Goal: Task Accomplishment & Management: Manage account settings

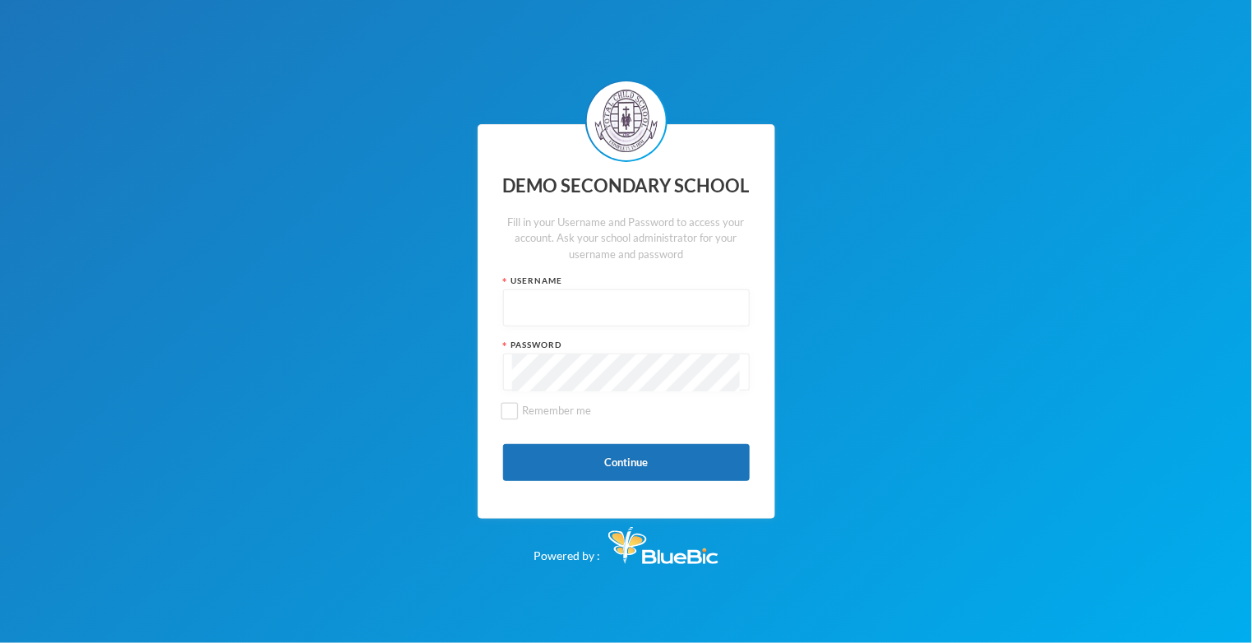
click at [646, 327] on input "text" at bounding box center [626, 308] width 228 height 37
type input "edeh"
click at [505, 419] on input "Remember me" at bounding box center [508, 410] width 17 height 17
checkbox input "true"
click at [544, 481] on button "Continue" at bounding box center [626, 462] width 247 height 37
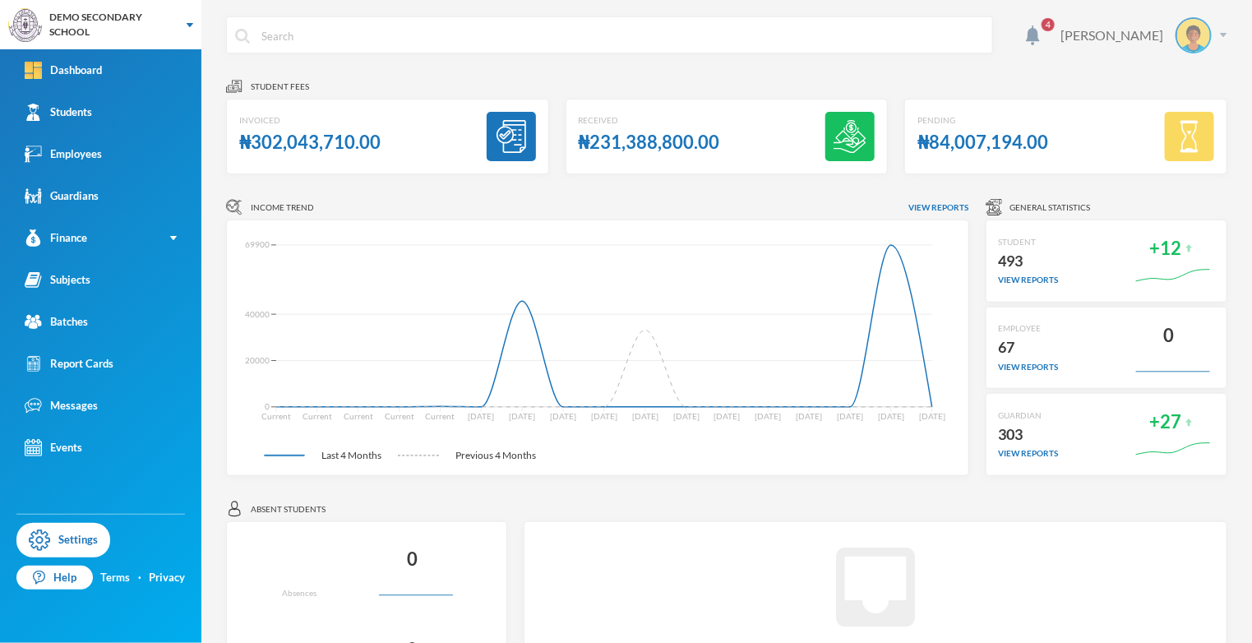
click at [1226, 35] on img at bounding box center [1222, 35] width 7 height 4
click at [1201, 62] on div "4 [PERSON_NAME]" at bounding box center [726, 47] width 1001 height 62
click at [1194, 25] on img at bounding box center [1193, 35] width 33 height 33
click at [1201, 75] on div "My Profile" at bounding box center [1183, 80] width 74 height 17
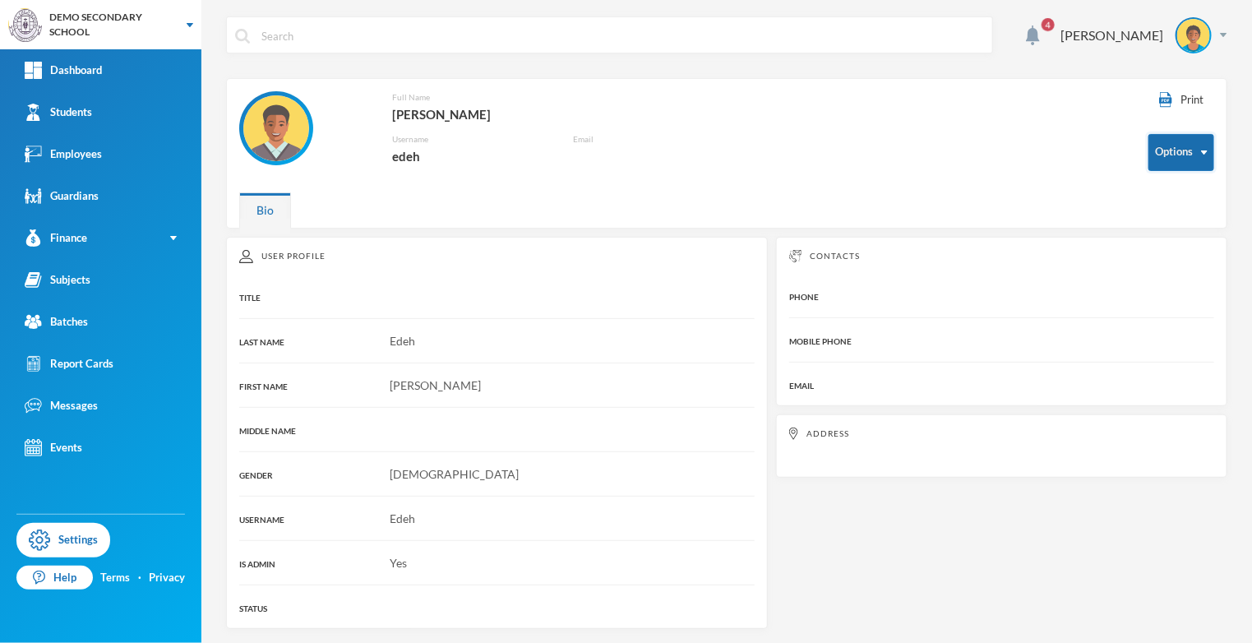
click at [1209, 160] on button "Options" at bounding box center [1181, 152] width 66 height 37
click at [1200, 164] on button "Options" at bounding box center [1181, 152] width 66 height 37
click at [130, 67] on link "Dashboard" at bounding box center [100, 70] width 201 height 42
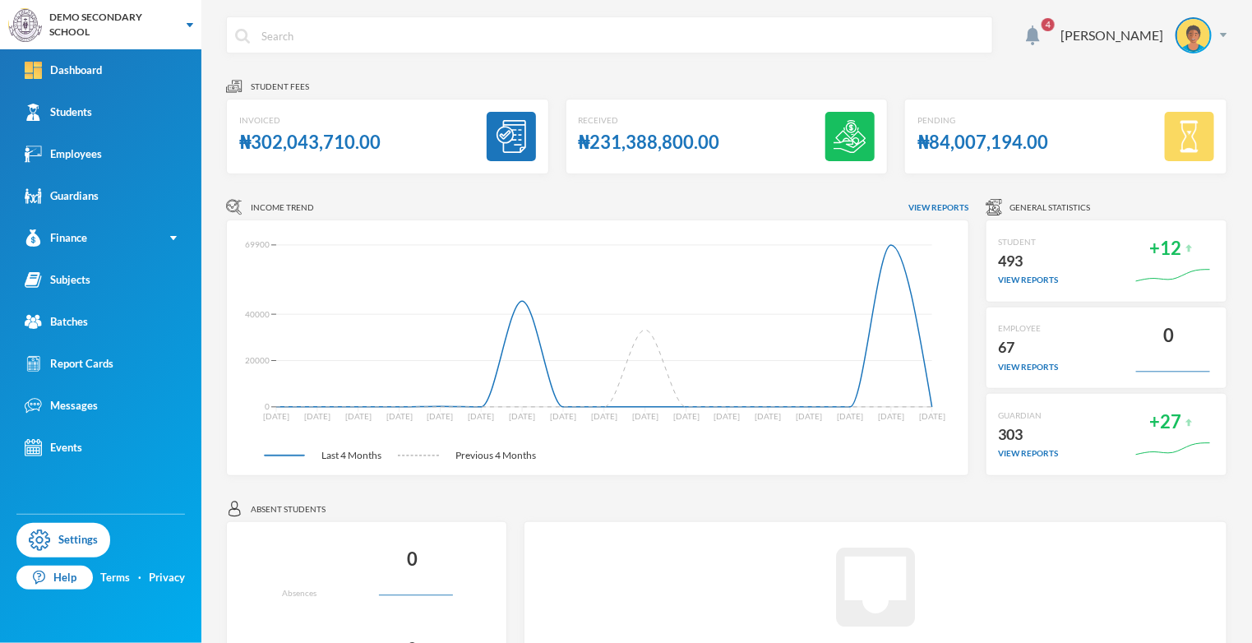
click at [486, 126] on div at bounding box center [510, 136] width 49 height 49
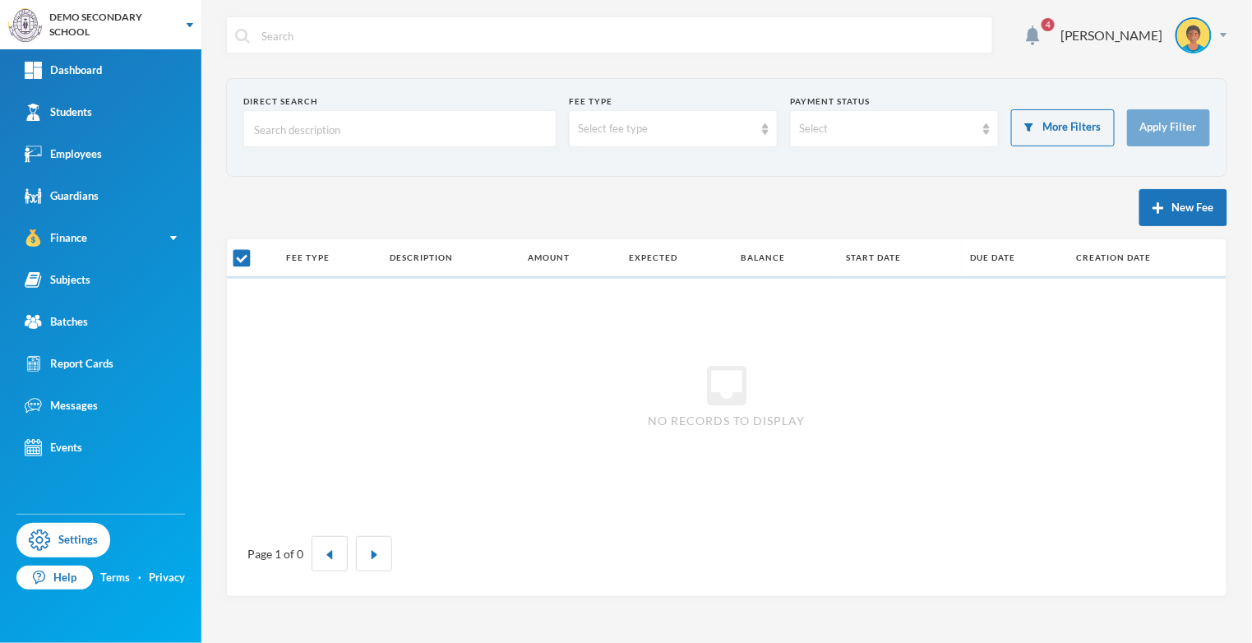
checkbox input "false"
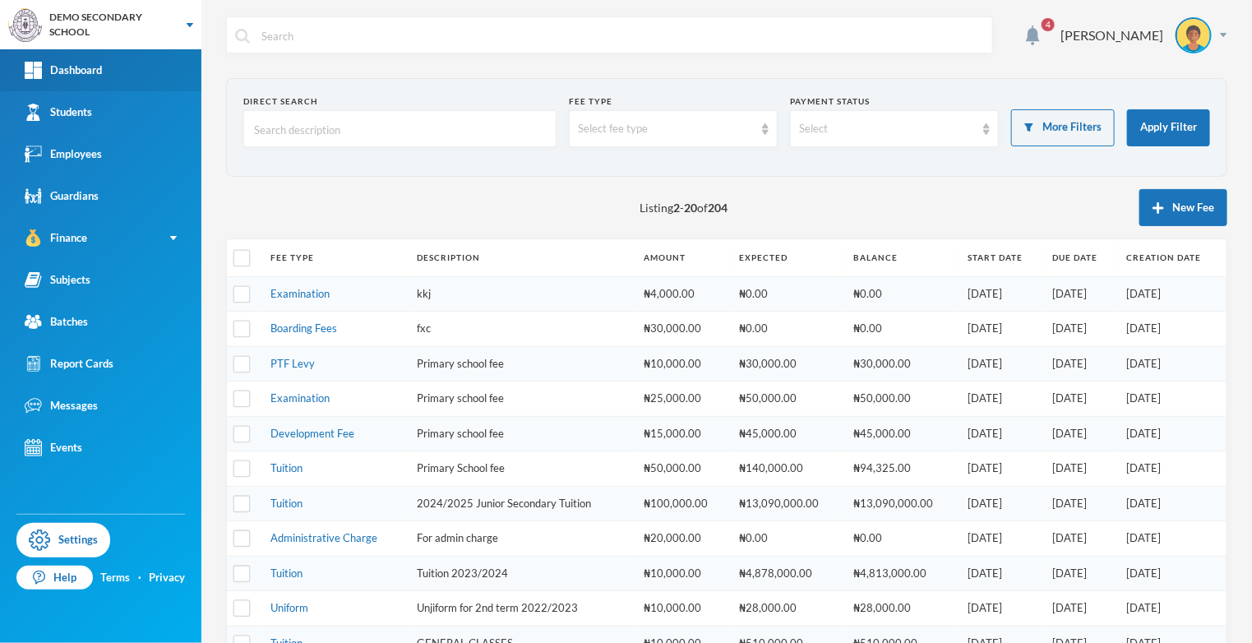
click at [120, 85] on link "Dashboard" at bounding box center [100, 70] width 201 height 42
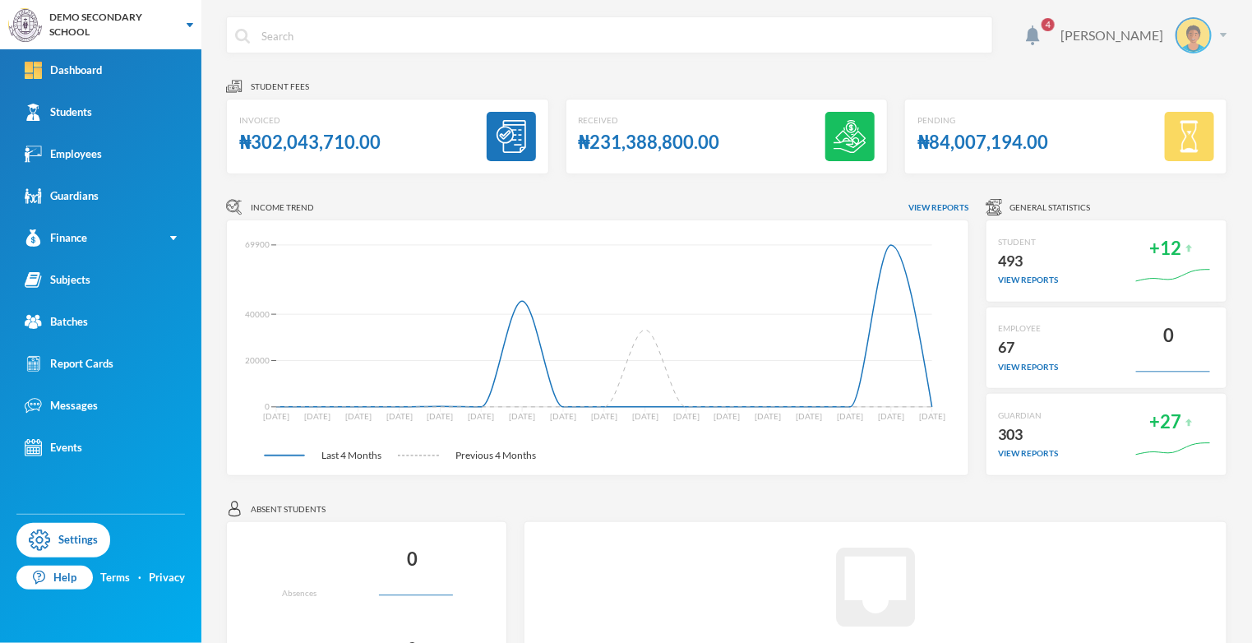
click at [1079, 46] on div "[PERSON_NAME]" at bounding box center [1137, 35] width 179 height 36
click at [1048, 26] on div at bounding box center [1032, 35] width 30 height 20
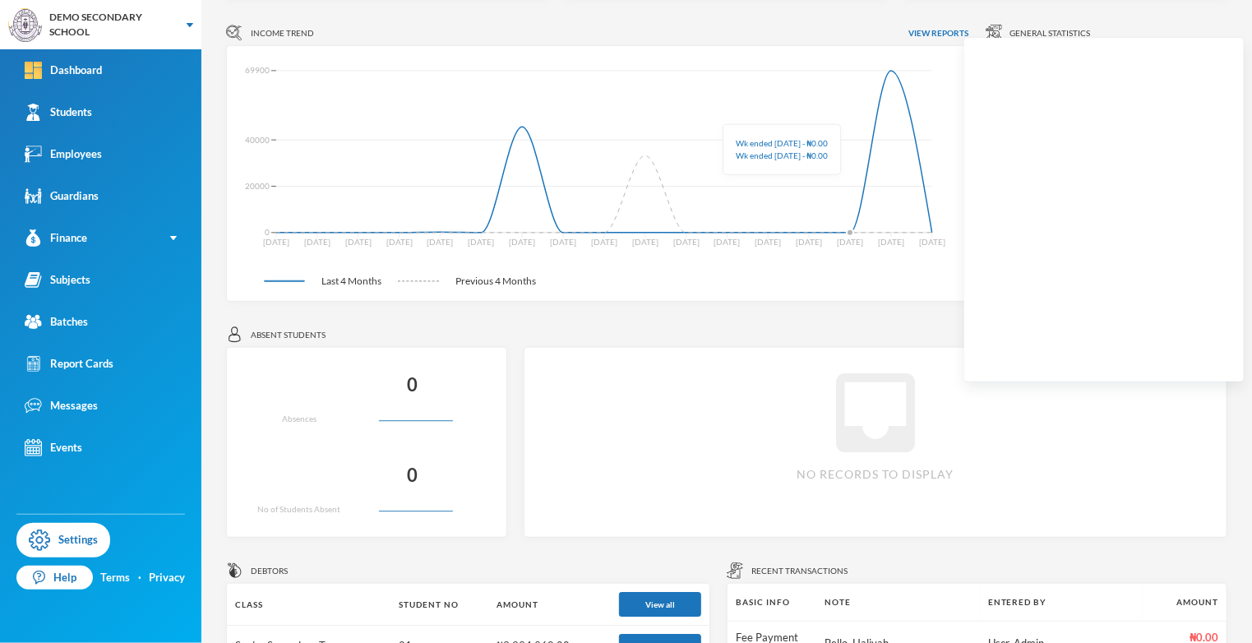
scroll to position [175, 0]
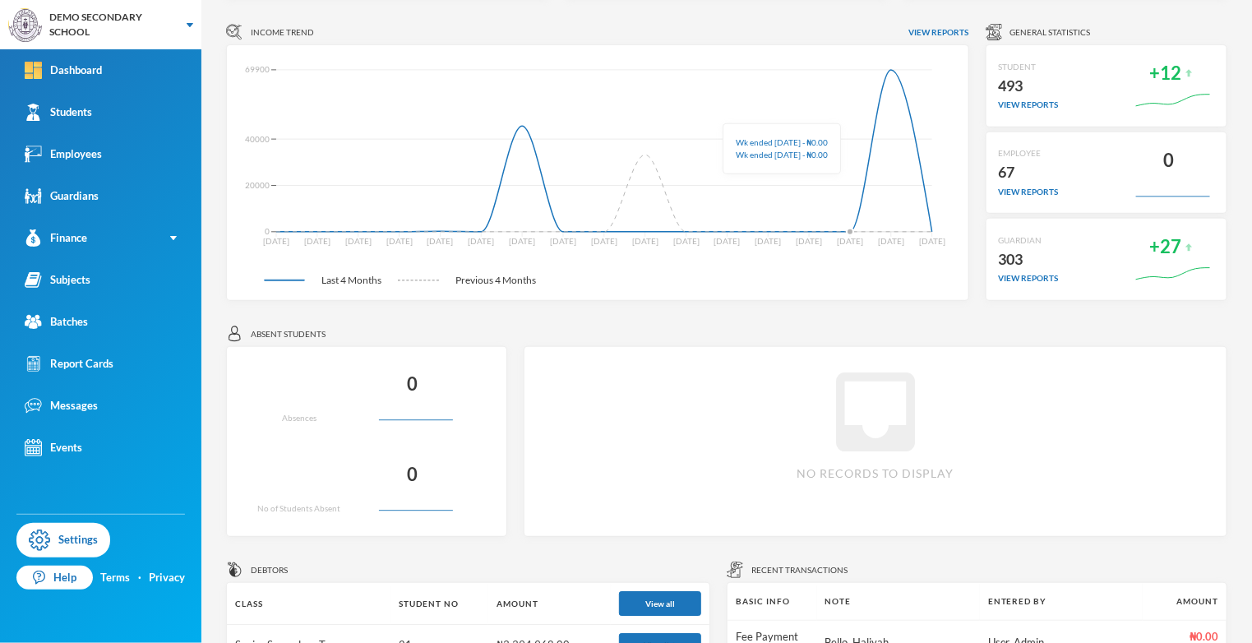
scroll to position [0, 0]
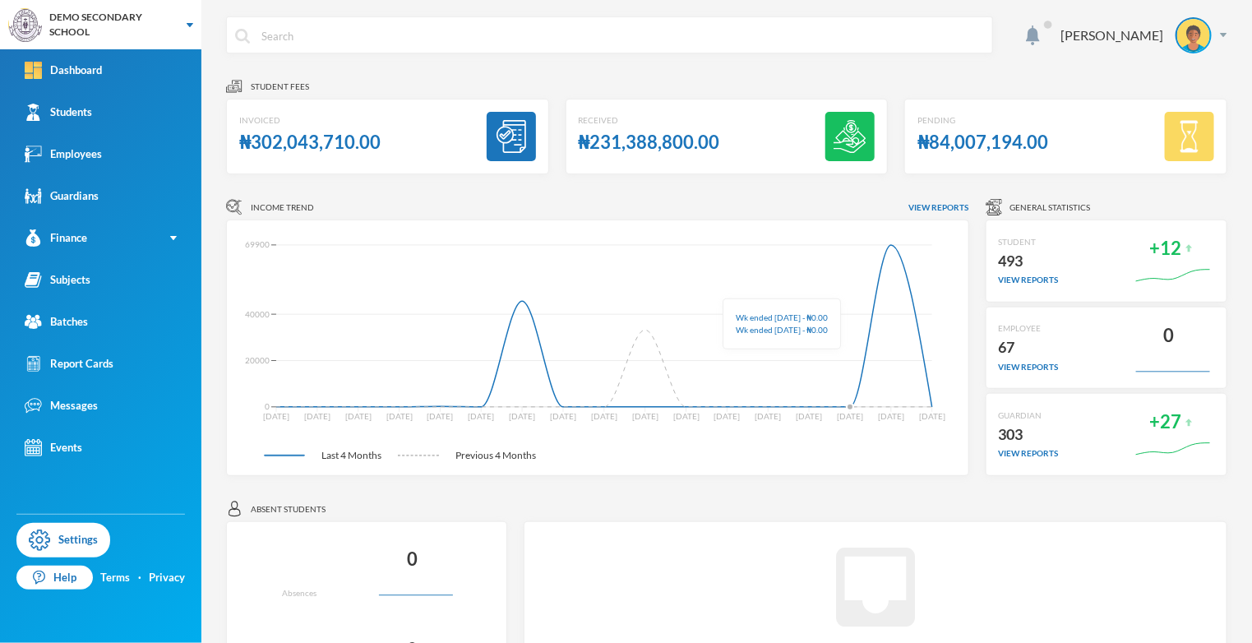
click at [1050, 204] on span "General Statistics" at bounding box center [1050, 207] width 81 height 12
click at [1053, 214] on div "General Statistics STUDENT 493 view reports +12 EMPLOYEE 67 view reports 0 GUAR…" at bounding box center [1106, 337] width 242 height 277
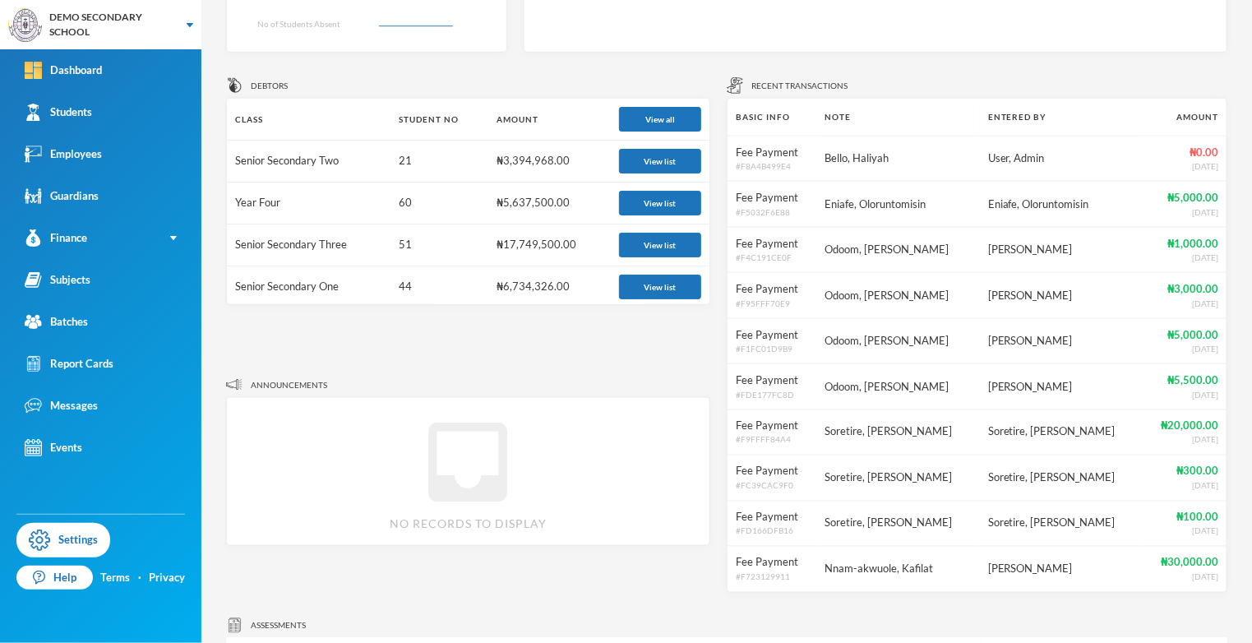
scroll to position [662, 0]
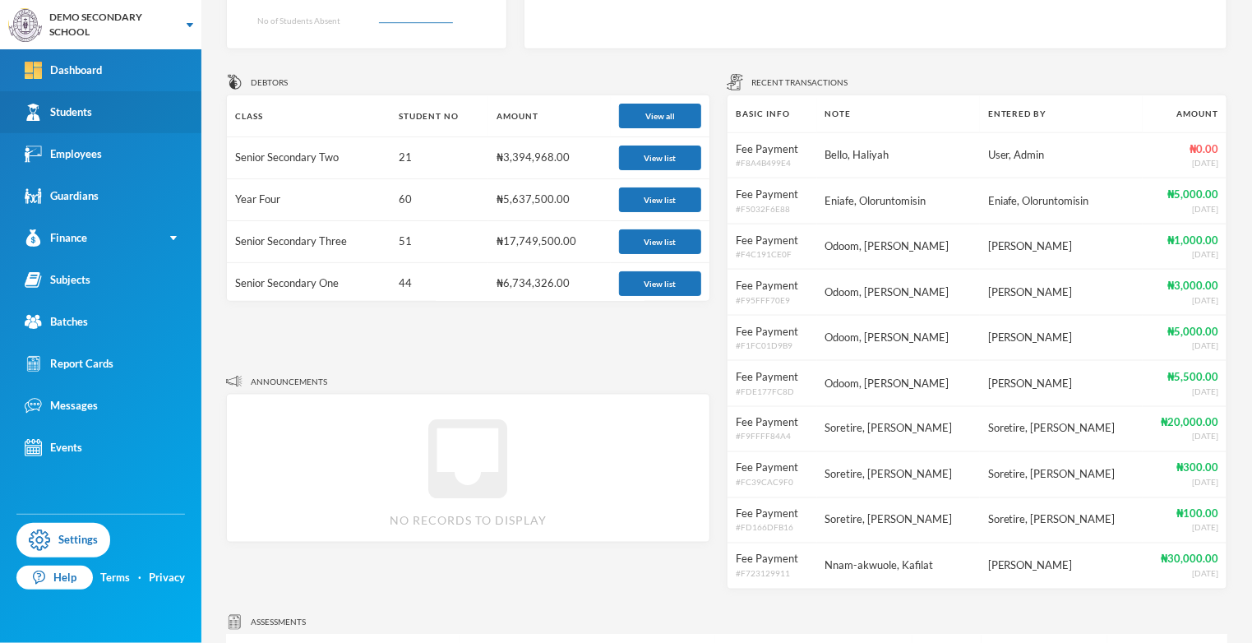
click at [59, 124] on link "Students" at bounding box center [100, 112] width 201 height 42
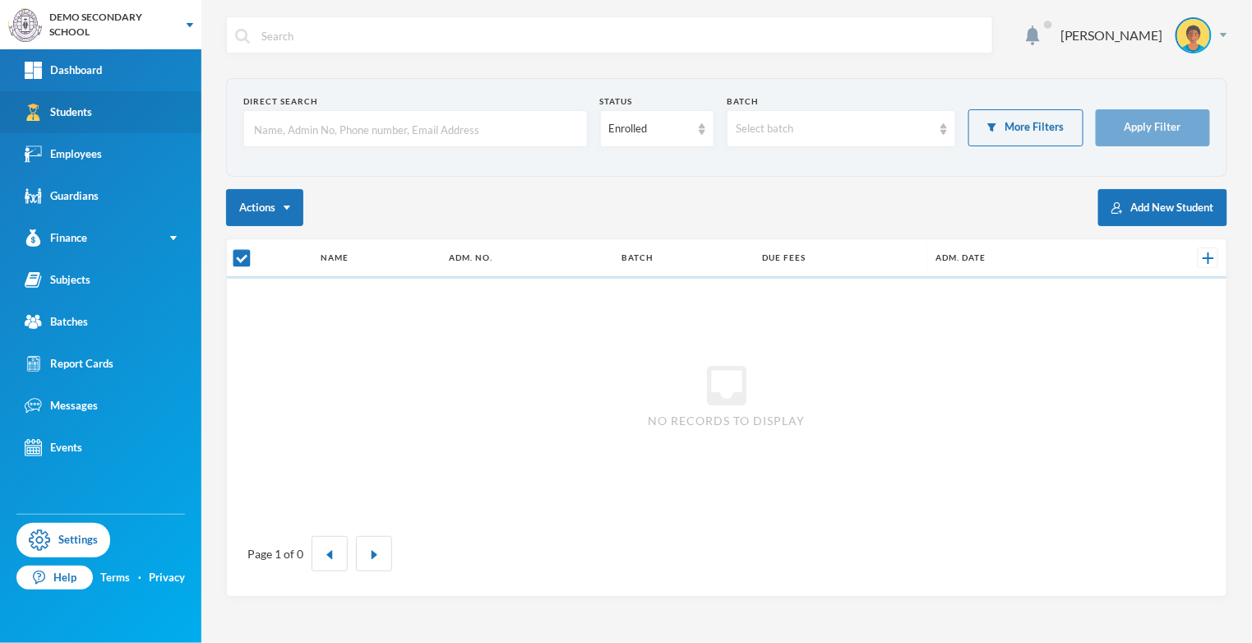
checkbox input "false"
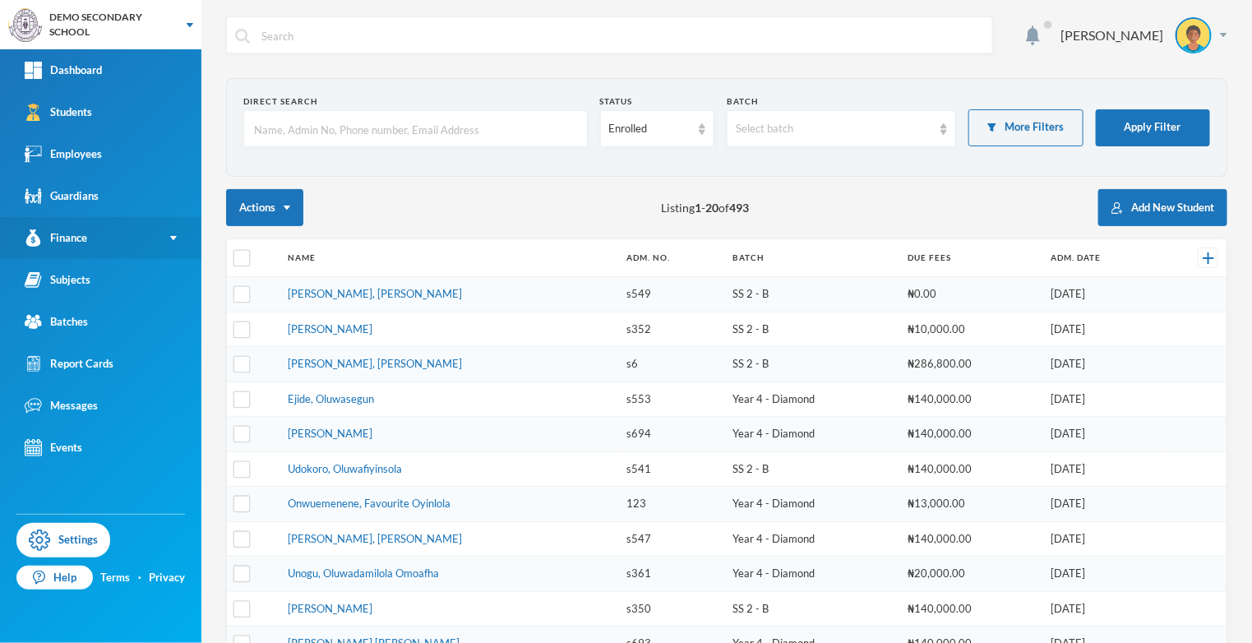
click at [76, 246] on div "Finance" at bounding box center [56, 237] width 62 height 17
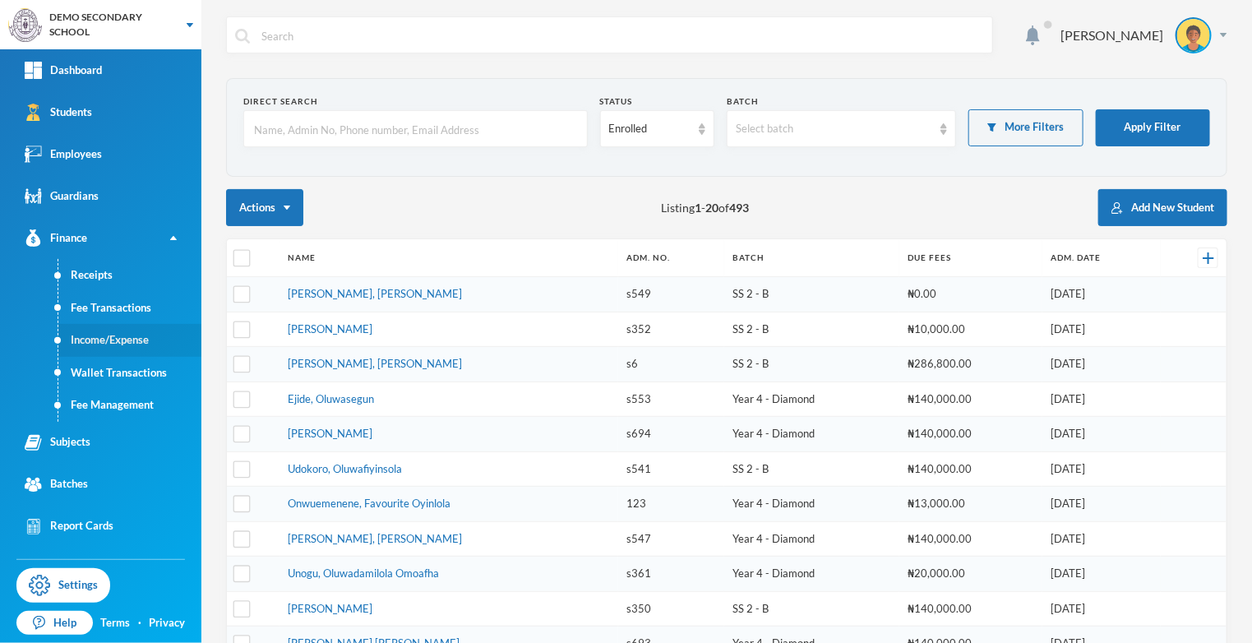
click at [80, 340] on link "Income/Expense" at bounding box center [129, 340] width 143 height 33
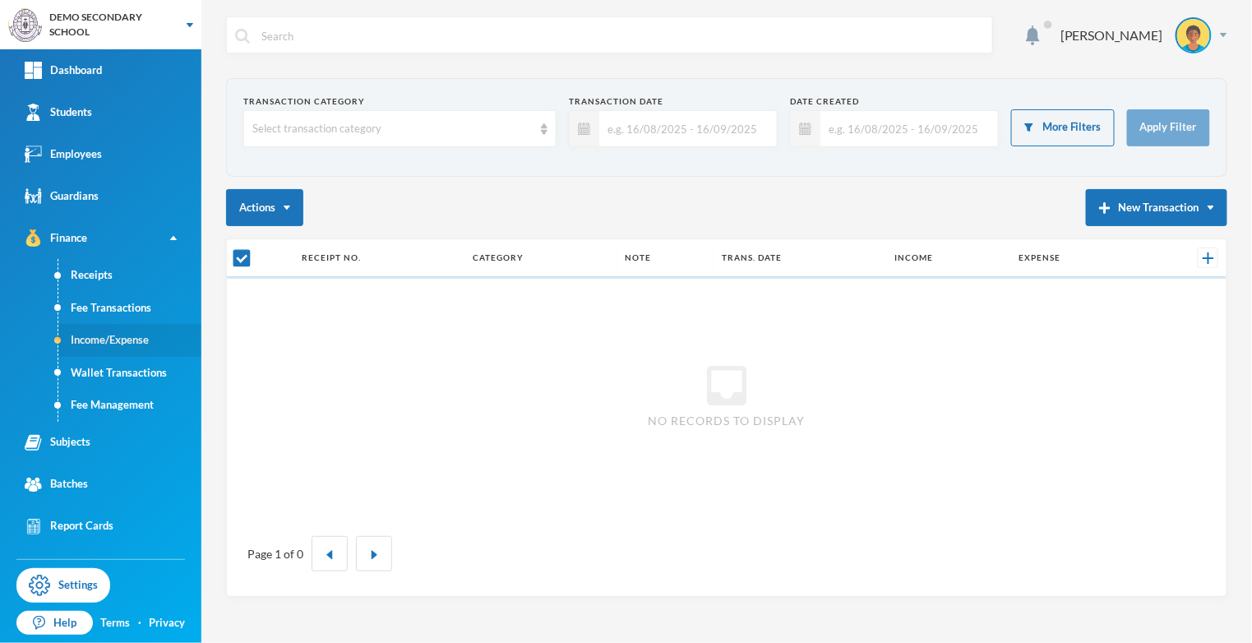
checkbox input "false"
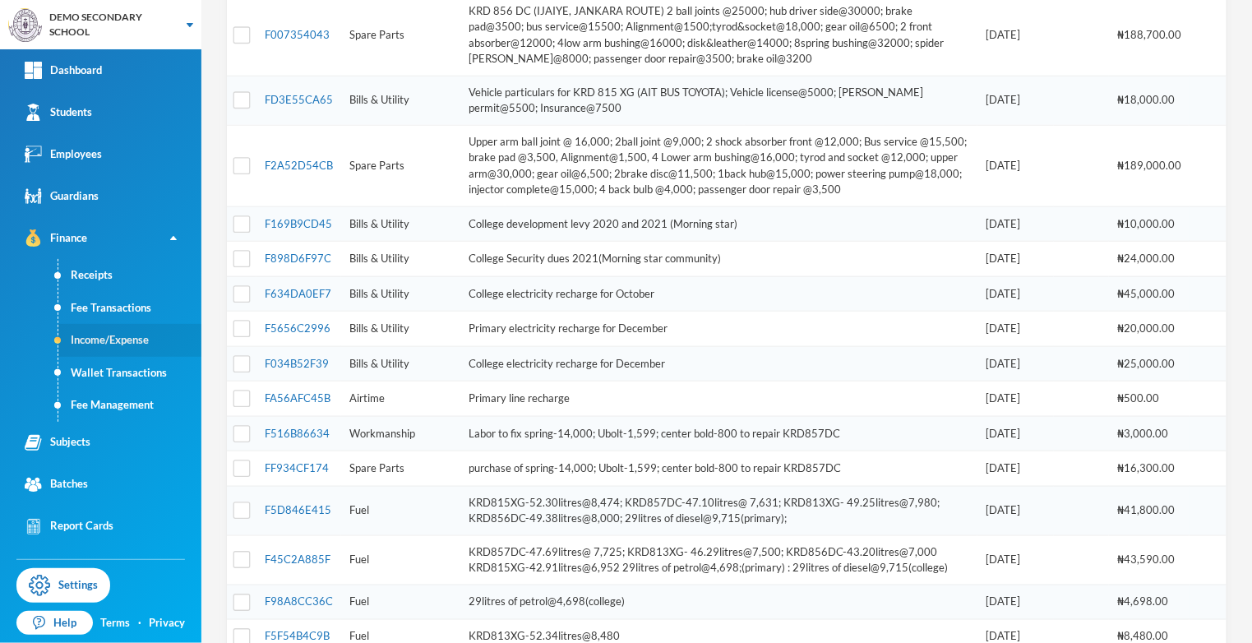
scroll to position [550, 0]
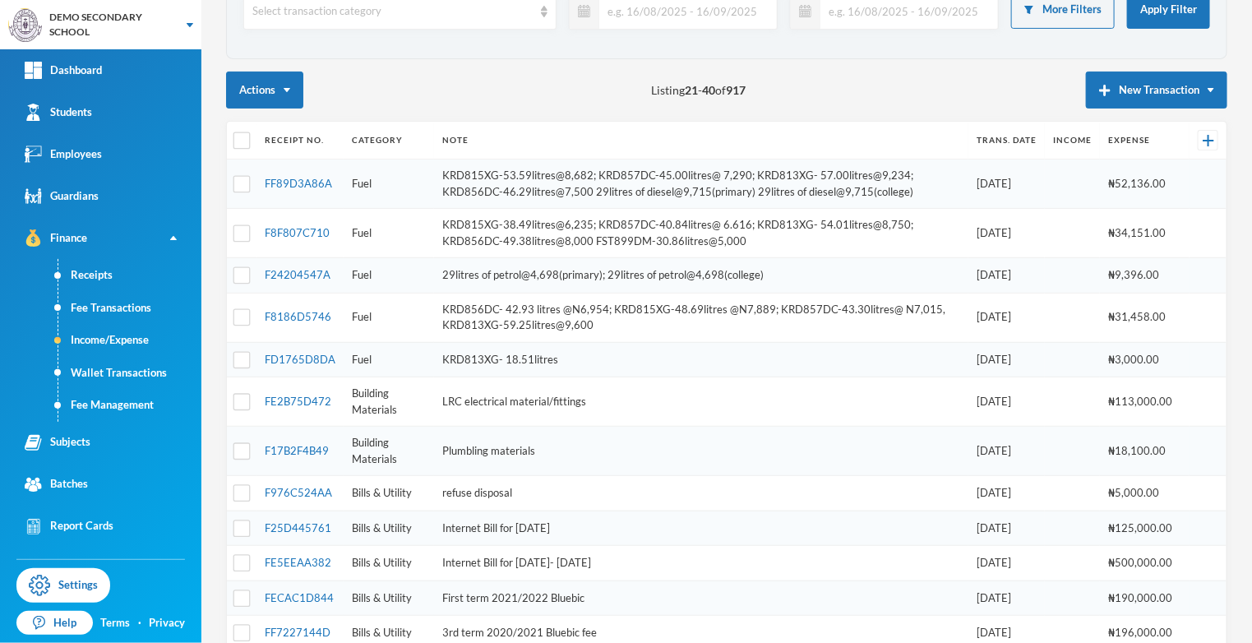
scroll to position [118, 0]
click at [1215, 137] on div at bounding box center [1207, 140] width 21 height 21
click at [1205, 136] on img at bounding box center [1208, 141] width 12 height 12
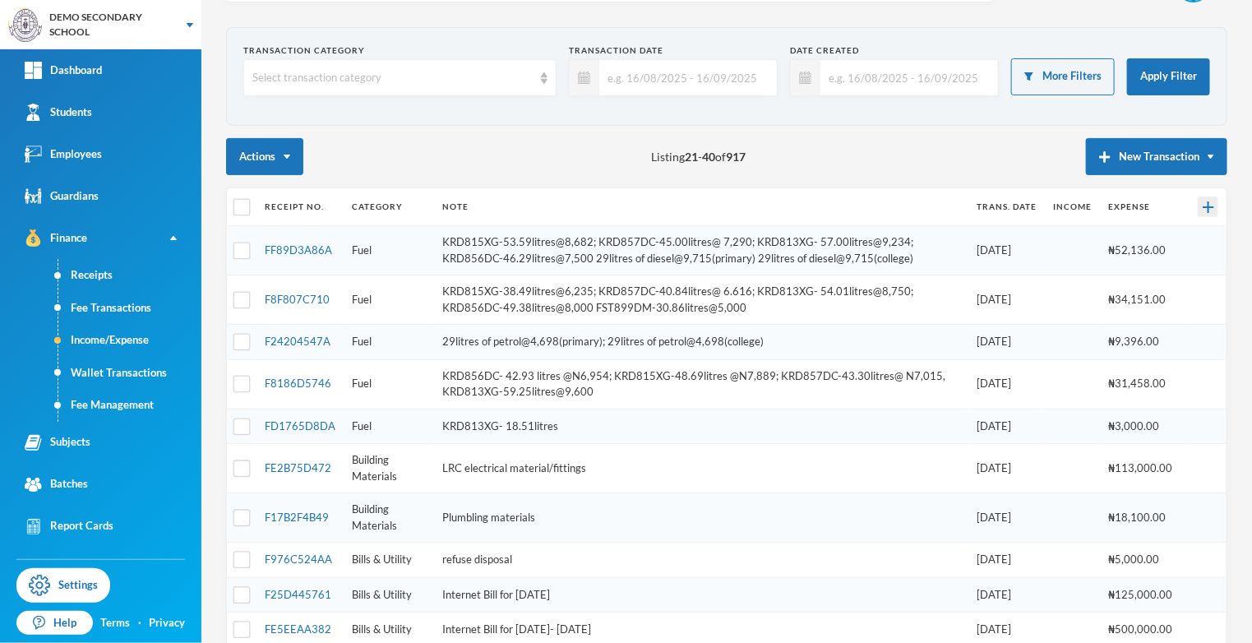
scroll to position [58, 0]
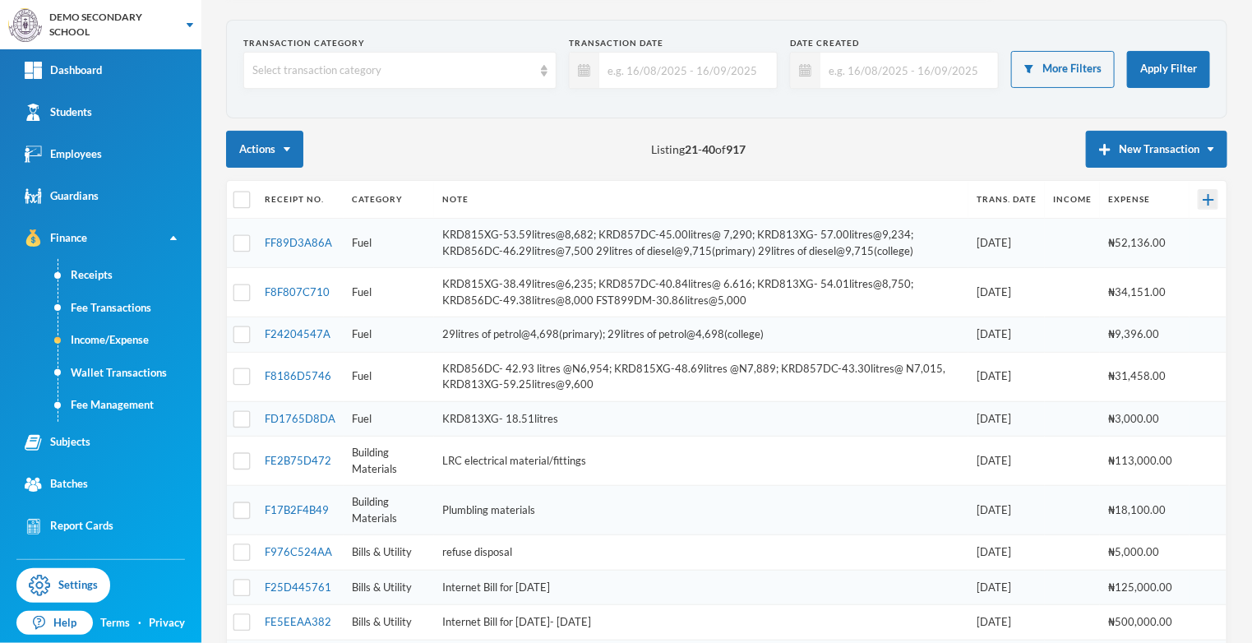
click at [1214, 191] on div at bounding box center [1207, 199] width 21 height 21
click at [1189, 153] on button "New Transaction" at bounding box center [1156, 149] width 141 height 37
click at [1120, 147] on button "New Transaction" at bounding box center [1156, 149] width 141 height 37
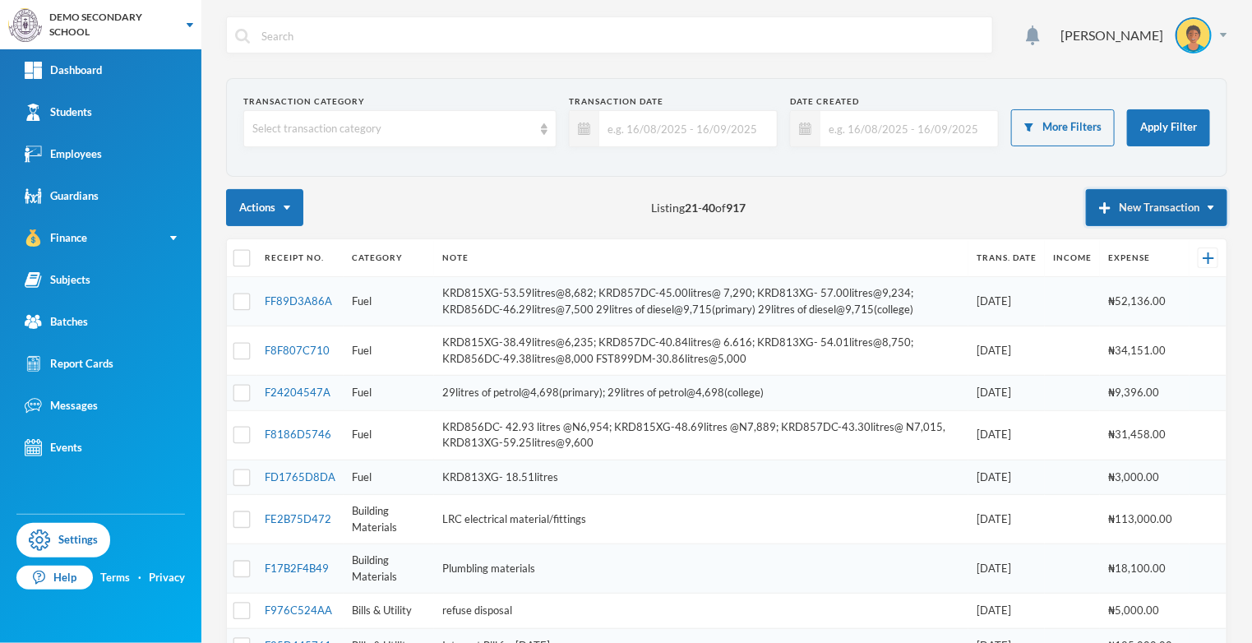
click at [1128, 205] on button "New Transaction" at bounding box center [1156, 207] width 141 height 37
click at [877, 379] on td "29litres of petrol@4,698(primary); 29litres of petrol@4,698(college)" at bounding box center [701, 393] width 534 height 35
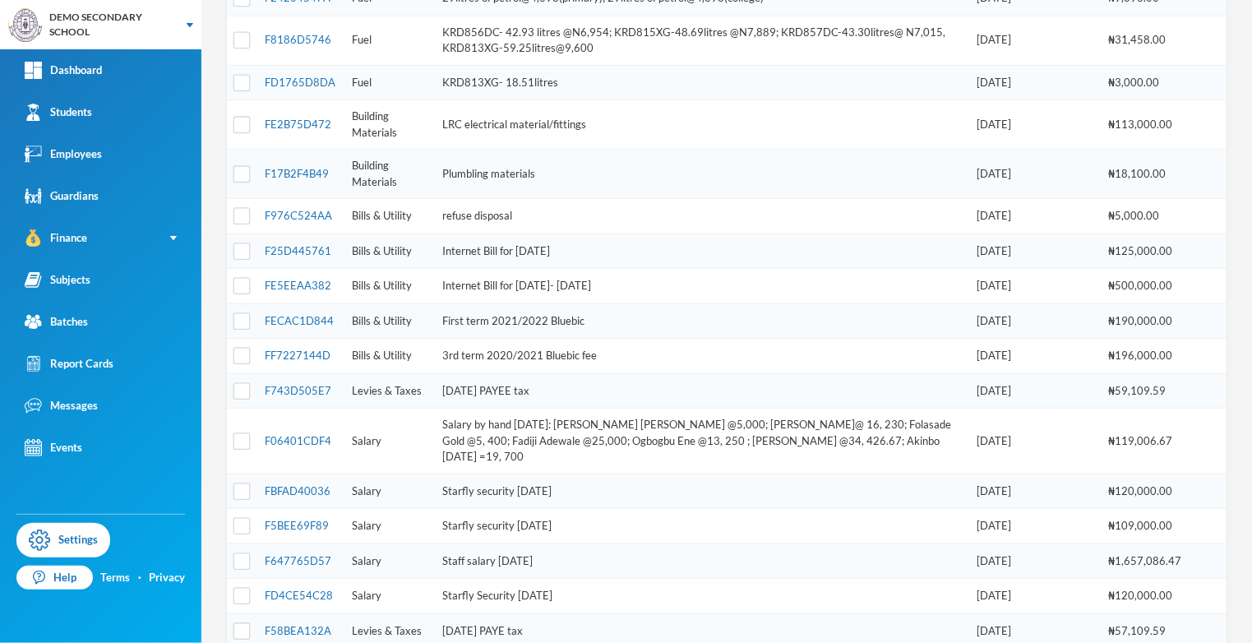
scroll to position [439, 0]
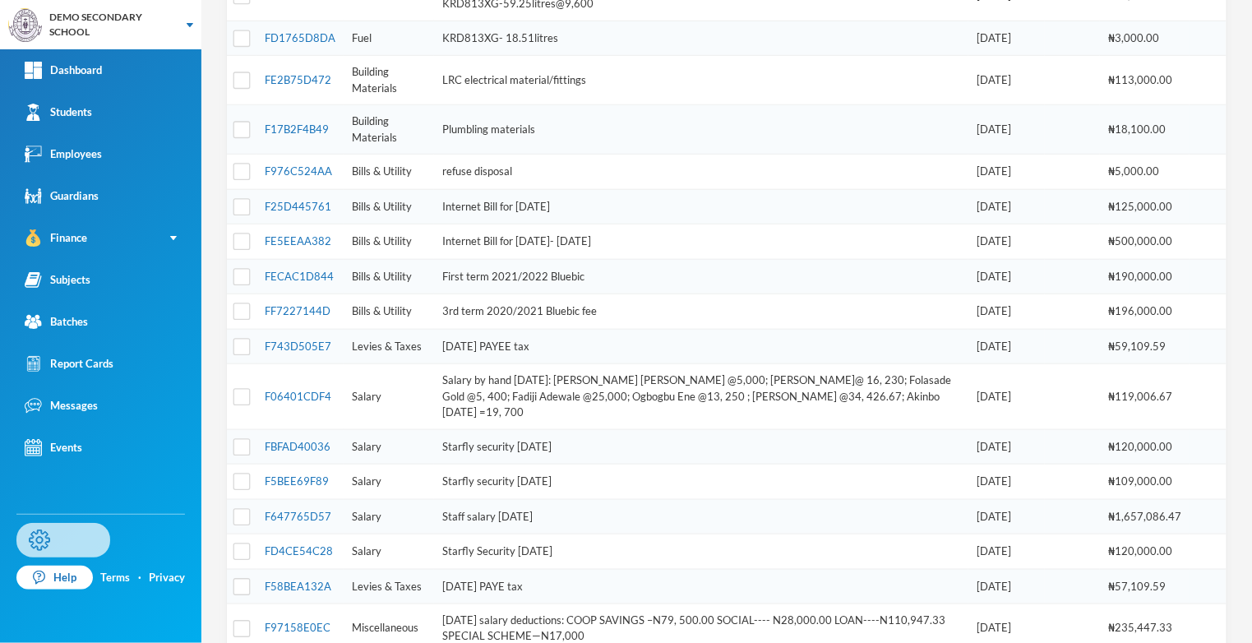
click at [53, 557] on link "Settings" at bounding box center [63, 540] width 94 height 35
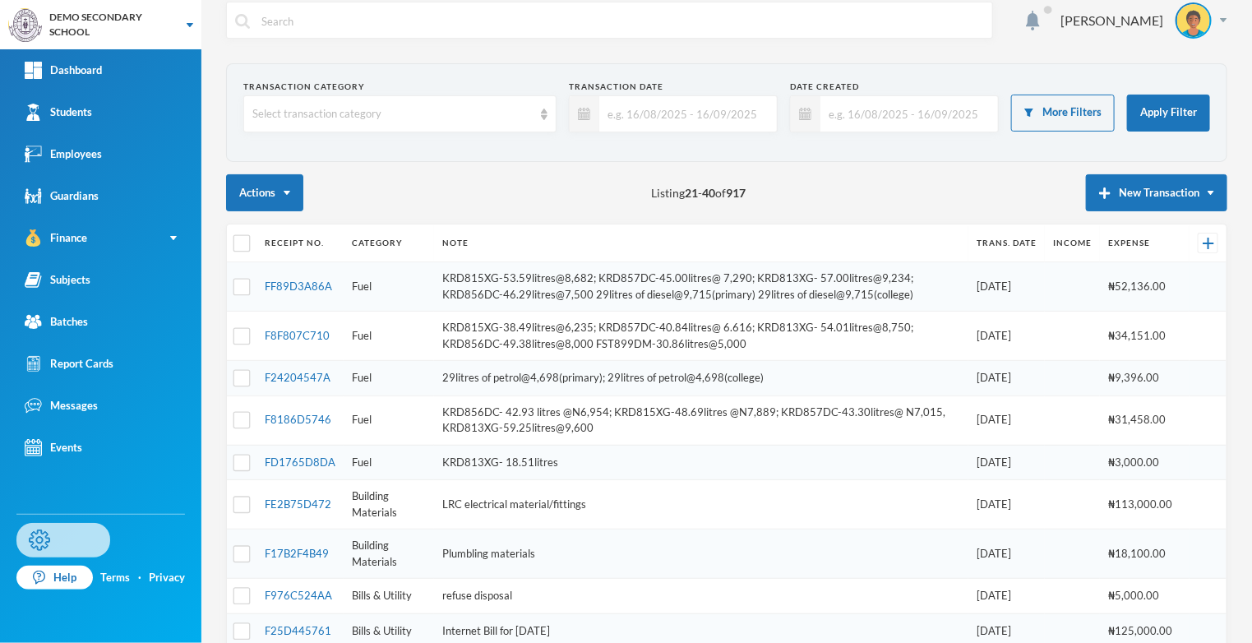
scroll to position [0, 0]
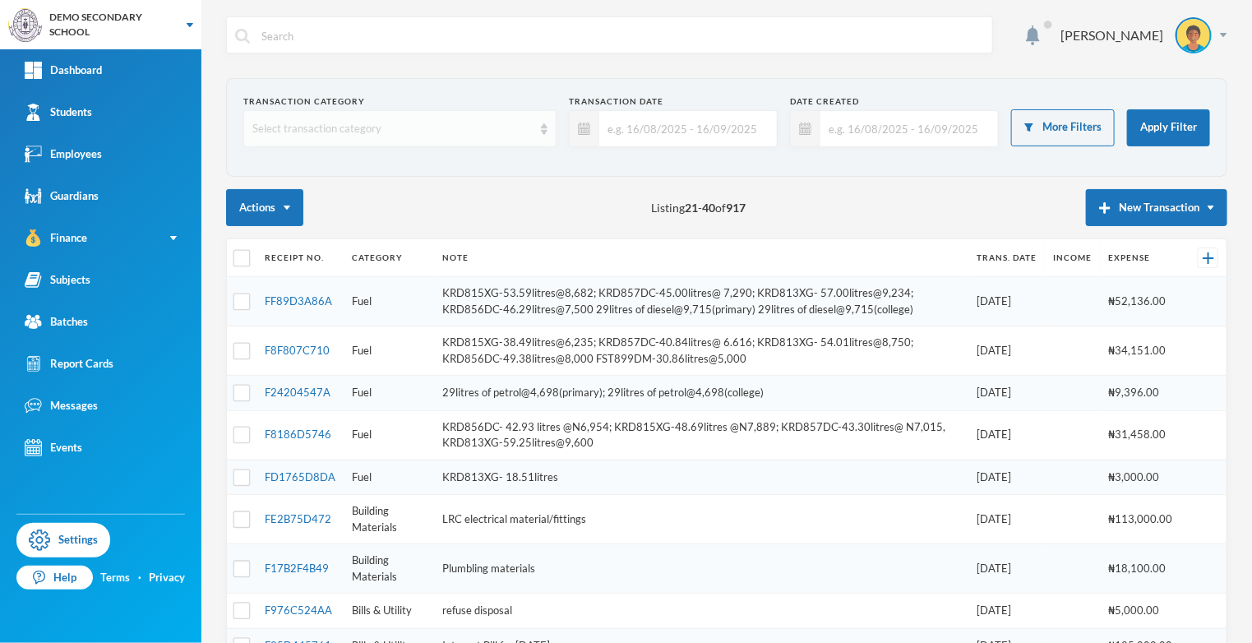
click at [486, 134] on div "Select transaction category" at bounding box center [392, 129] width 280 height 16
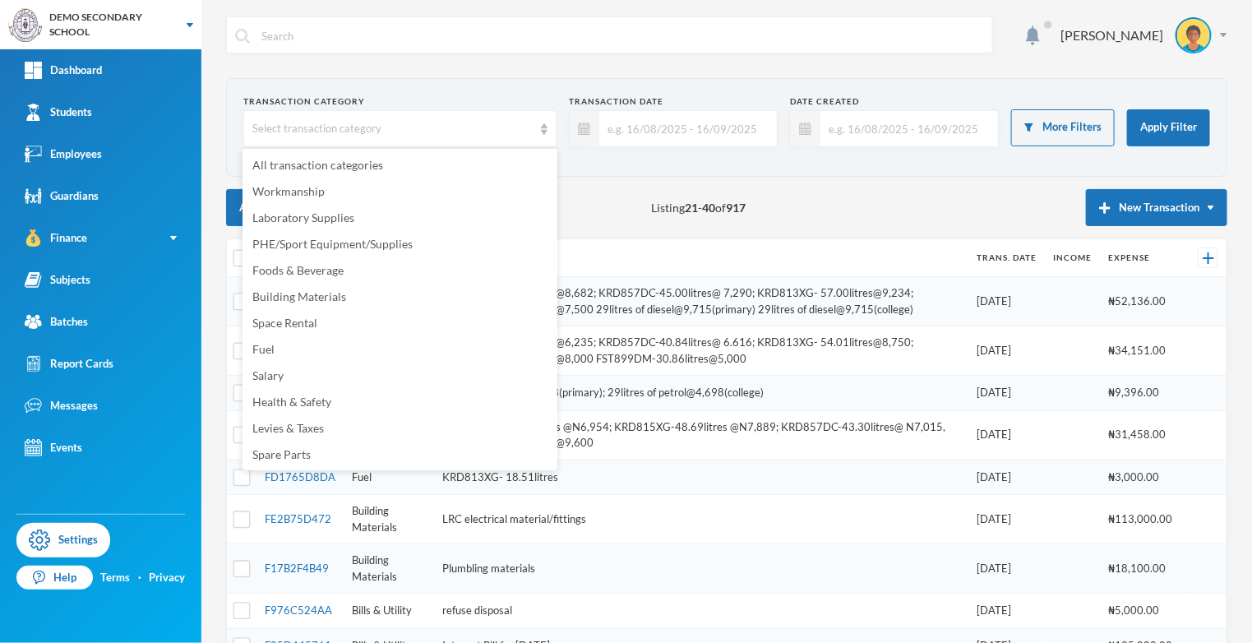
click at [725, 133] on input "text" at bounding box center [683, 128] width 169 height 37
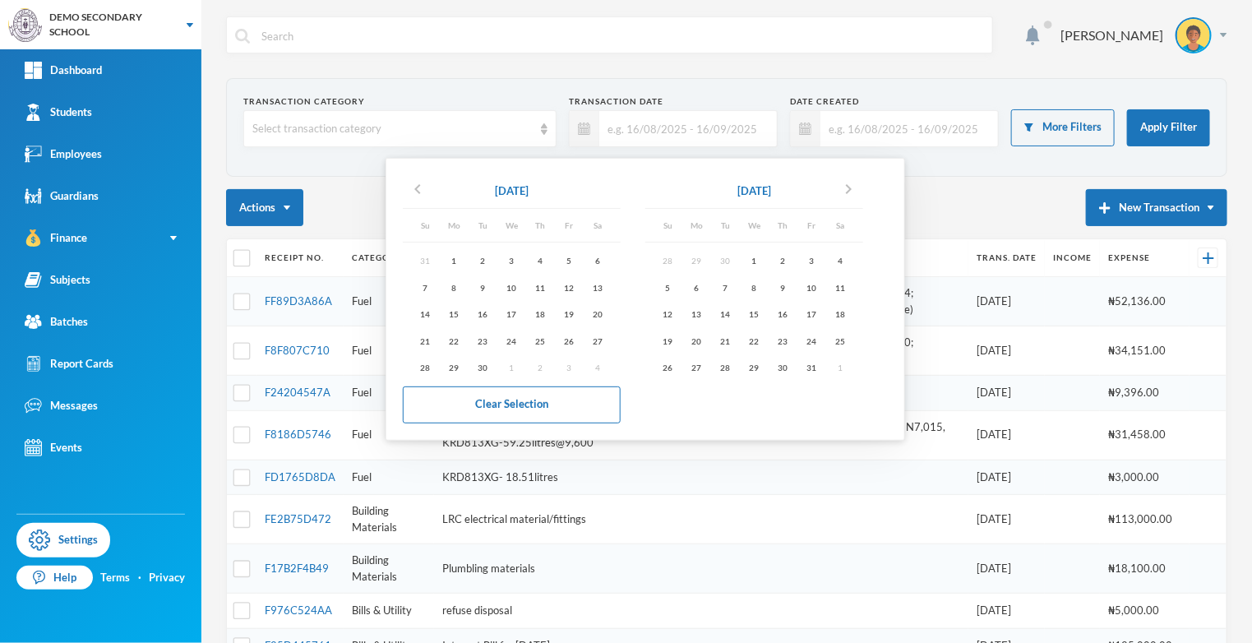
click at [895, 132] on input "text" at bounding box center [904, 128] width 169 height 37
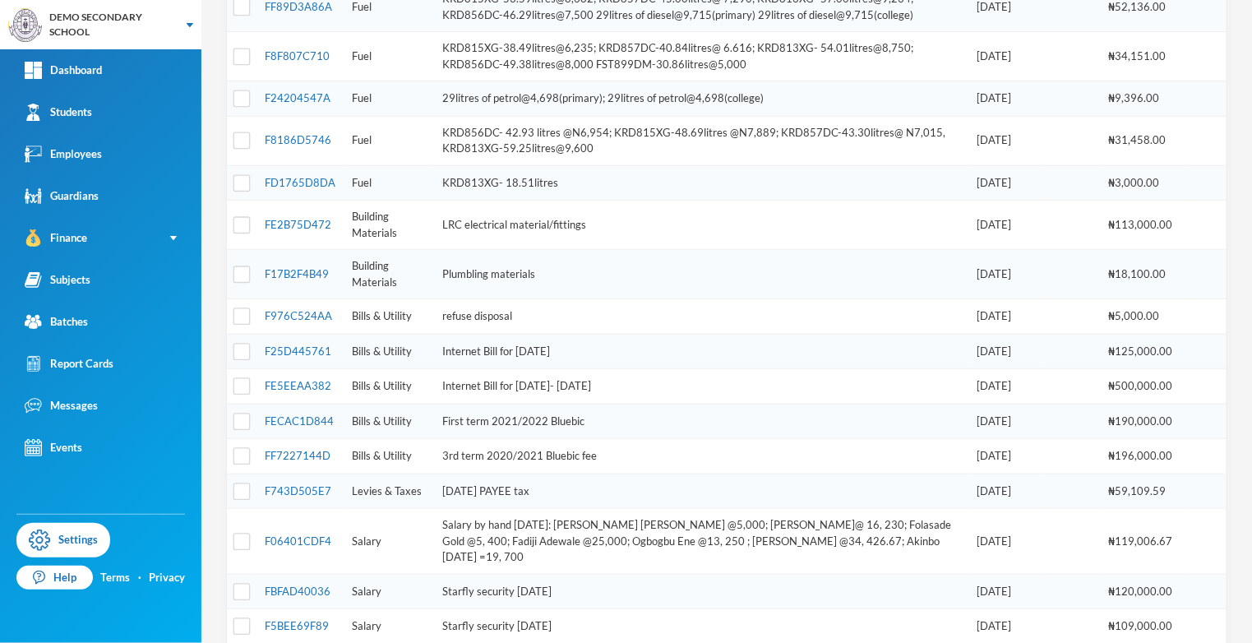
scroll to position [301, 0]
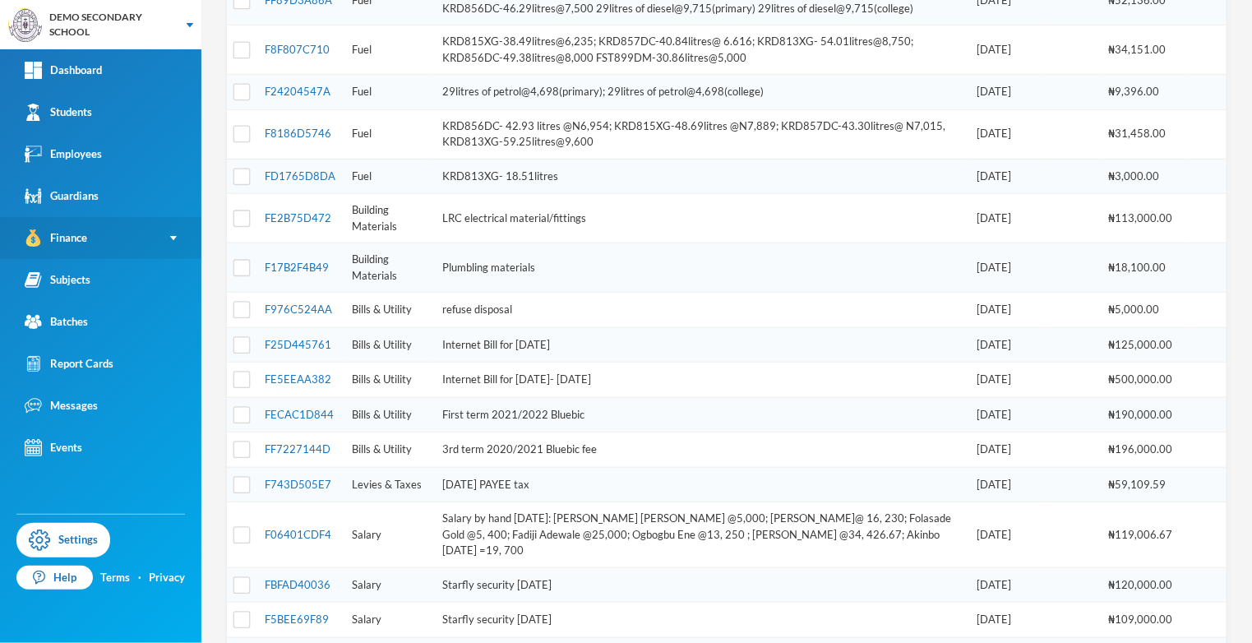
click at [177, 230] on link "Finance" at bounding box center [100, 238] width 201 height 42
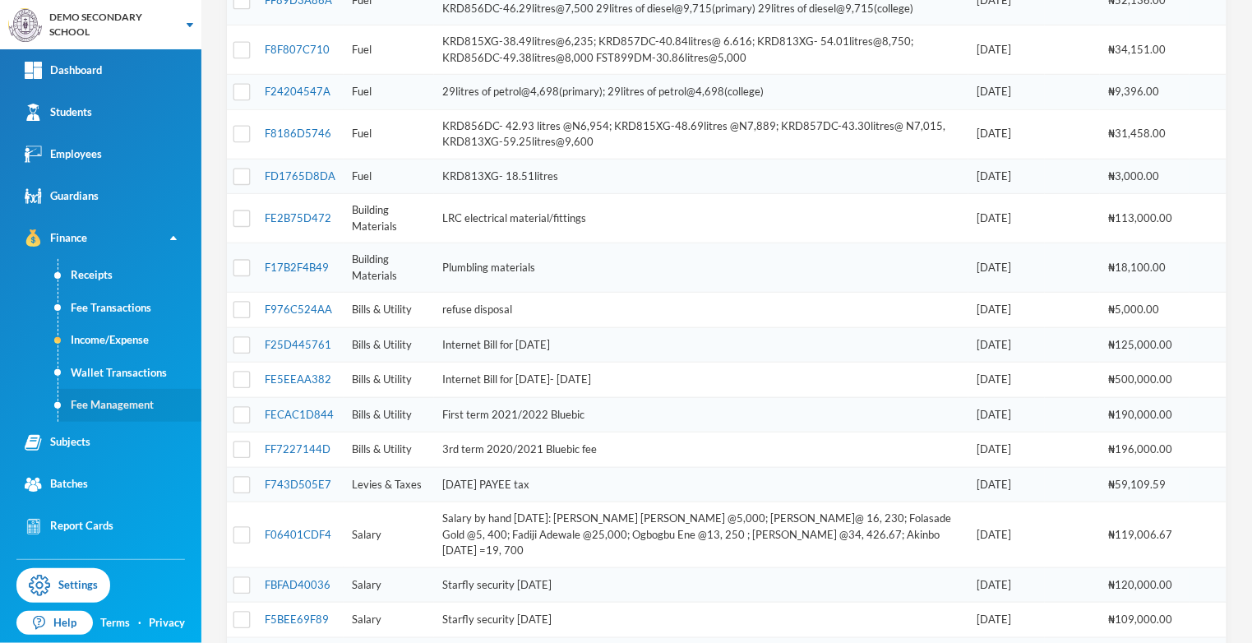
click at [126, 403] on link "Fee Management" at bounding box center [129, 405] width 143 height 33
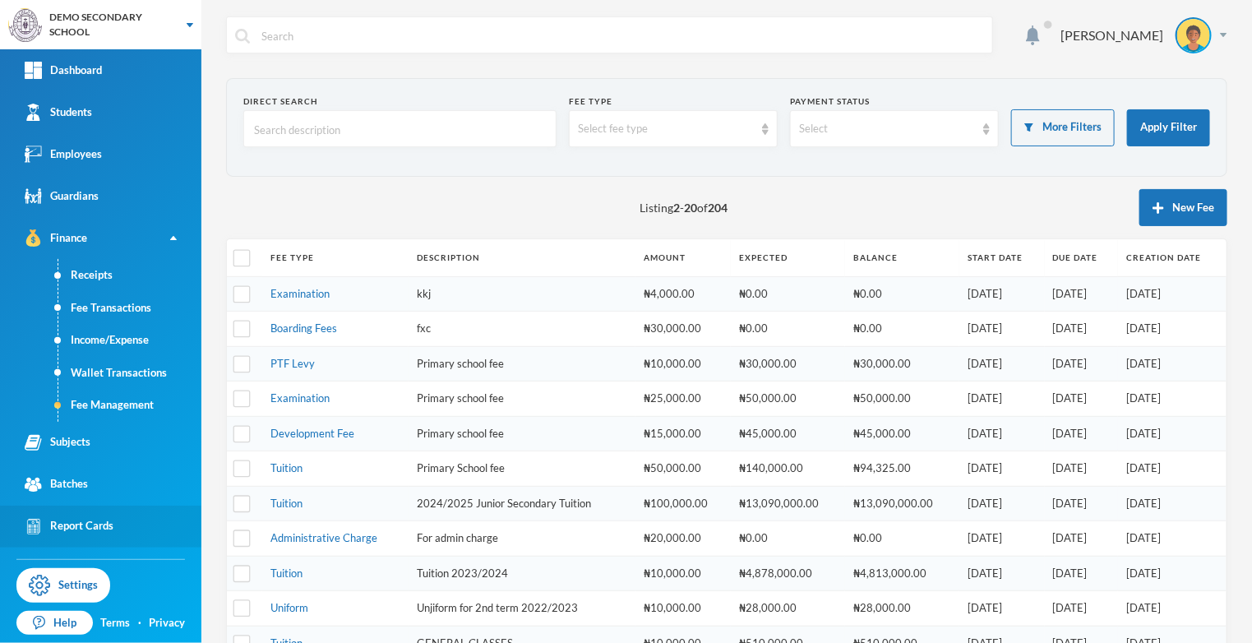
click at [93, 524] on div "Report Cards" at bounding box center [69, 526] width 89 height 17
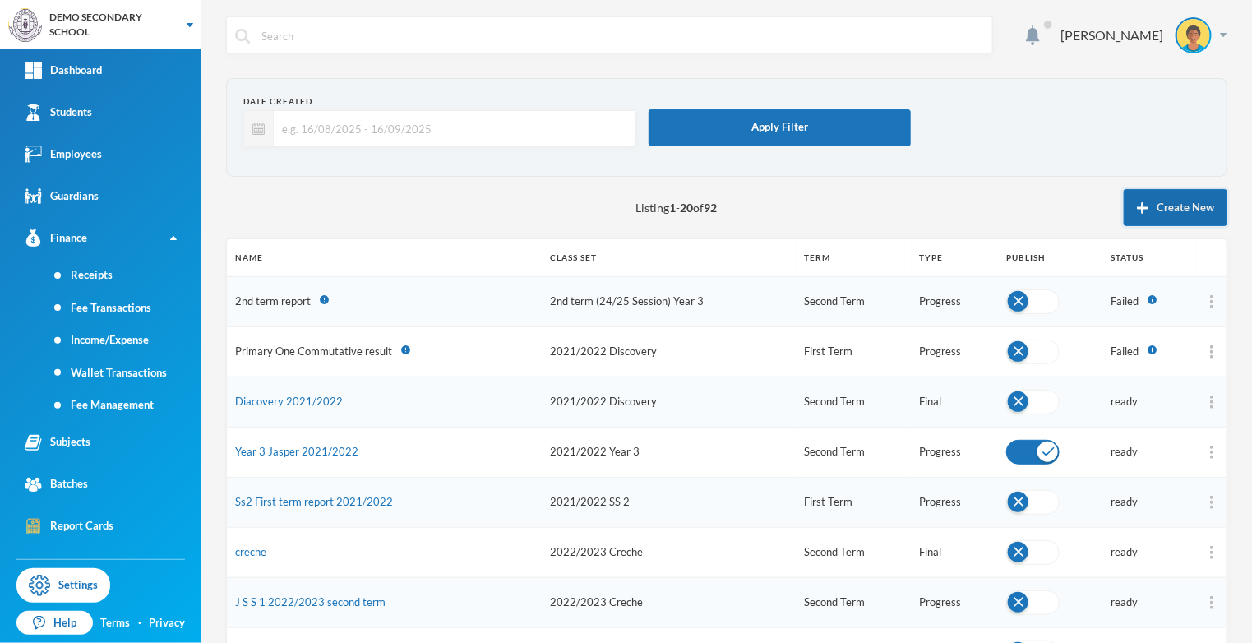
click at [1180, 196] on button "Create New" at bounding box center [1175, 207] width 104 height 37
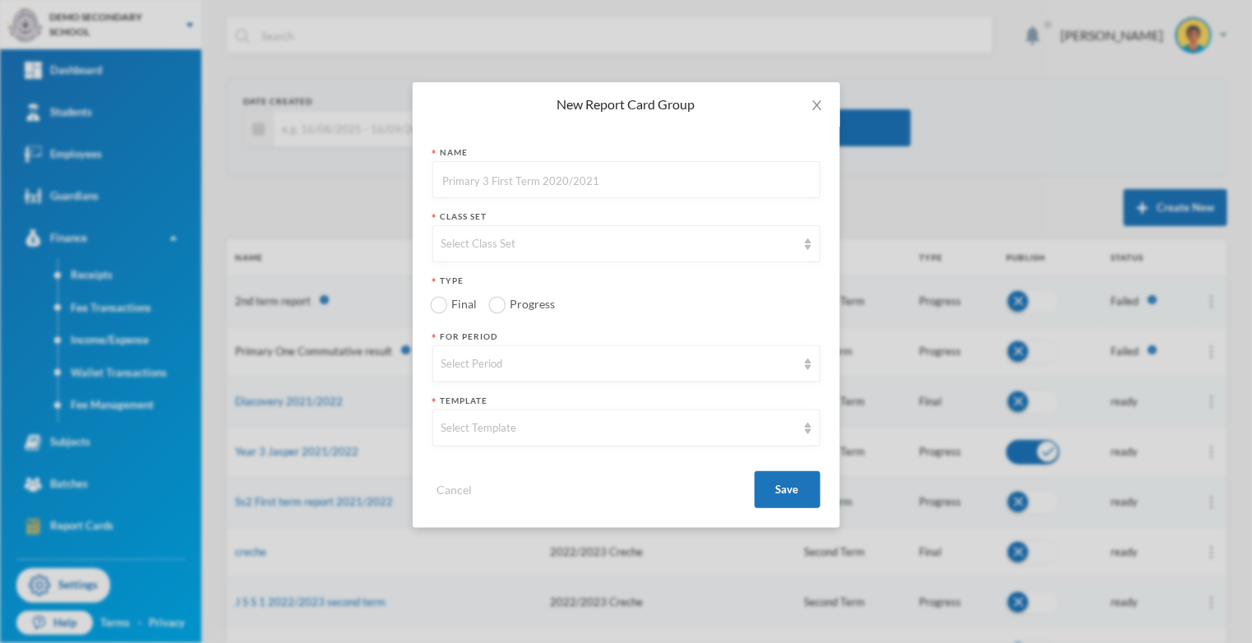
click at [685, 180] on input "text" at bounding box center [626, 180] width 370 height 37
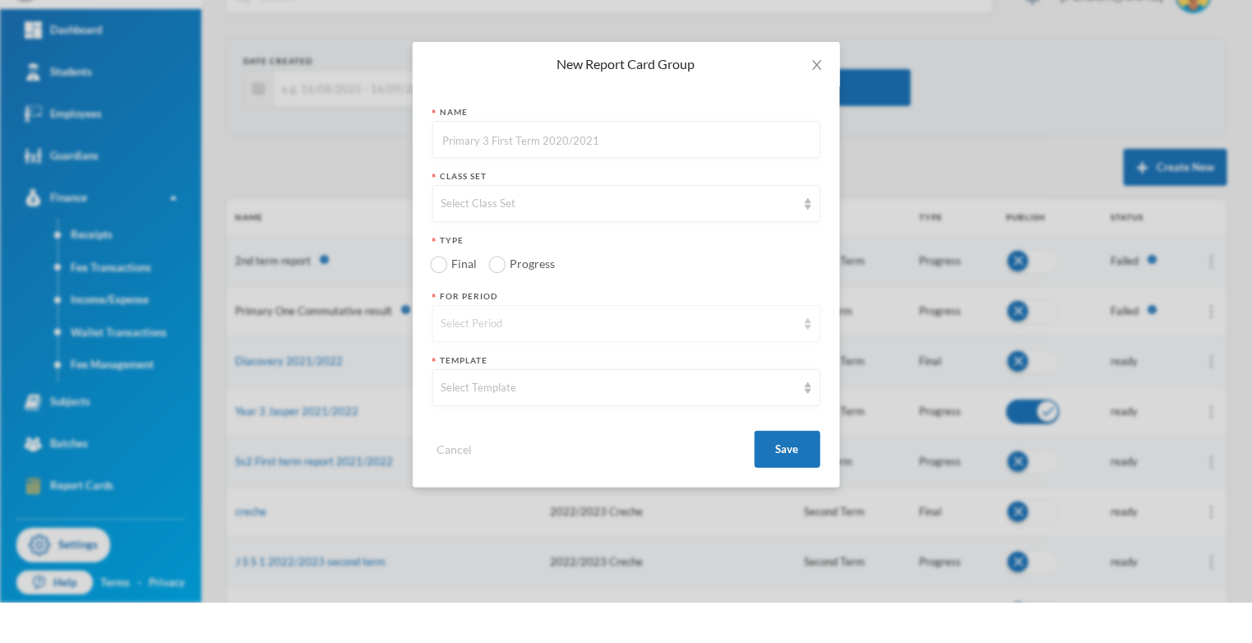
click at [745, 371] on div "Select Period" at bounding box center [626, 363] width 388 height 37
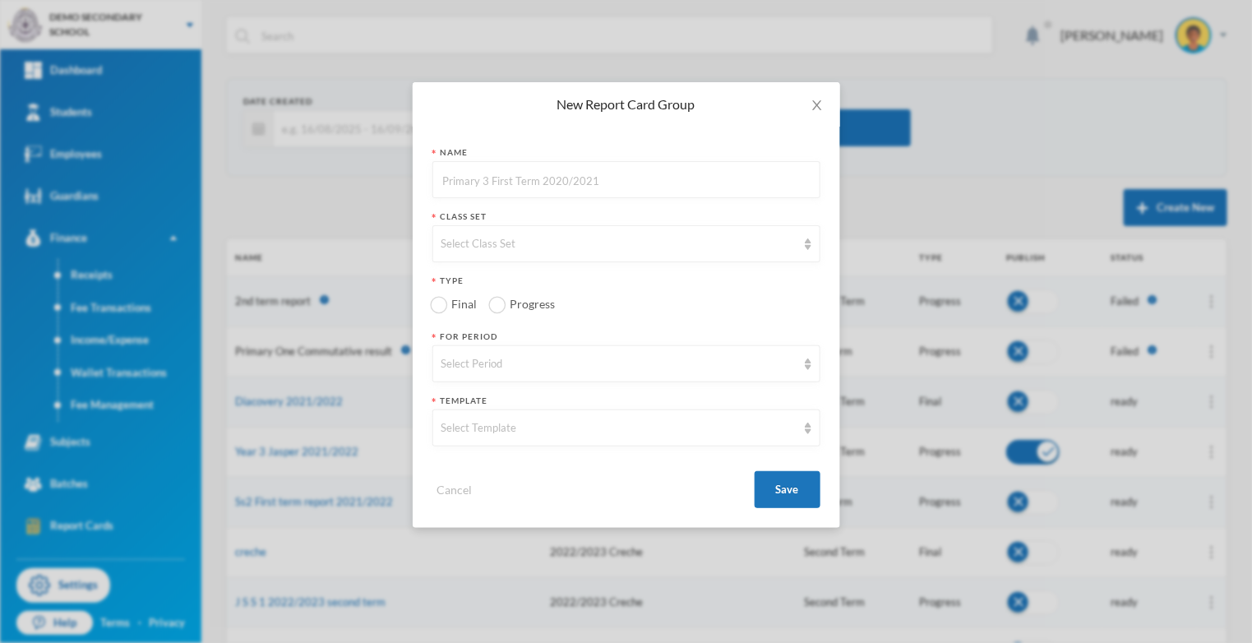
click at [766, 163] on input "text" at bounding box center [626, 180] width 370 height 37
type input "Martha Olabosola Omodunni"
click at [572, 247] on div "Select Class Set" at bounding box center [618, 244] width 355 height 16
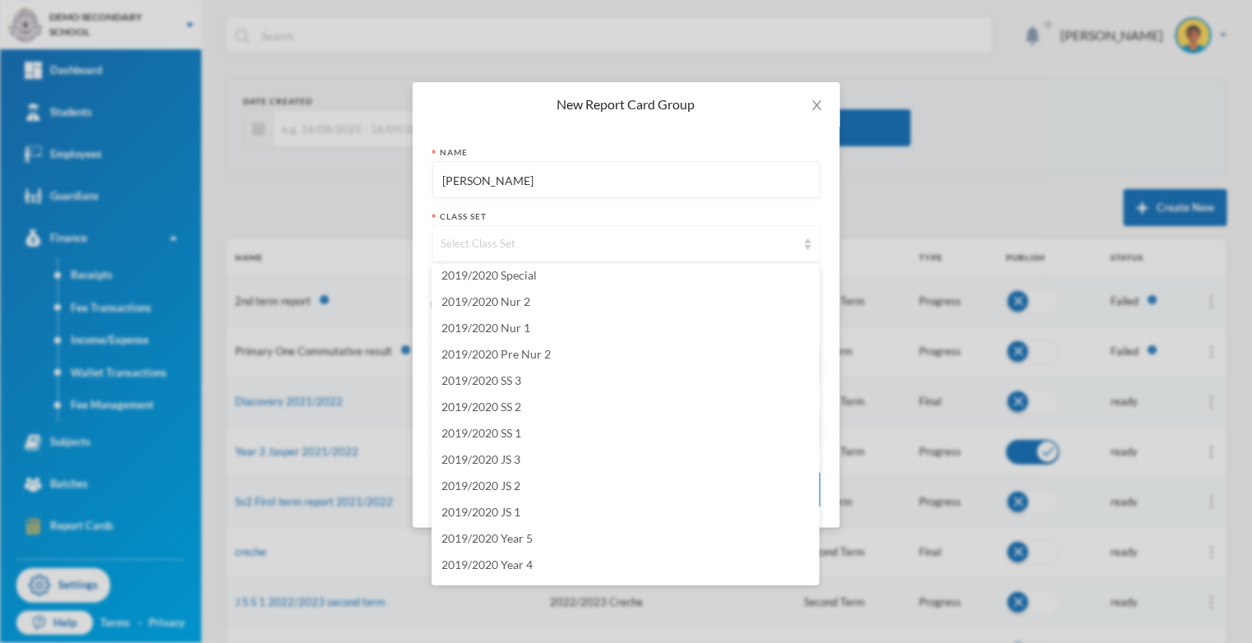
scroll to position [1564, 0]
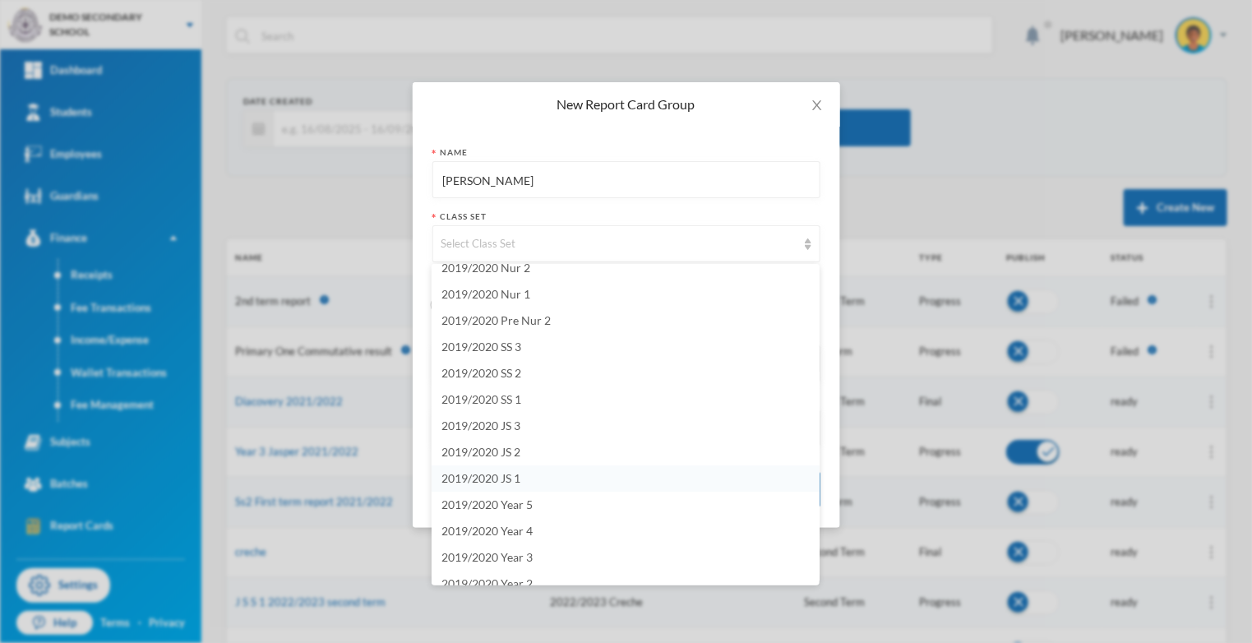
click at [627, 477] on li "2019/2020 JS 1" at bounding box center [625, 478] width 388 height 26
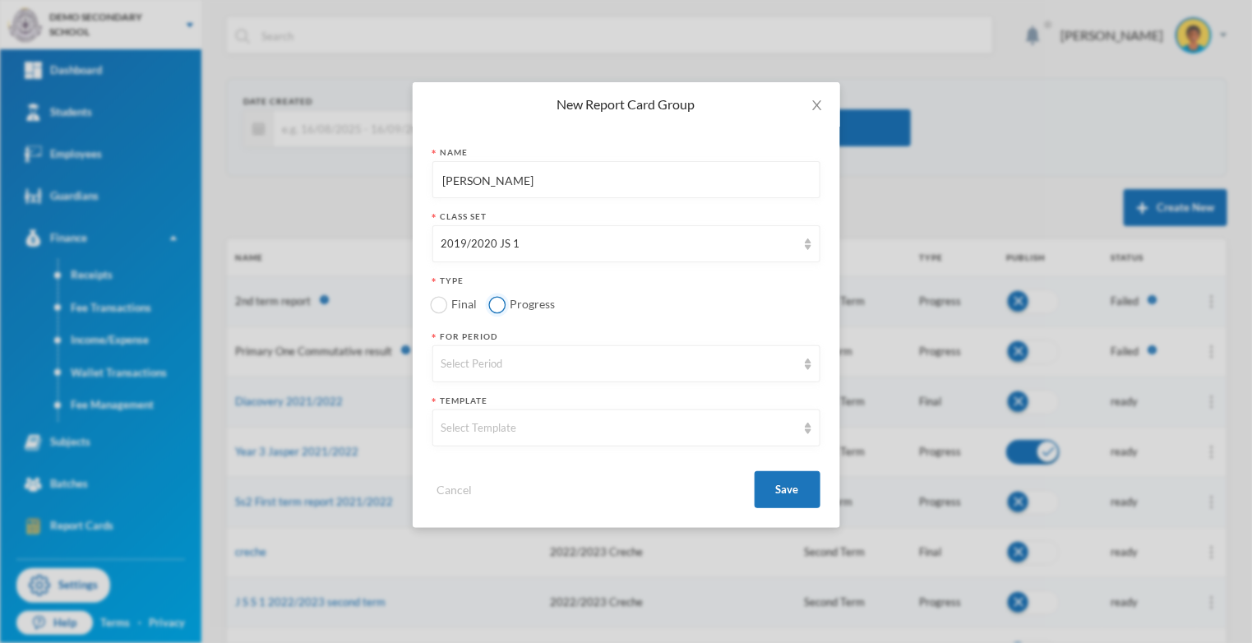
click at [502, 308] on input "Progress" at bounding box center [496, 304] width 17 height 17
radio input "true"
click at [649, 366] on div "Select Period" at bounding box center [618, 364] width 355 height 16
click at [561, 405] on li "First Term" at bounding box center [625, 400] width 388 height 26
click at [601, 431] on div "Select Template" at bounding box center [618, 428] width 355 height 16
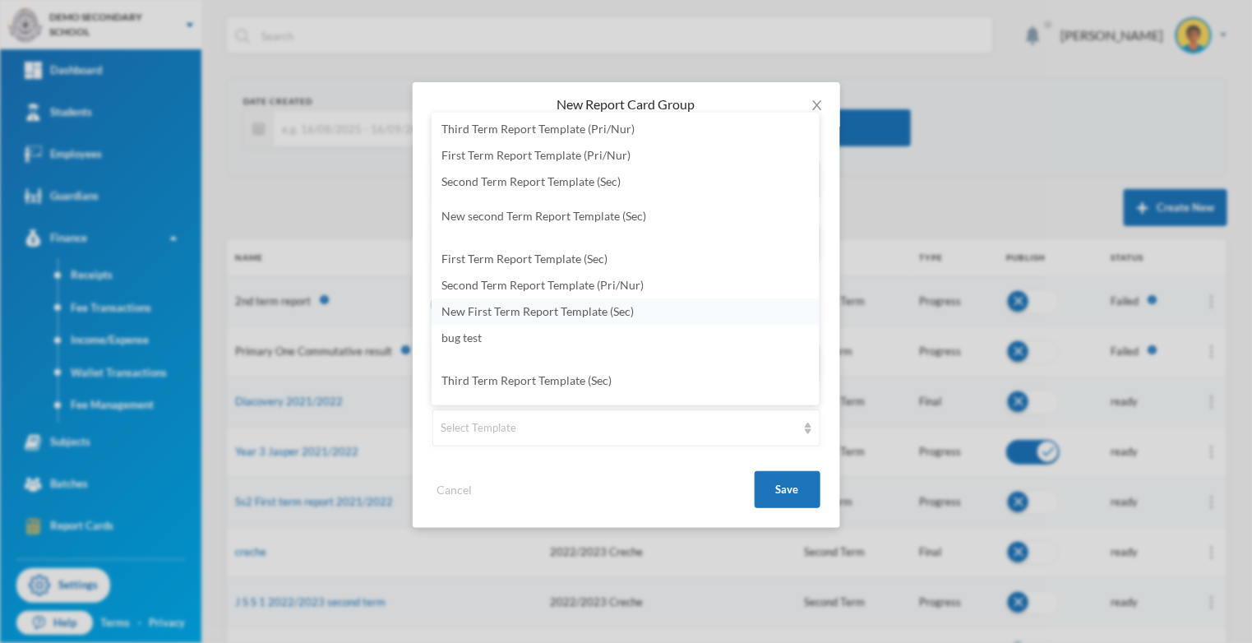
click at [565, 307] on span "New First Term Report Template (Sec)" at bounding box center [537, 311] width 192 height 14
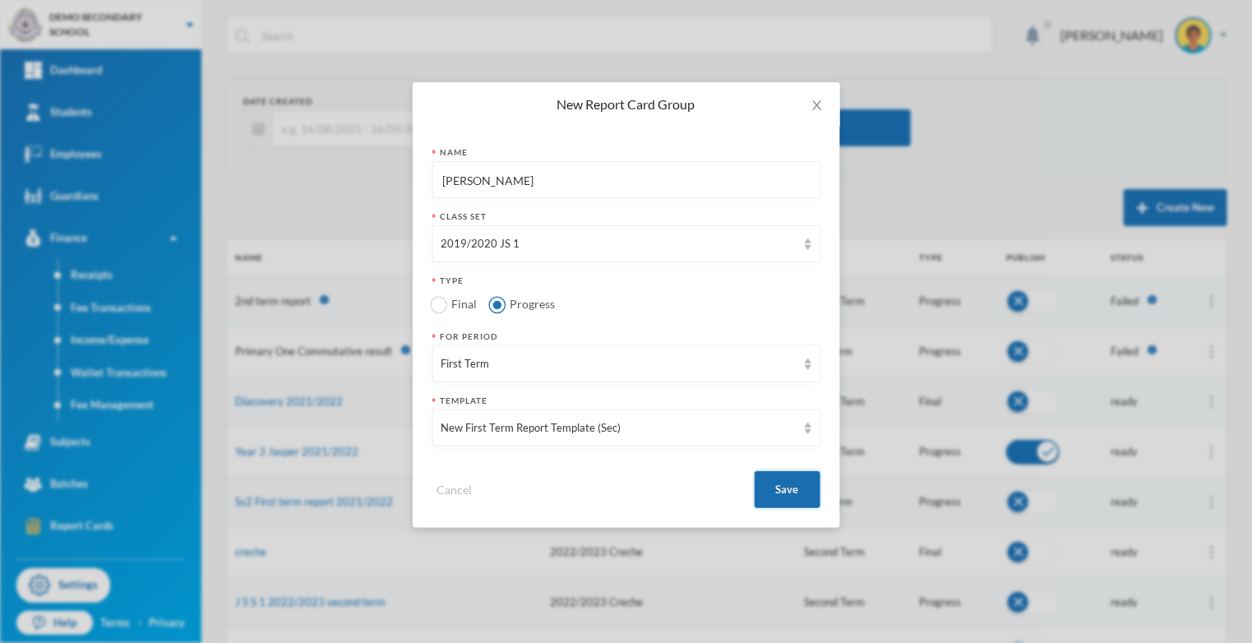
click at [800, 491] on button "Save" at bounding box center [787, 489] width 66 height 37
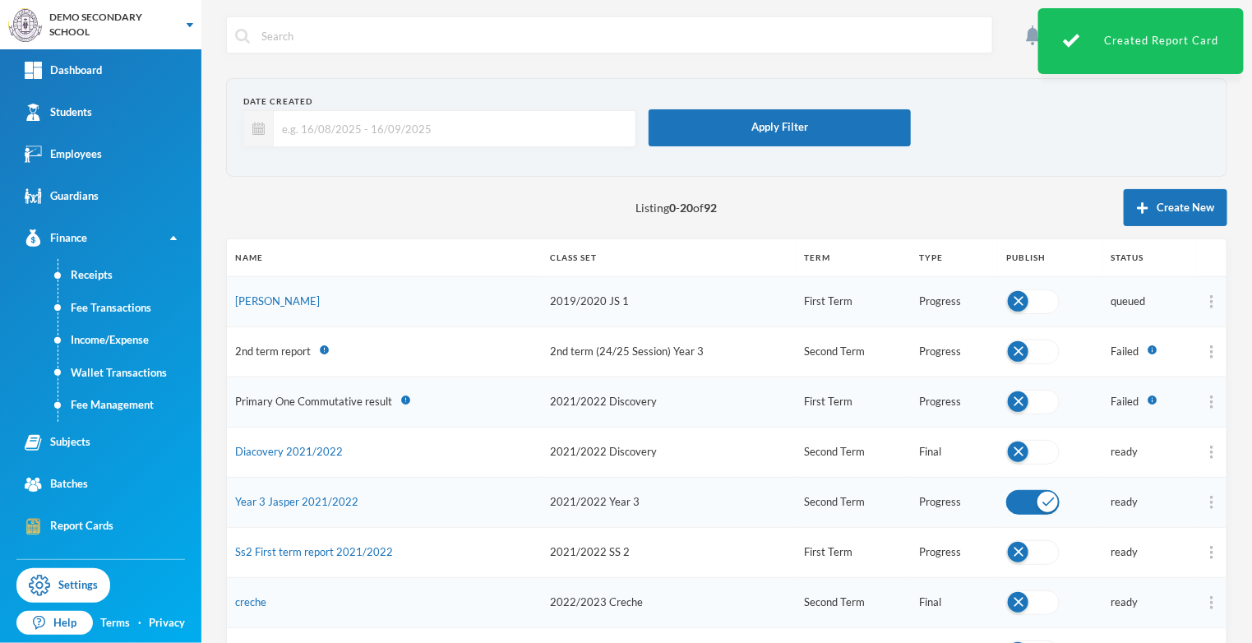
click at [1183, 51] on div "Created Report Card" at bounding box center [1140, 41] width 205 height 66
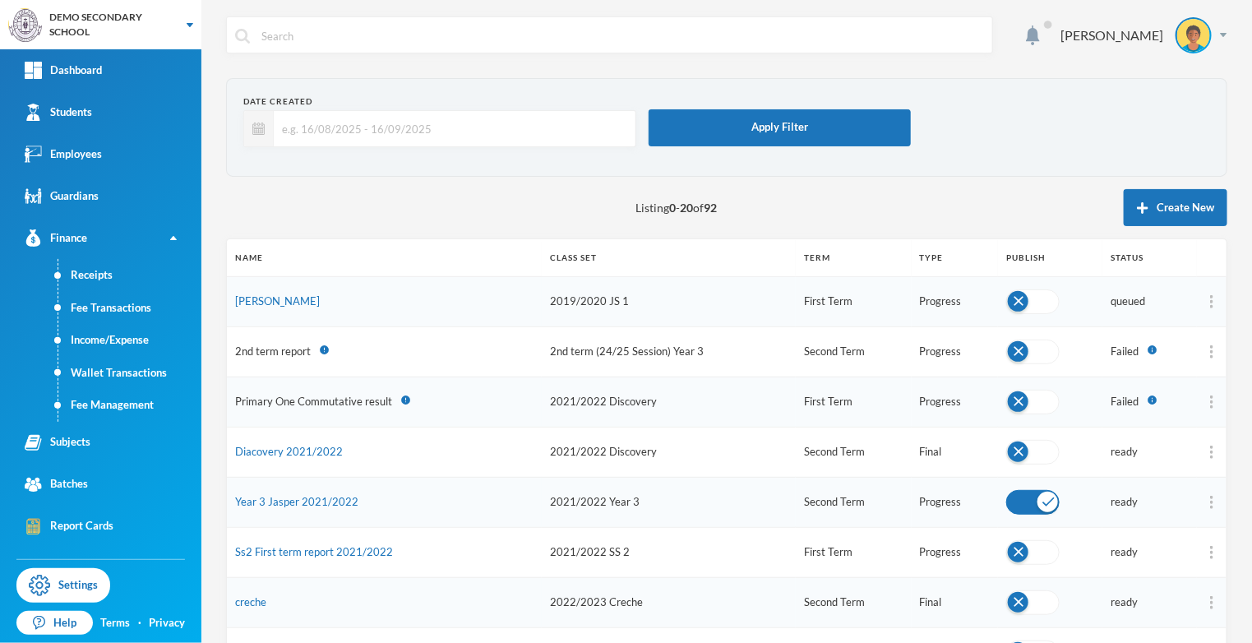
click at [807, 326] on td "Second Term" at bounding box center [852, 351] width 115 height 50
click at [1141, 299] on td "queued" at bounding box center [1149, 301] width 95 height 50
click at [1211, 301] on img at bounding box center [1211, 301] width 3 height 13
click at [1191, 374] on button "Edit" at bounding box center [1177, 378] width 66 height 30
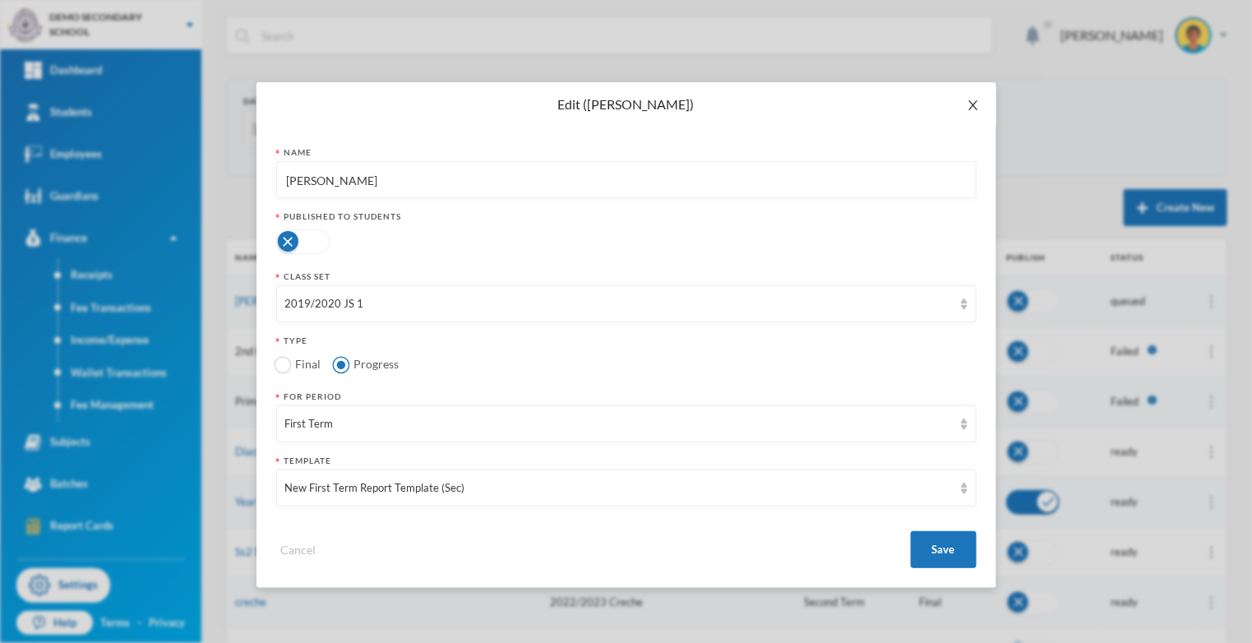
click at [970, 108] on icon "icon: close" at bounding box center [972, 105] width 9 height 10
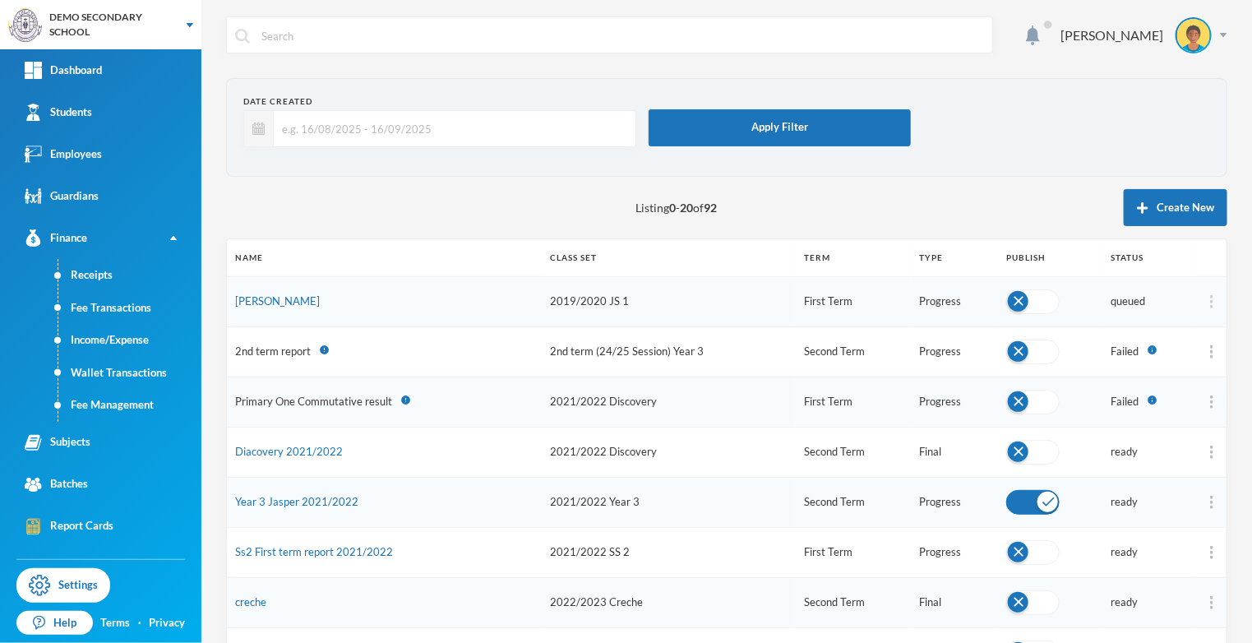
click at [1213, 307] on img at bounding box center [1211, 301] width 3 height 13
click at [1211, 301] on img at bounding box center [1211, 301] width 3 height 13
click at [1211, 300] on img at bounding box center [1211, 301] width 3 height 13
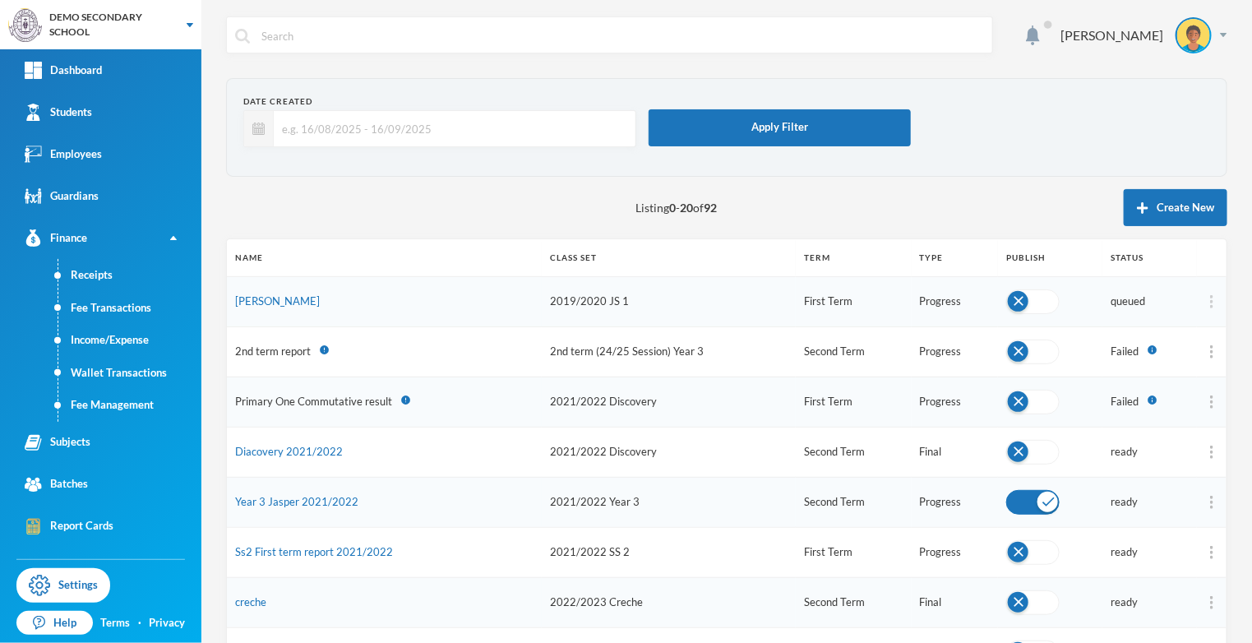
click at [1211, 302] on img at bounding box center [1211, 301] width 3 height 13
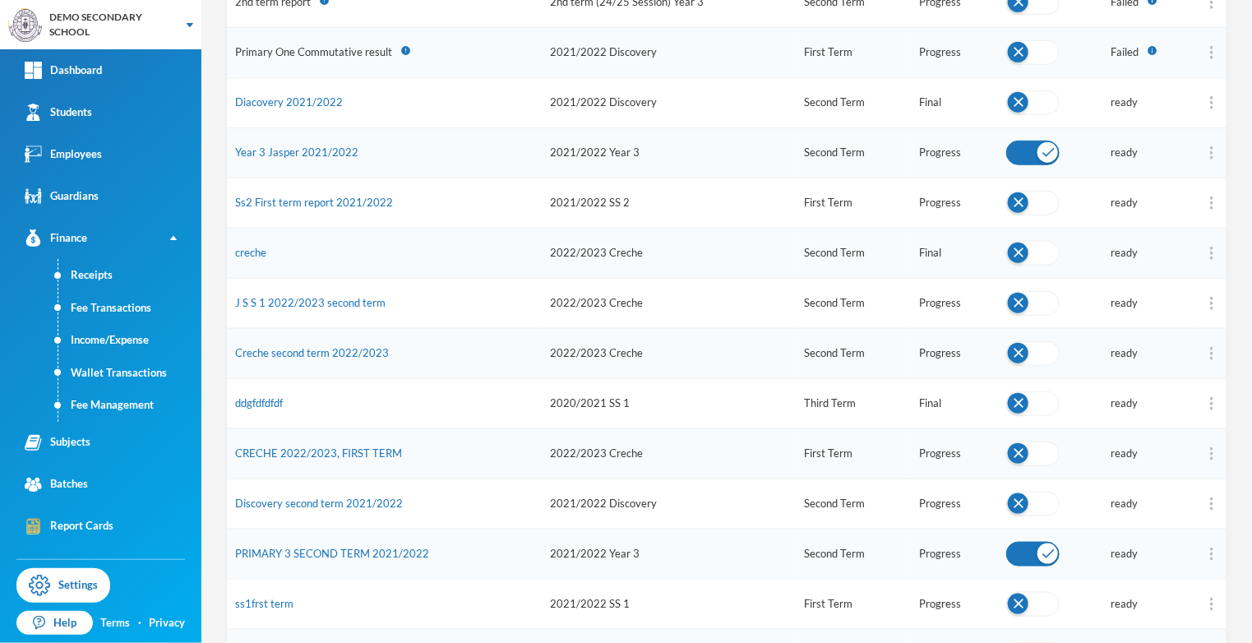
scroll to position [0, 0]
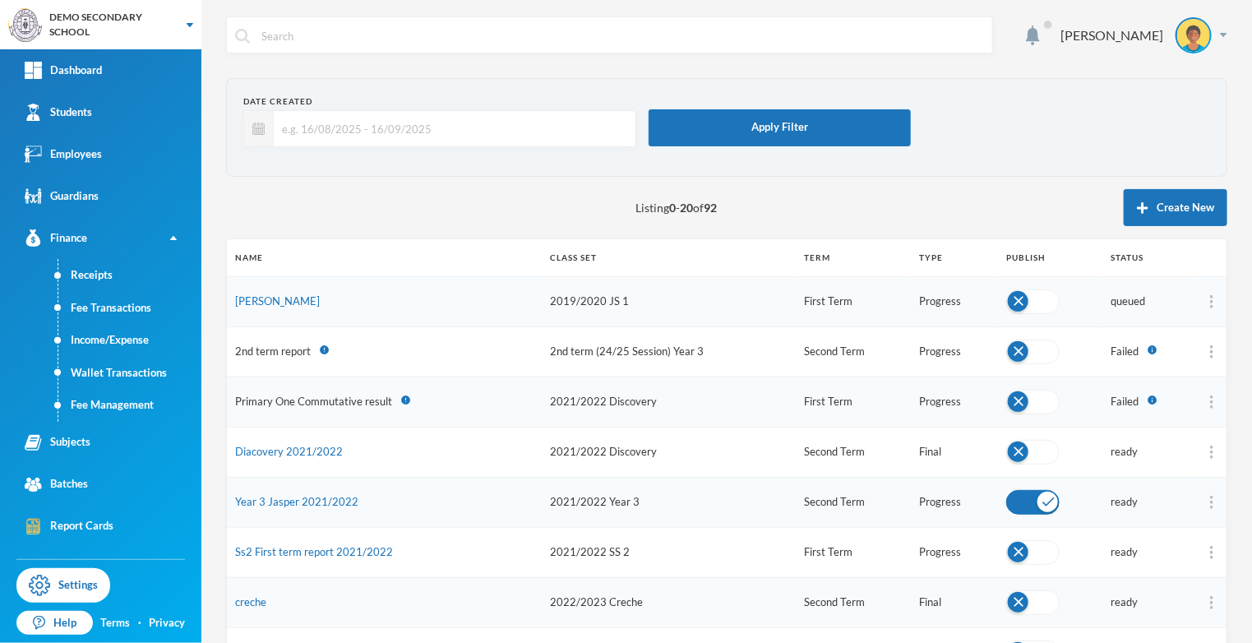
click at [1015, 305] on button "button" at bounding box center [1032, 301] width 53 height 25
click at [1037, 302] on button "button" at bounding box center [1032, 301] width 53 height 25
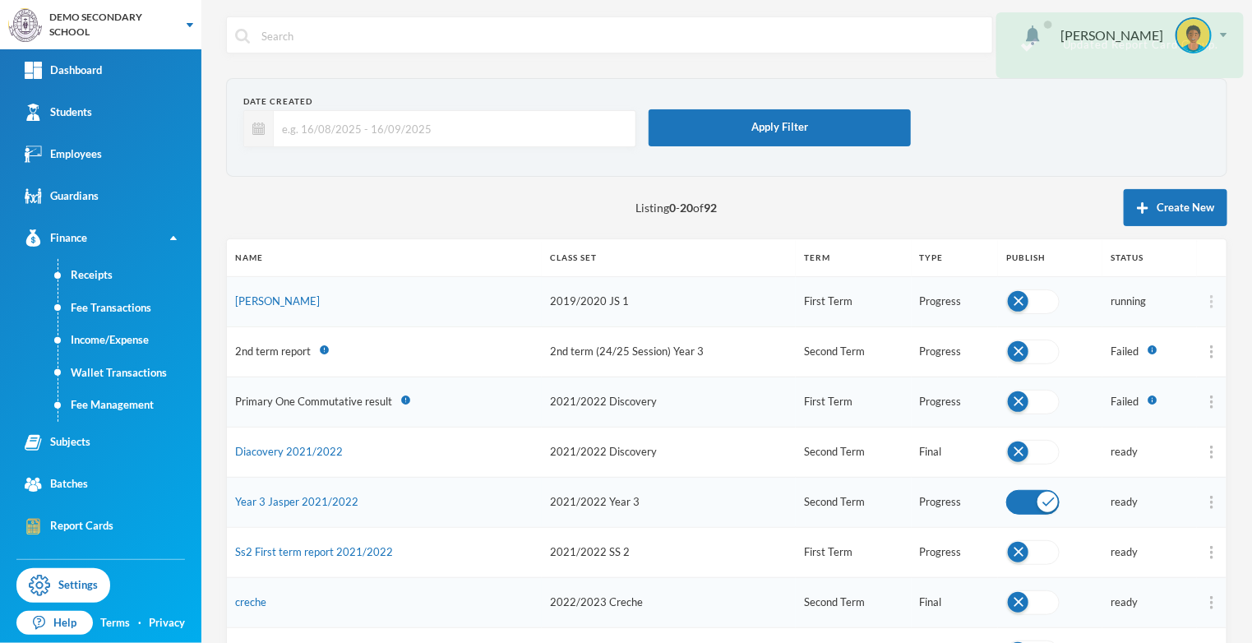
click at [1211, 301] on img at bounding box center [1211, 301] width 3 height 13
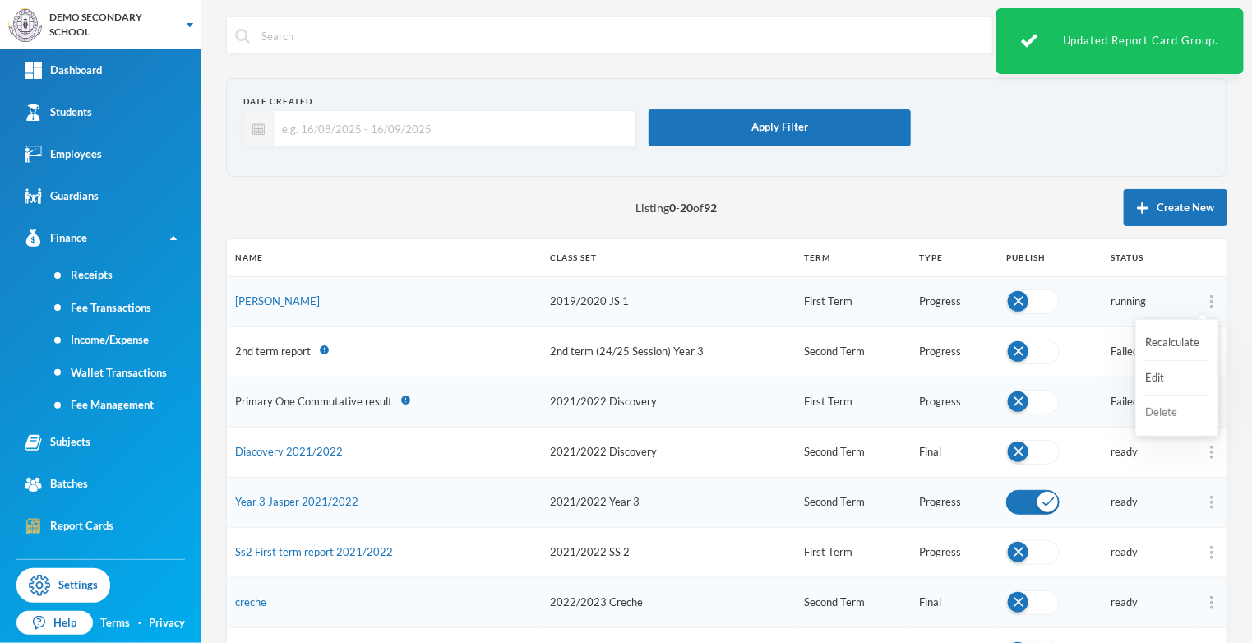
click at [1187, 417] on button "Delete" at bounding box center [1177, 413] width 66 height 30
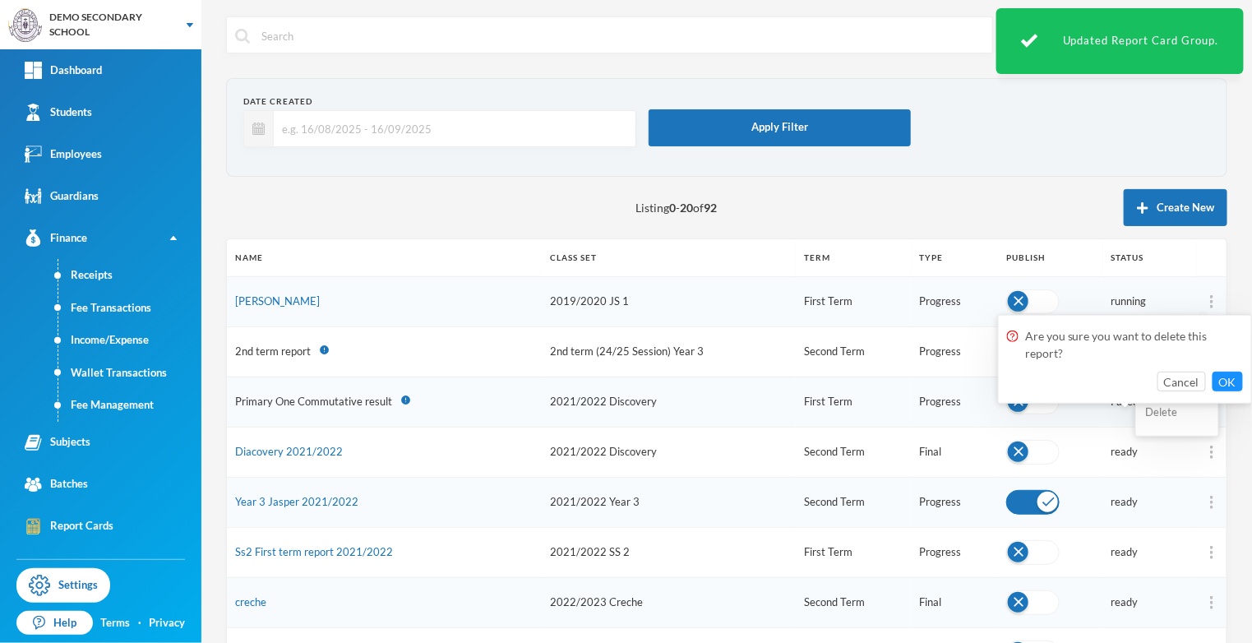
click at [1169, 417] on button "Delete" at bounding box center [1177, 413] width 66 height 30
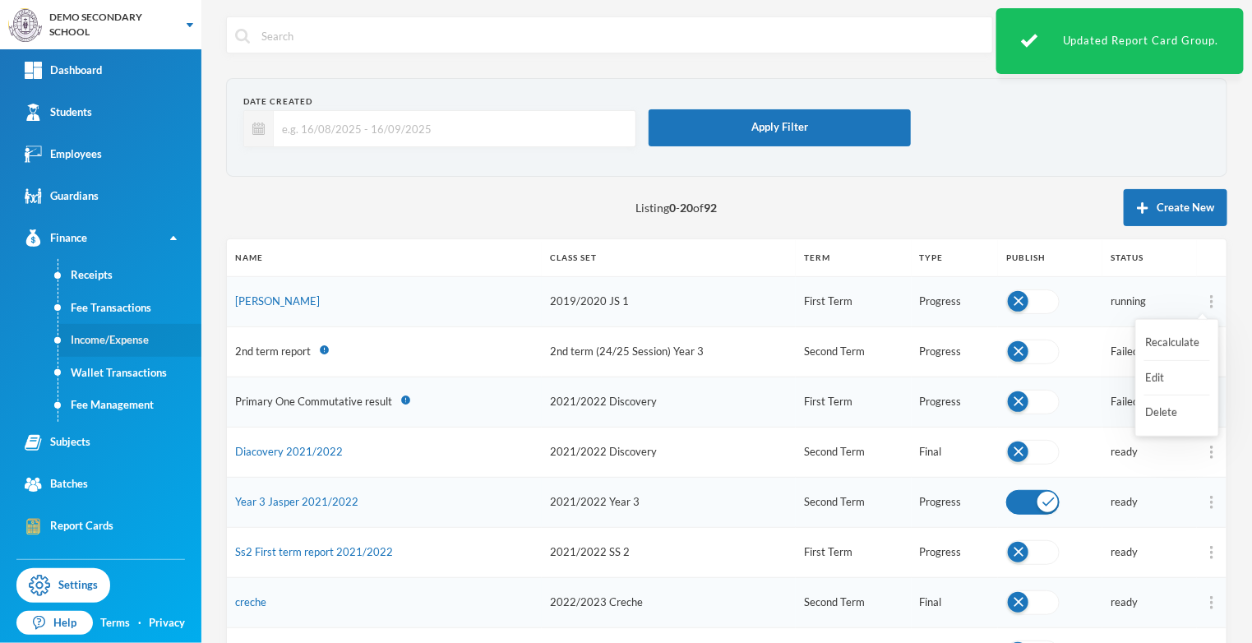
click at [93, 340] on link "Income/Expense" at bounding box center [129, 340] width 143 height 33
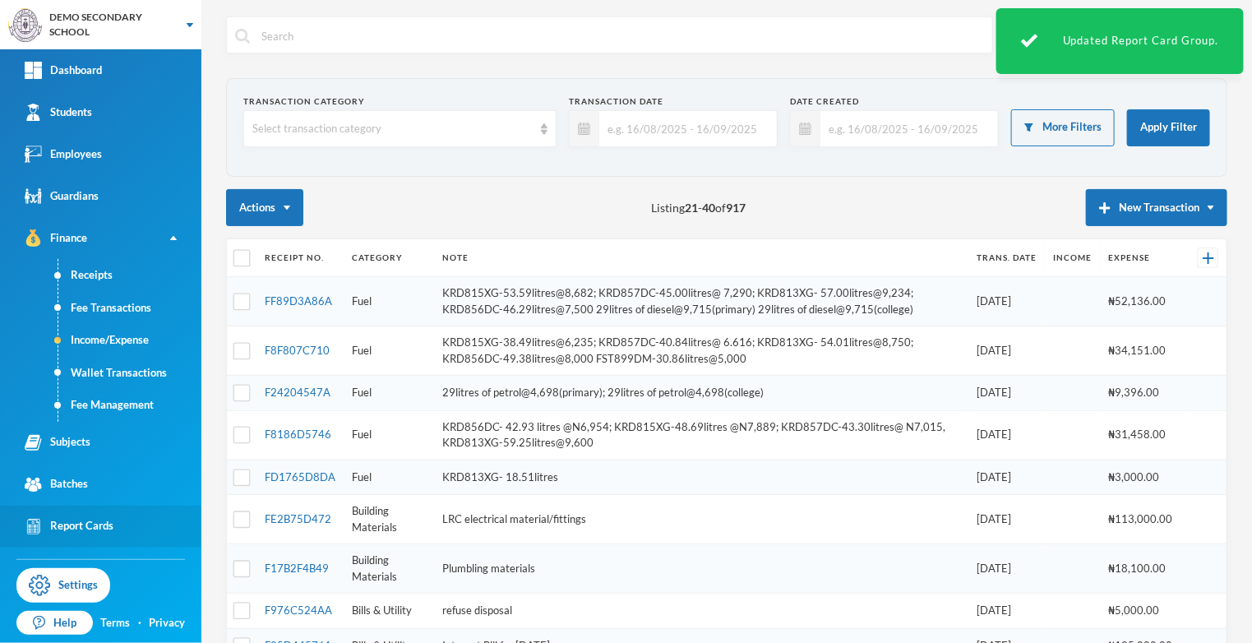
click at [100, 524] on div "Report Cards" at bounding box center [69, 526] width 89 height 17
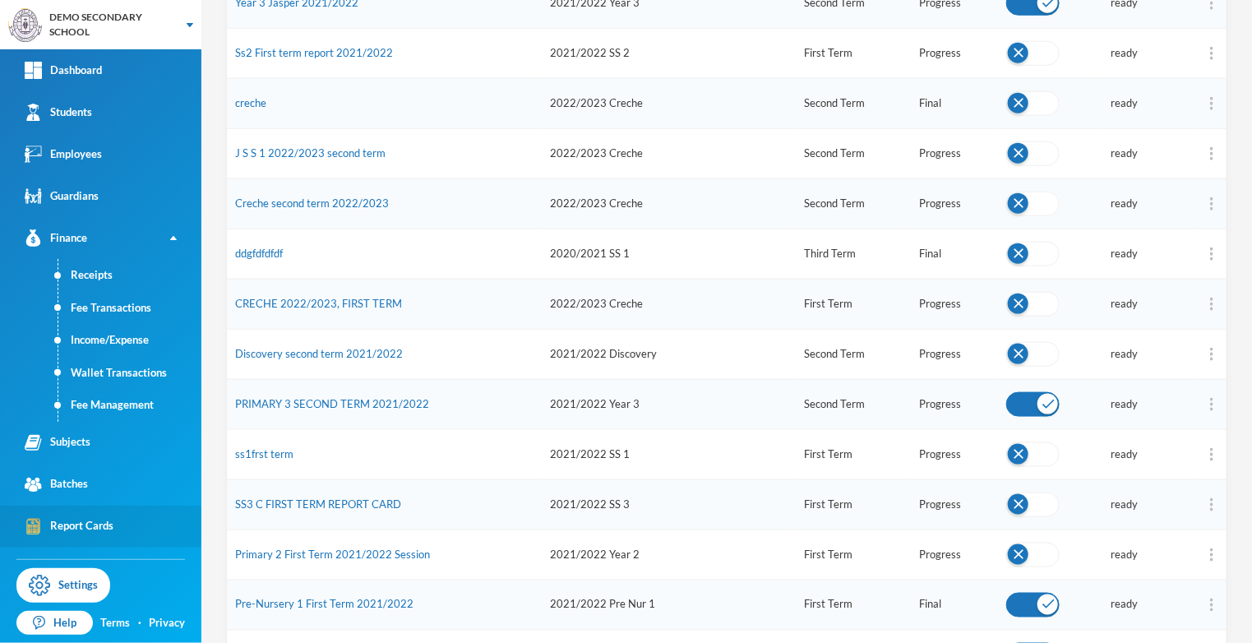
scroll to position [502, 0]
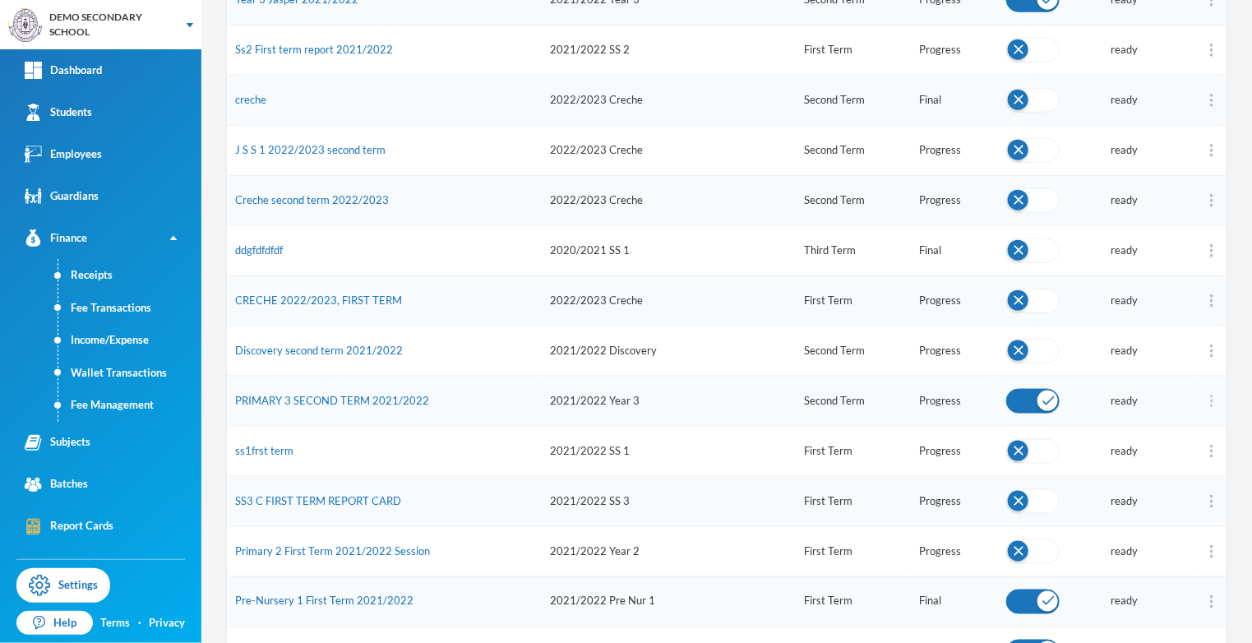
click at [1211, 394] on img at bounding box center [1211, 400] width 3 height 13
click at [1178, 422] on button "Recalculate" at bounding box center [1177, 437] width 66 height 30
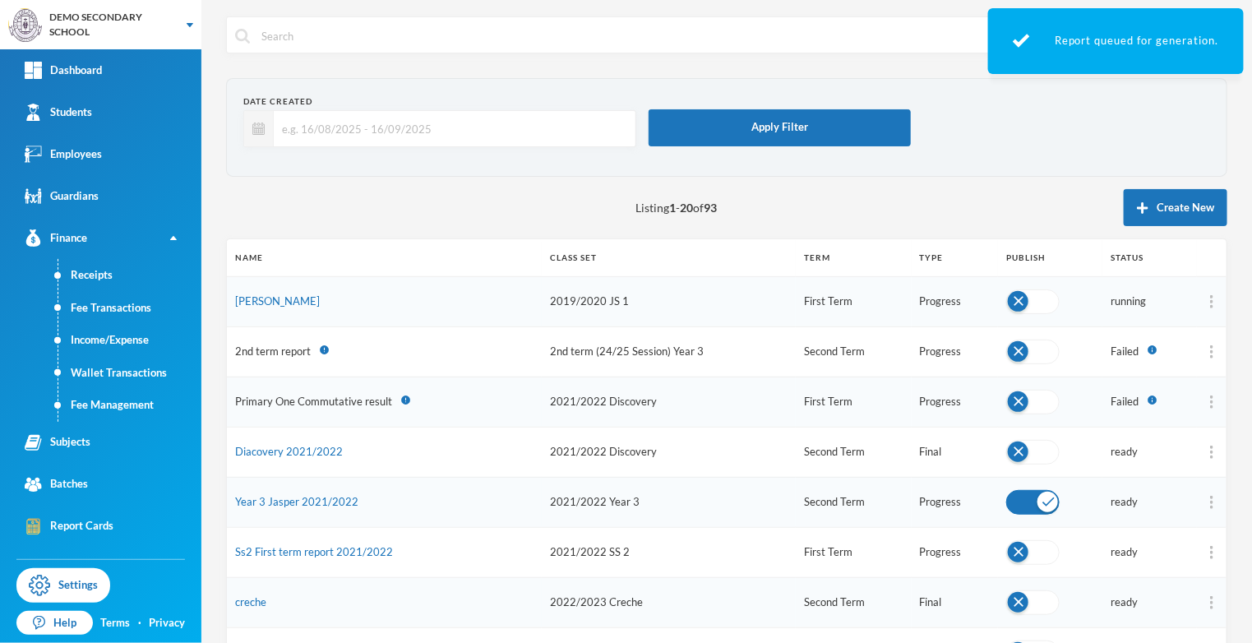
scroll to position [0, 0]
click at [58, 447] on div "Subjects" at bounding box center [58, 442] width 66 height 17
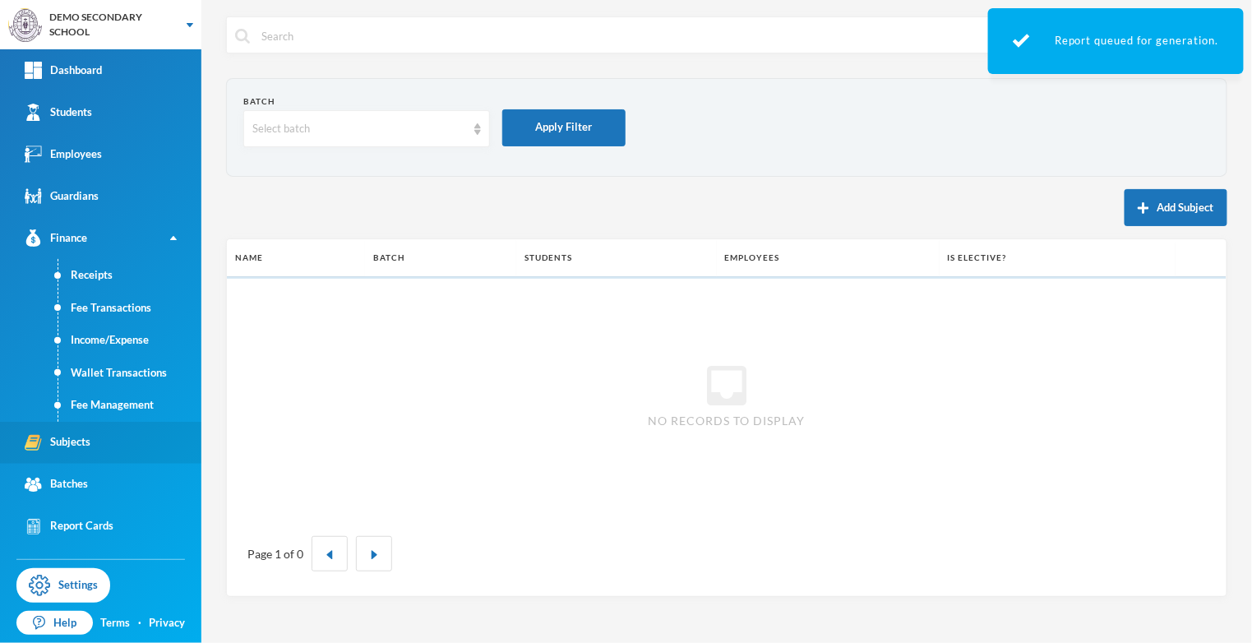
scroll to position [13, 0]
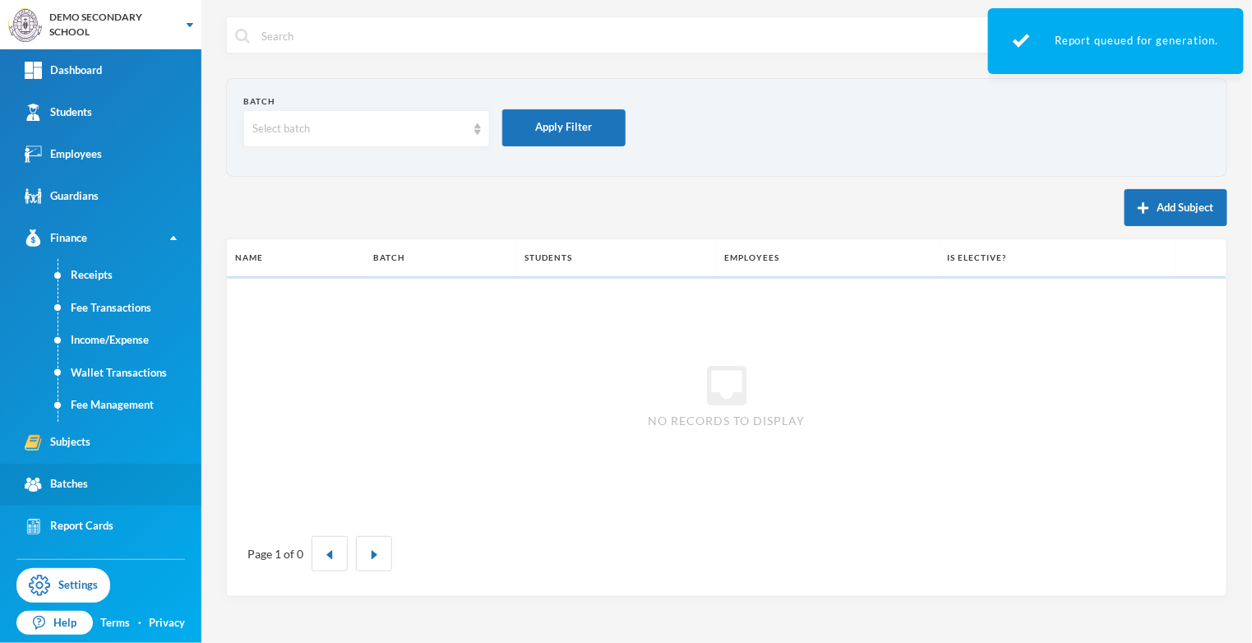
click at [78, 484] on link "Batches" at bounding box center [100, 484] width 201 height 42
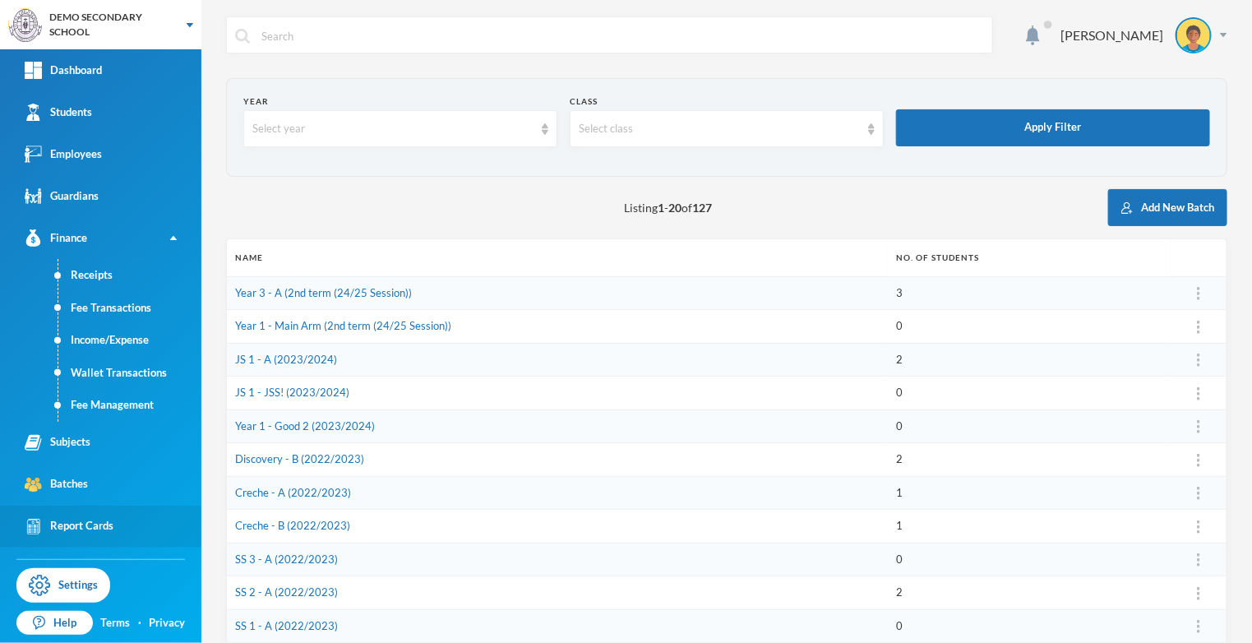
click at [89, 518] on div "Report Cards" at bounding box center [69, 526] width 89 height 17
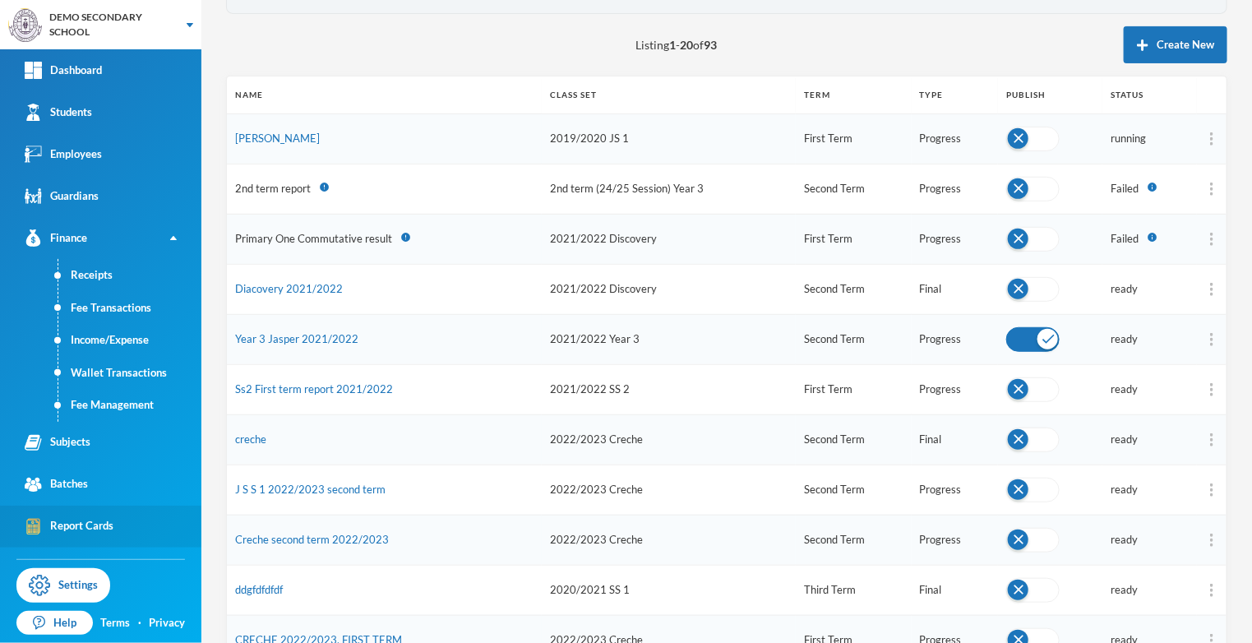
scroll to position [170, 0]
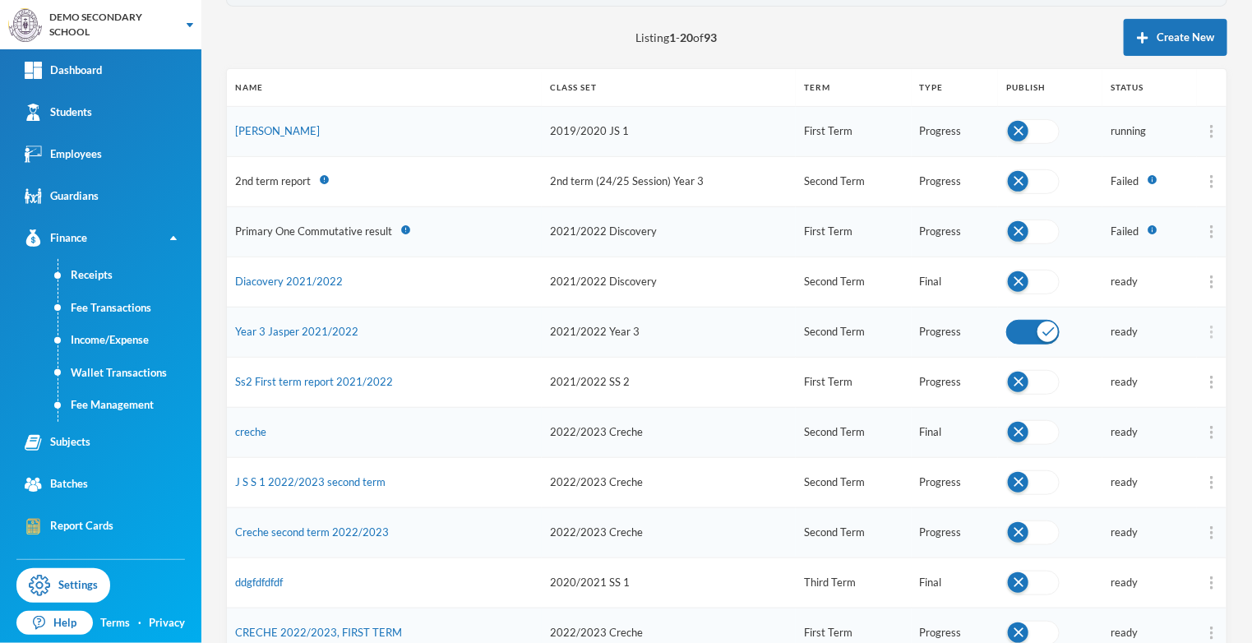
click at [1211, 325] on img at bounding box center [1211, 331] width 3 height 13
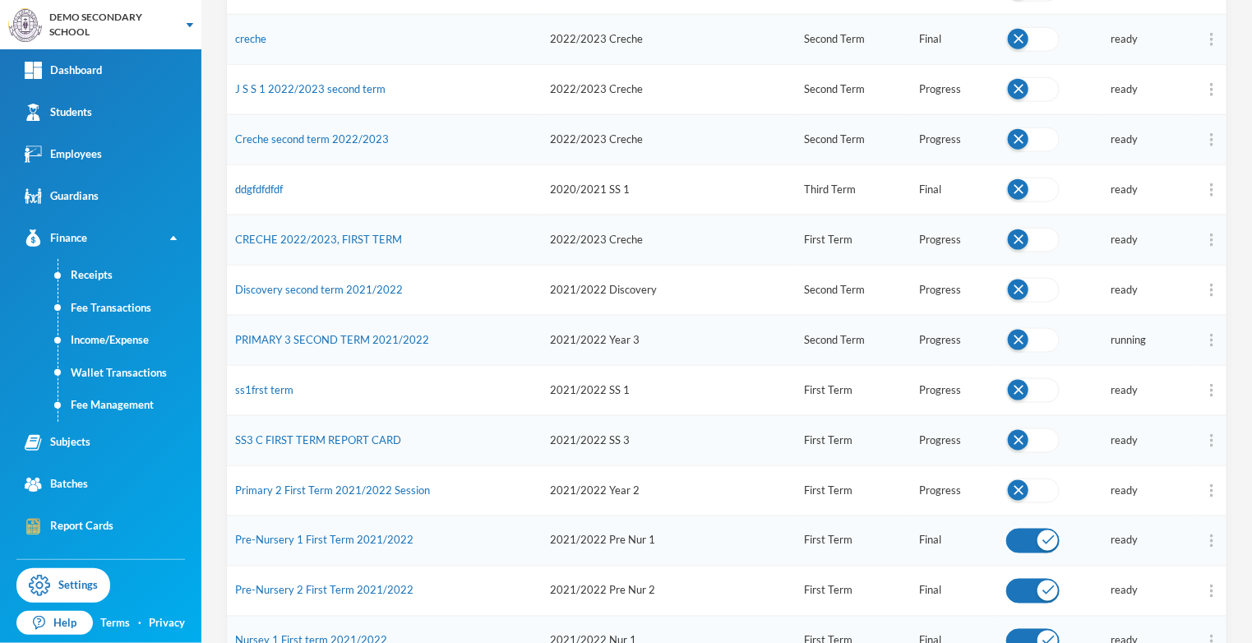
scroll to position [647, 0]
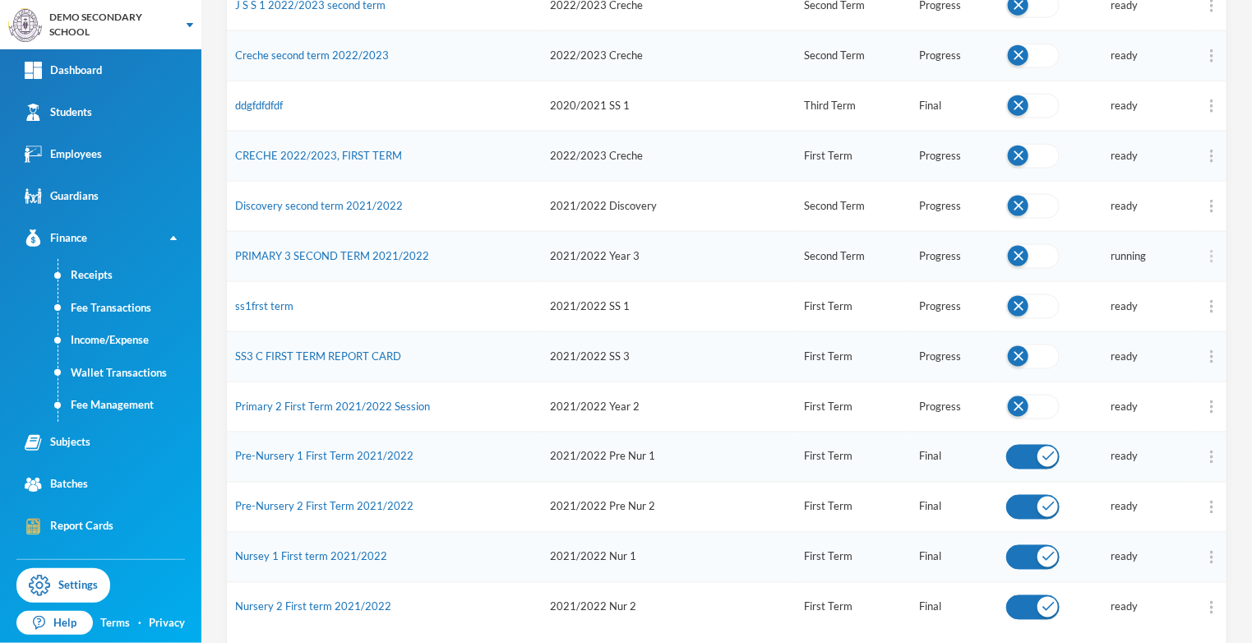
click at [1213, 250] on img at bounding box center [1211, 256] width 3 height 13
click at [1168, 313] on button "Edit" at bounding box center [1177, 327] width 66 height 30
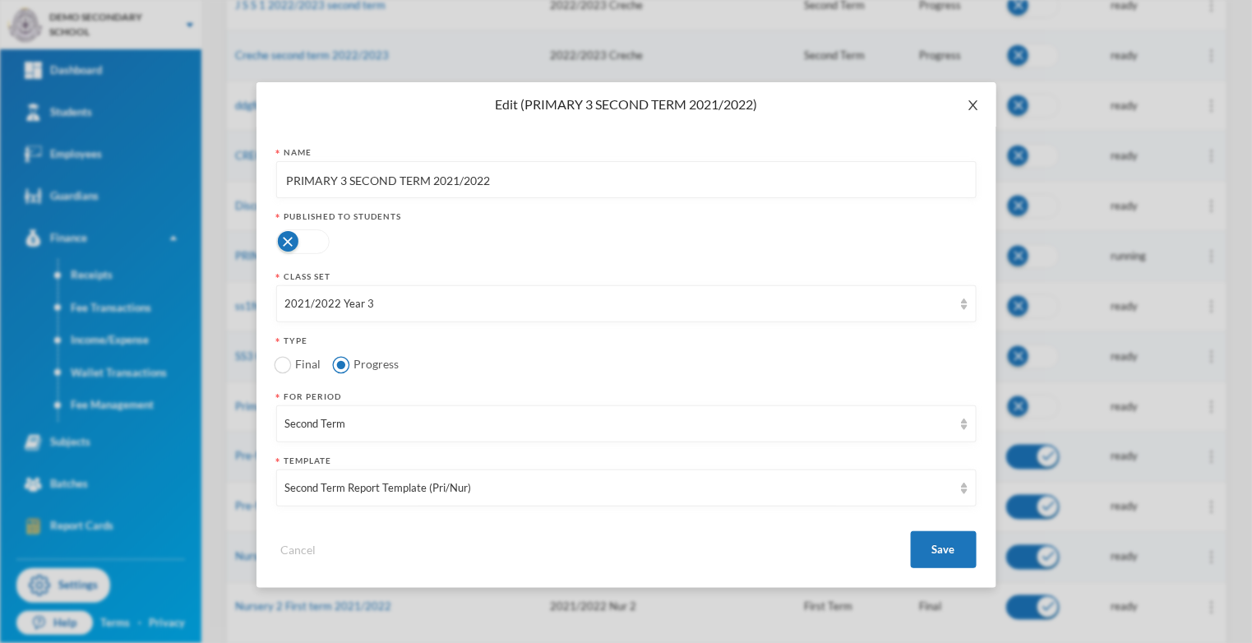
click at [992, 107] on span "Close" at bounding box center [973, 105] width 46 height 46
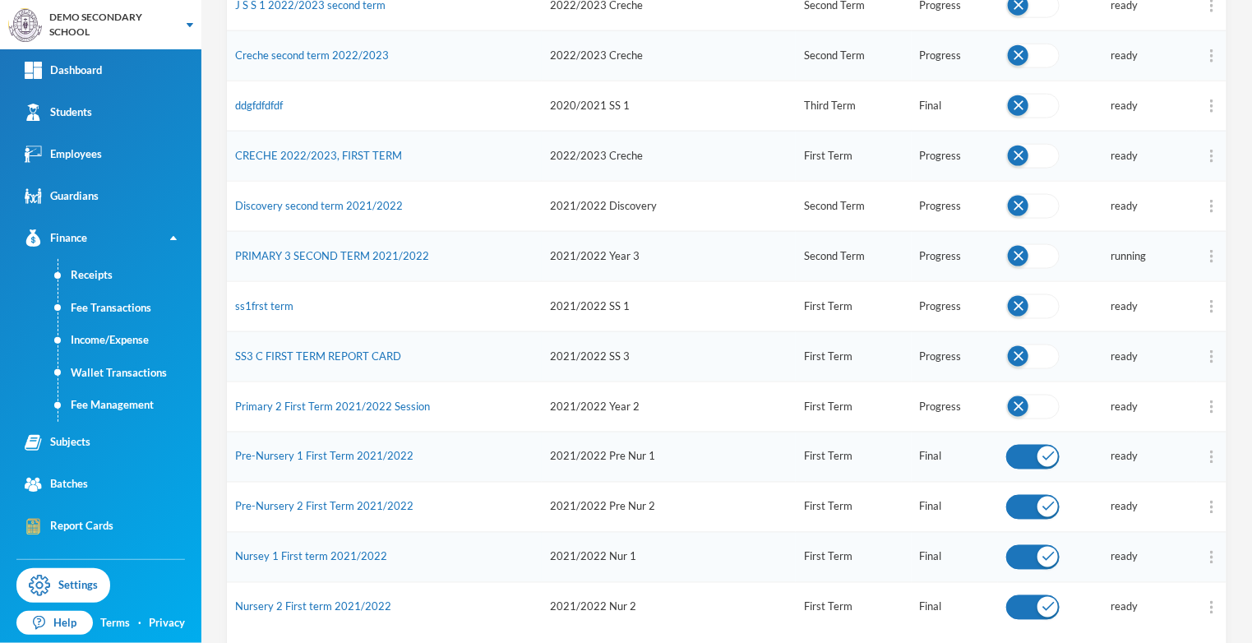
scroll to position [0, 0]
click at [57, 462] on link "Subjects" at bounding box center [100, 443] width 201 height 42
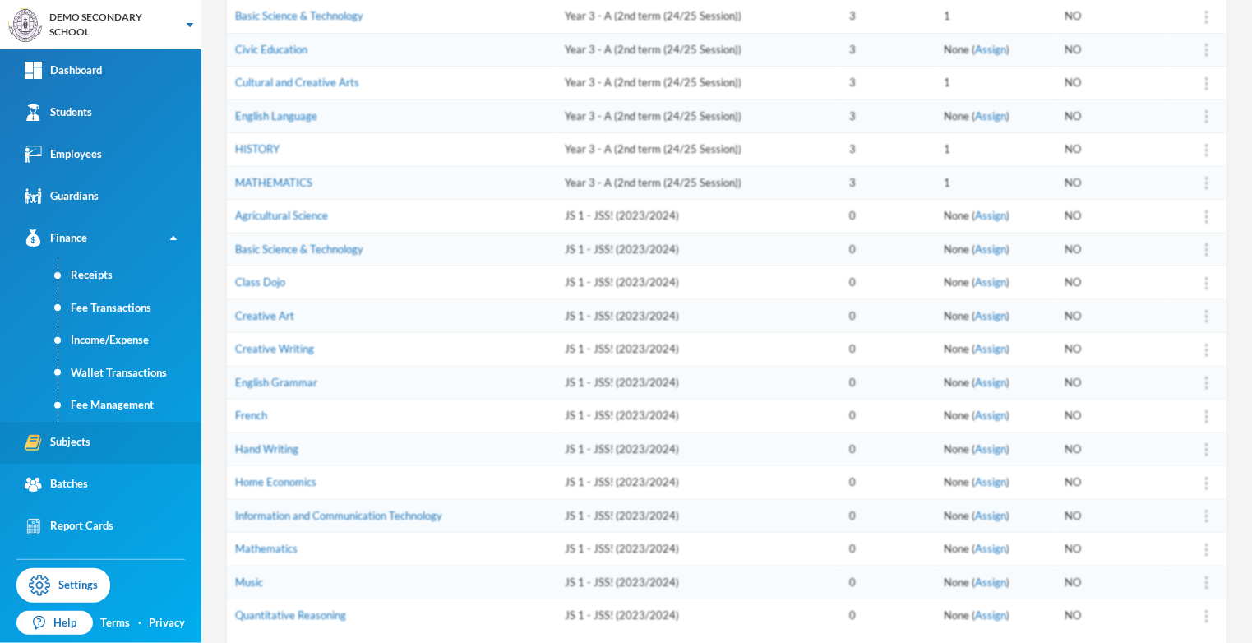
click at [83, 441] on div "Subjects" at bounding box center [58, 442] width 66 height 17
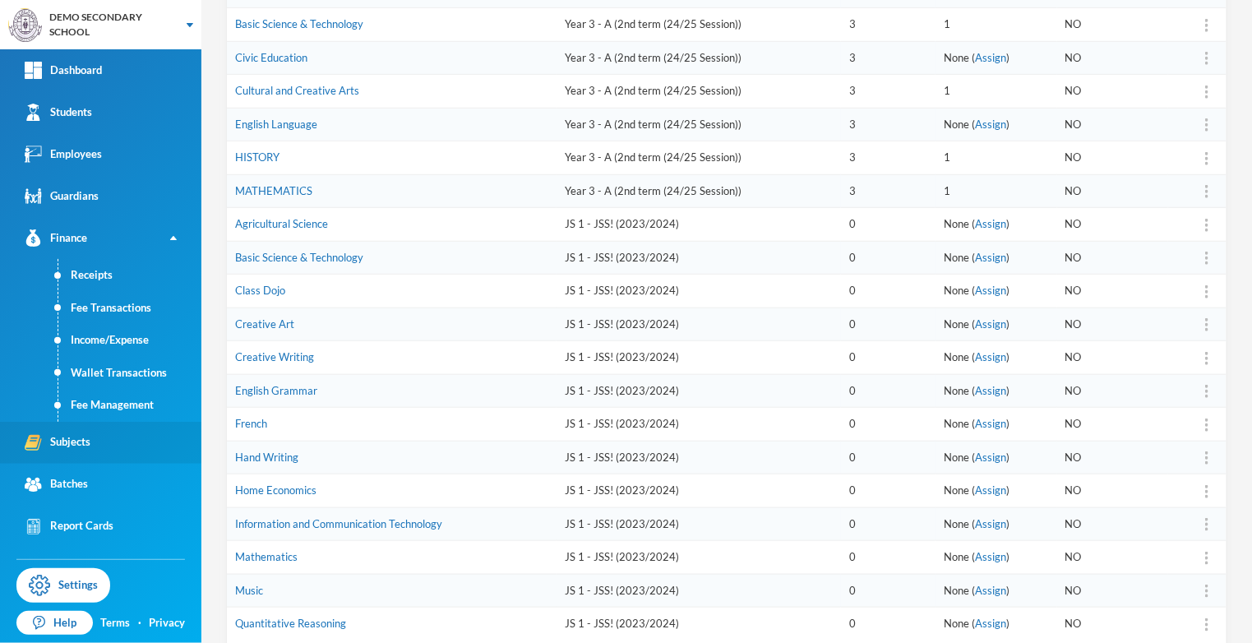
scroll to position [302, 0]
click at [1207, 287] on img at bounding box center [1206, 291] width 3 height 13
click at [1145, 398] on div "Delete" at bounding box center [1165, 395] width 89 height 32
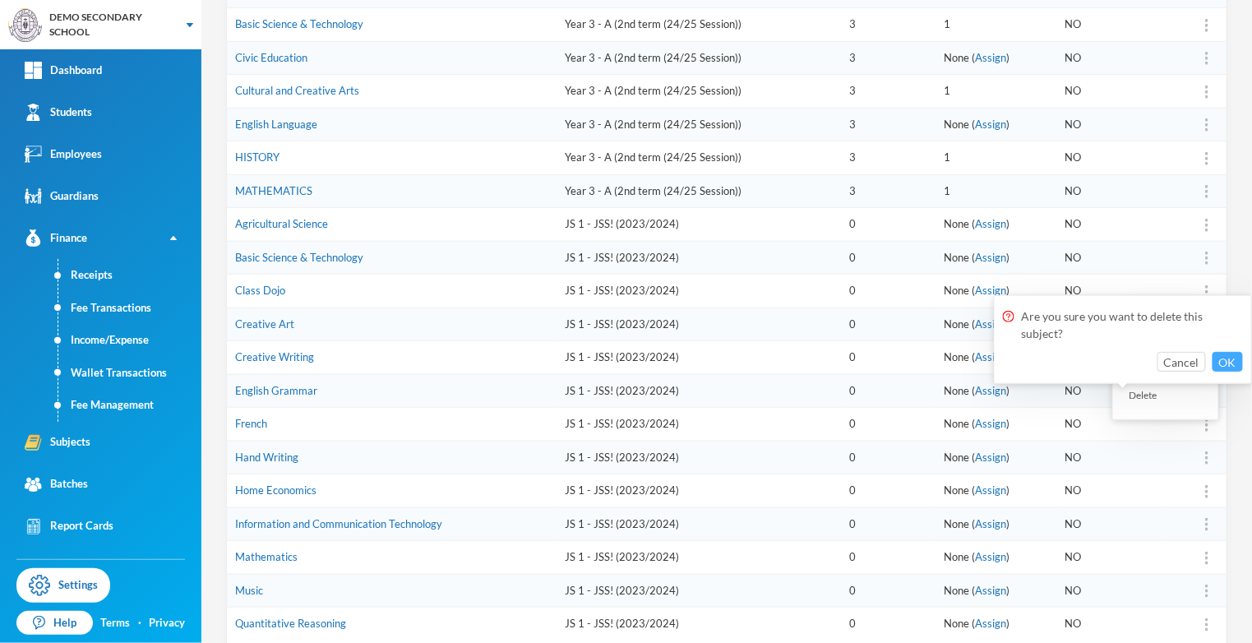
click at [1219, 352] on button "OK" at bounding box center [1227, 362] width 30 height 20
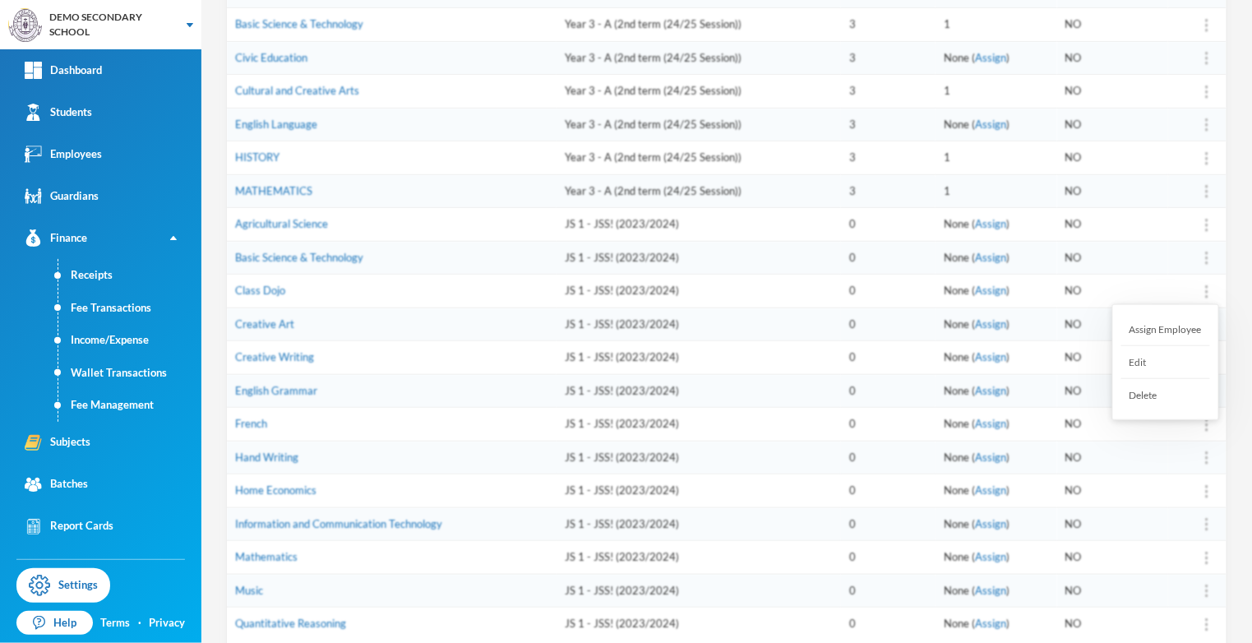
scroll to position [277, 0]
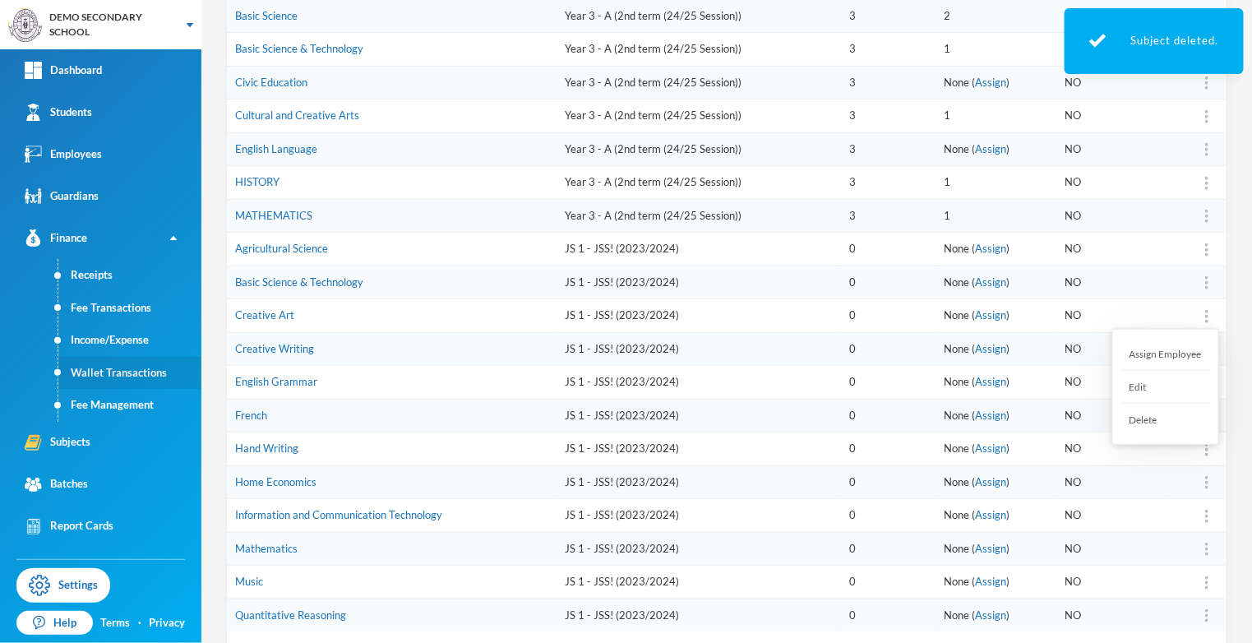
click at [80, 372] on link "Wallet Transactions" at bounding box center [129, 373] width 143 height 33
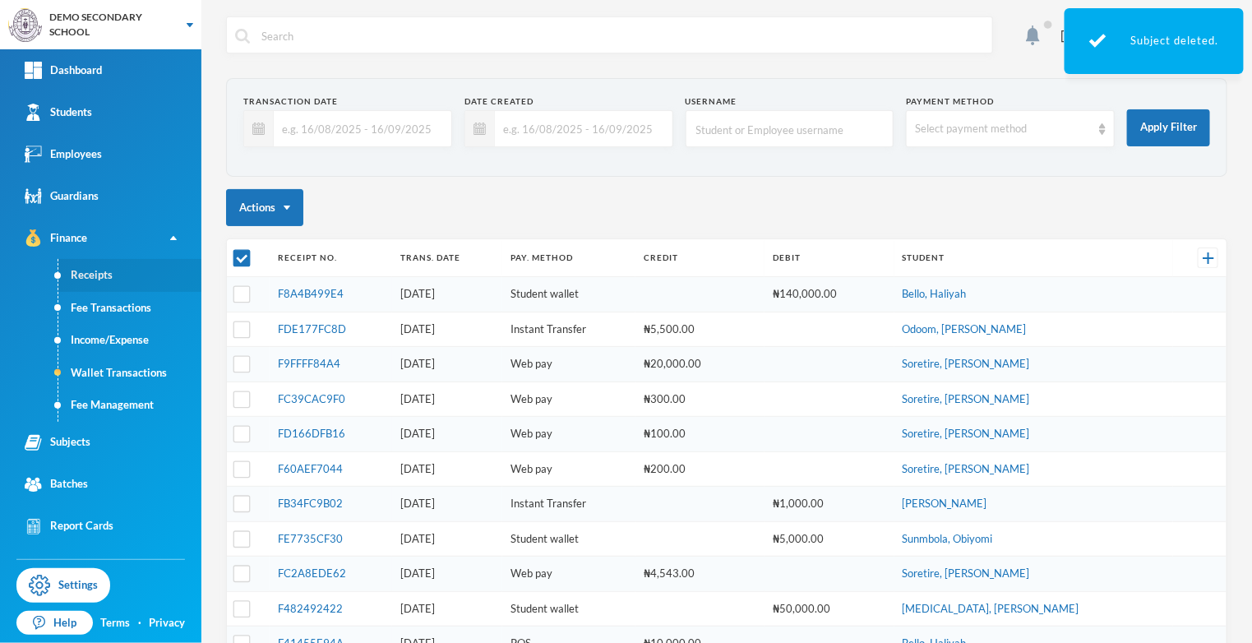
click at [82, 274] on link "Receipts" at bounding box center [129, 275] width 143 height 33
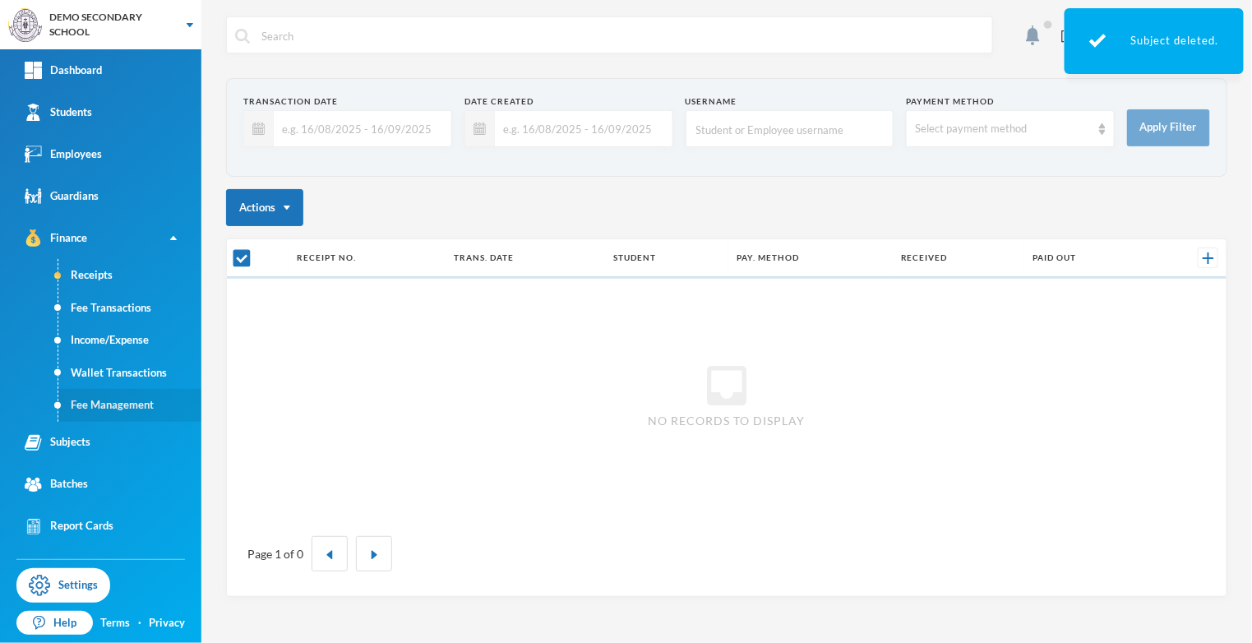
click at [107, 404] on link "Fee Management" at bounding box center [129, 405] width 143 height 33
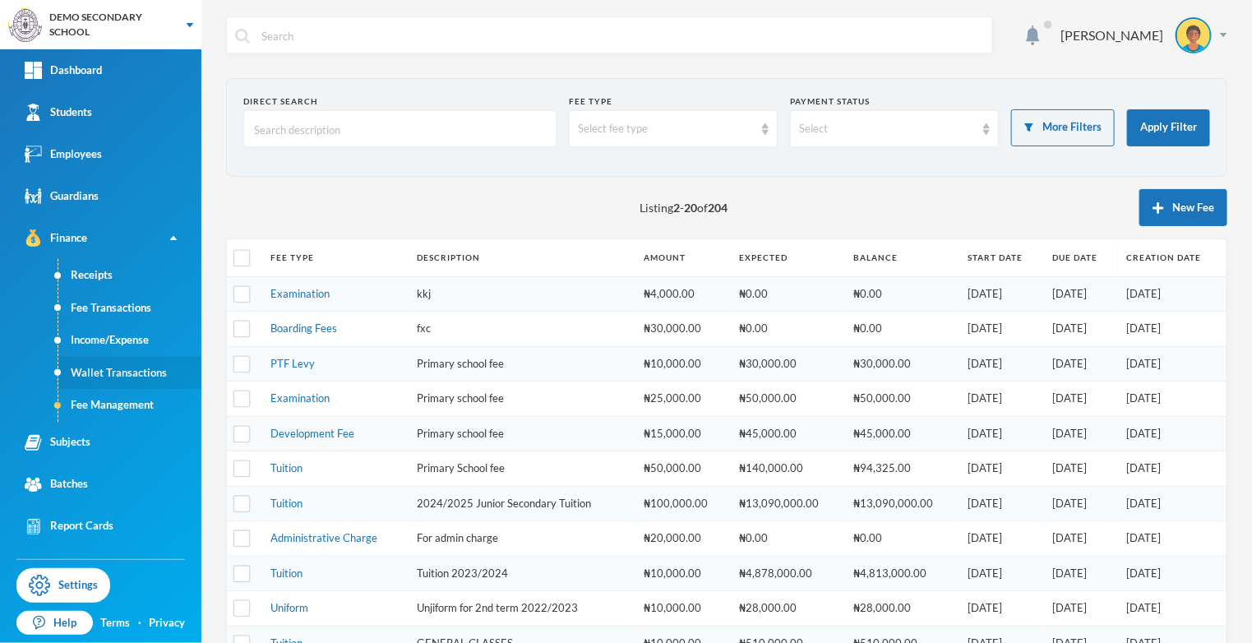
click at [127, 380] on link "Wallet Transactions" at bounding box center [129, 373] width 143 height 33
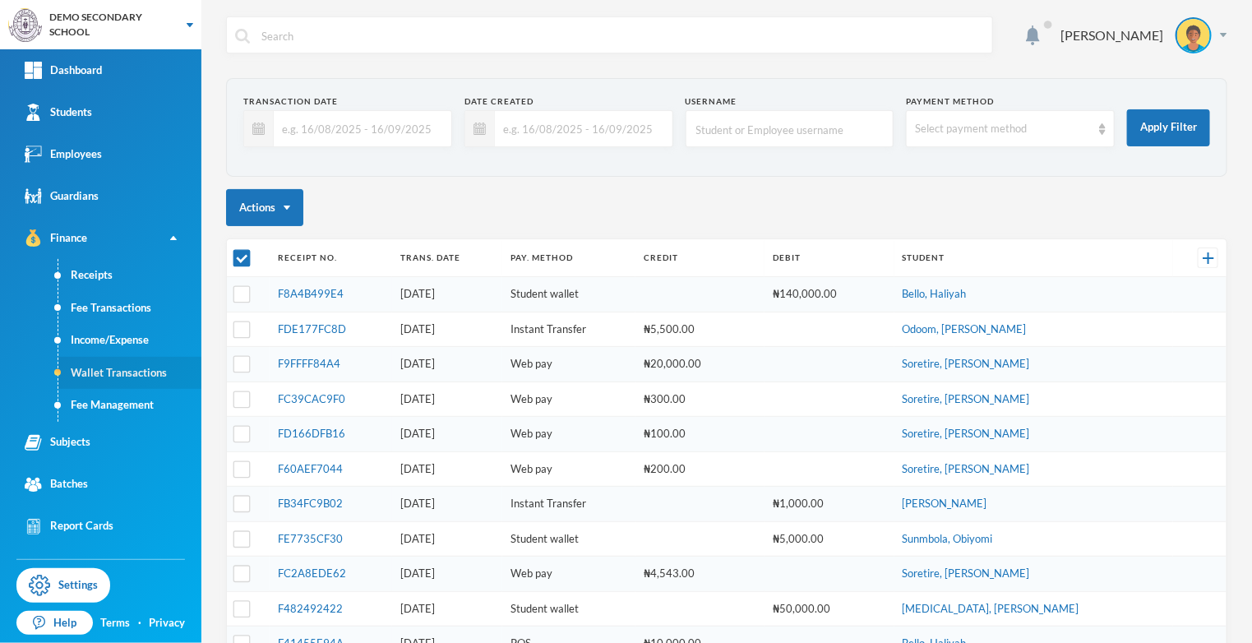
click at [101, 406] on link "Fee Management" at bounding box center [129, 405] width 143 height 33
click at [99, 408] on link "Fee Management" at bounding box center [129, 405] width 143 height 33
click at [93, 363] on link "Wallet Transactions" at bounding box center [129, 373] width 143 height 33
click at [241, 251] on input "checkbox" at bounding box center [241, 258] width 17 height 17
checkbox input "true"
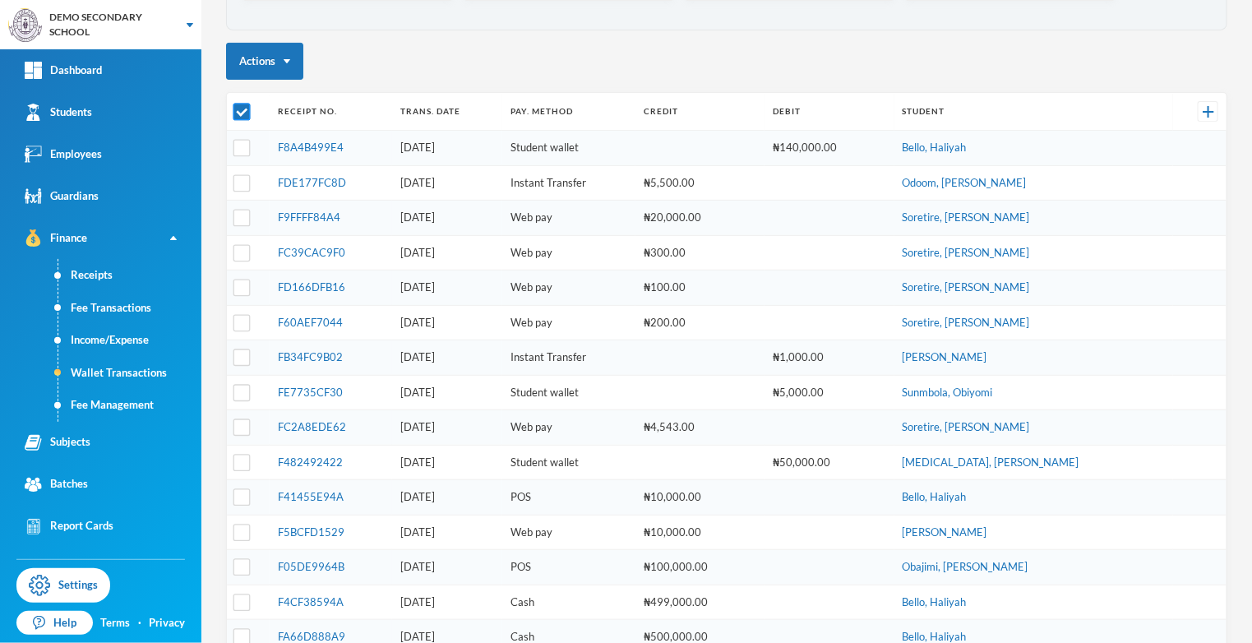
scroll to position [150, 0]
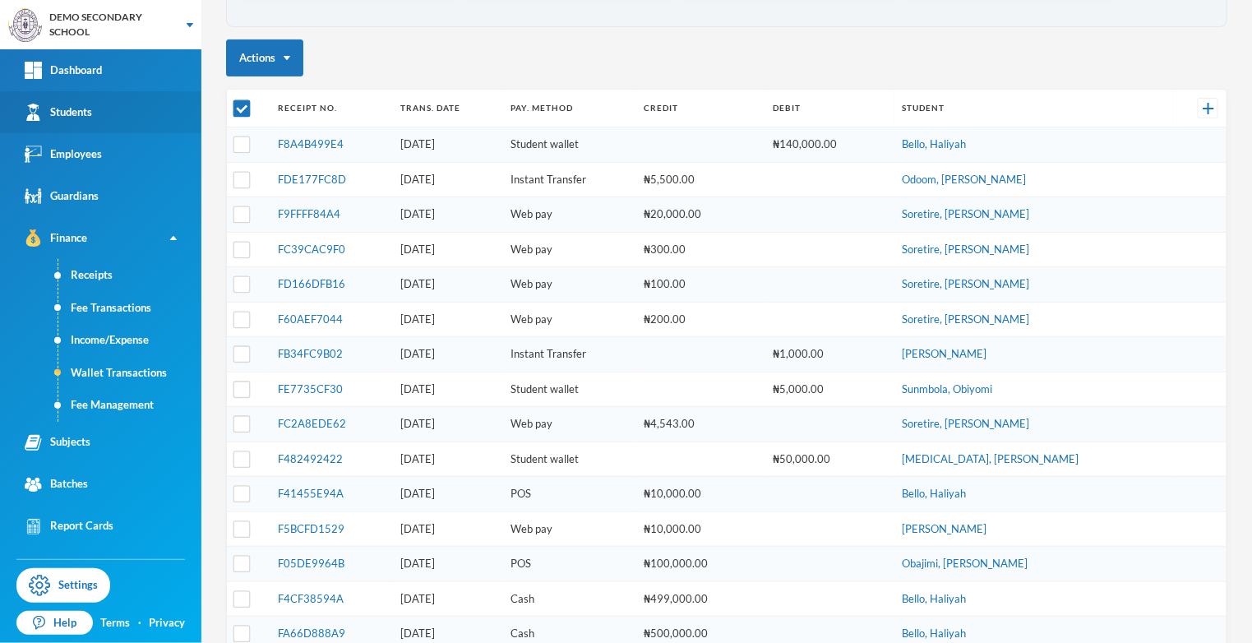
click at [68, 113] on div "Students" at bounding box center [58, 112] width 67 height 17
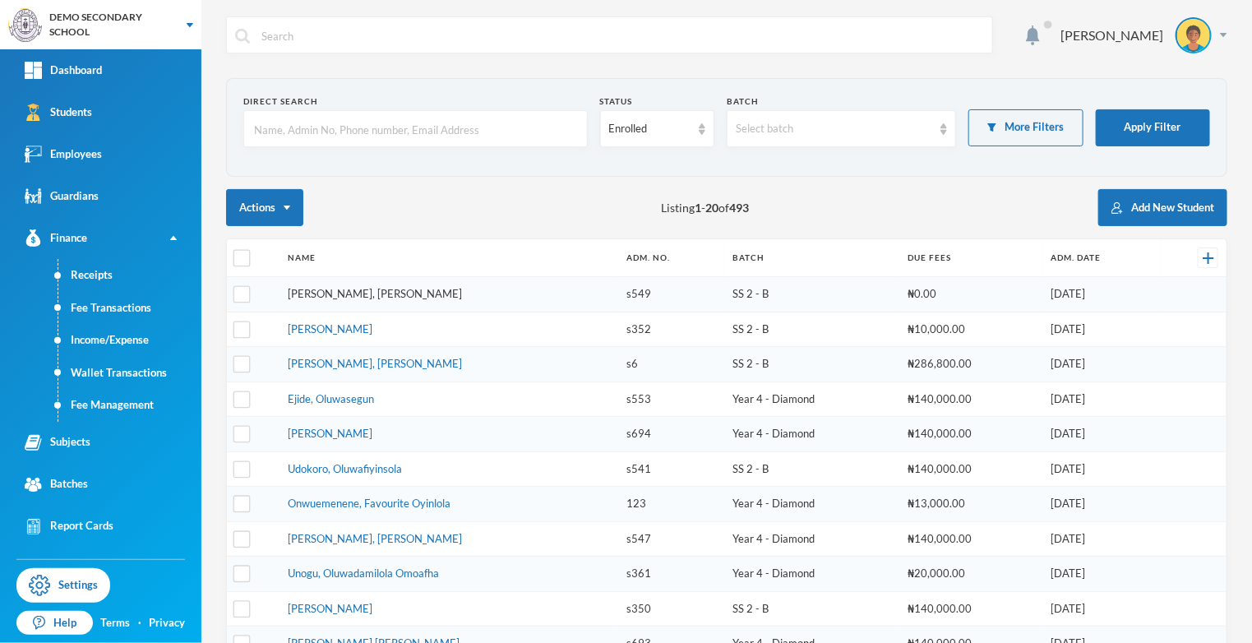
click at [316, 296] on link "[PERSON_NAME], [PERSON_NAME]" at bounding box center [375, 293] width 174 height 13
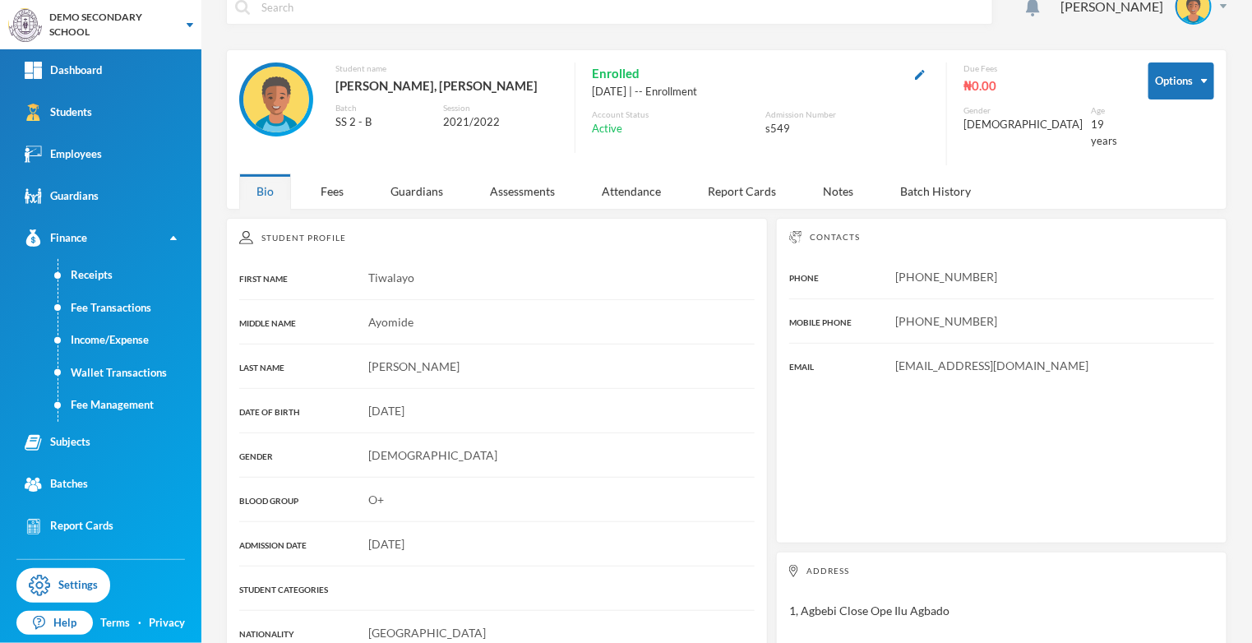
scroll to position [95, 0]
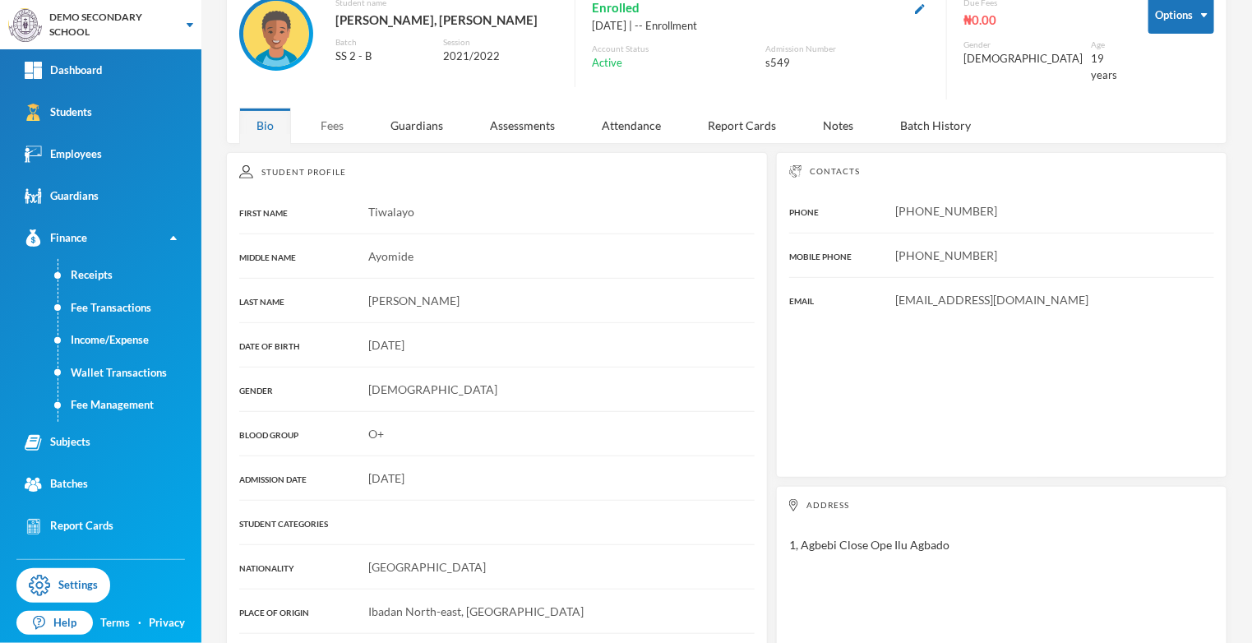
click at [320, 127] on div "Fees" at bounding box center [332, 125] width 58 height 35
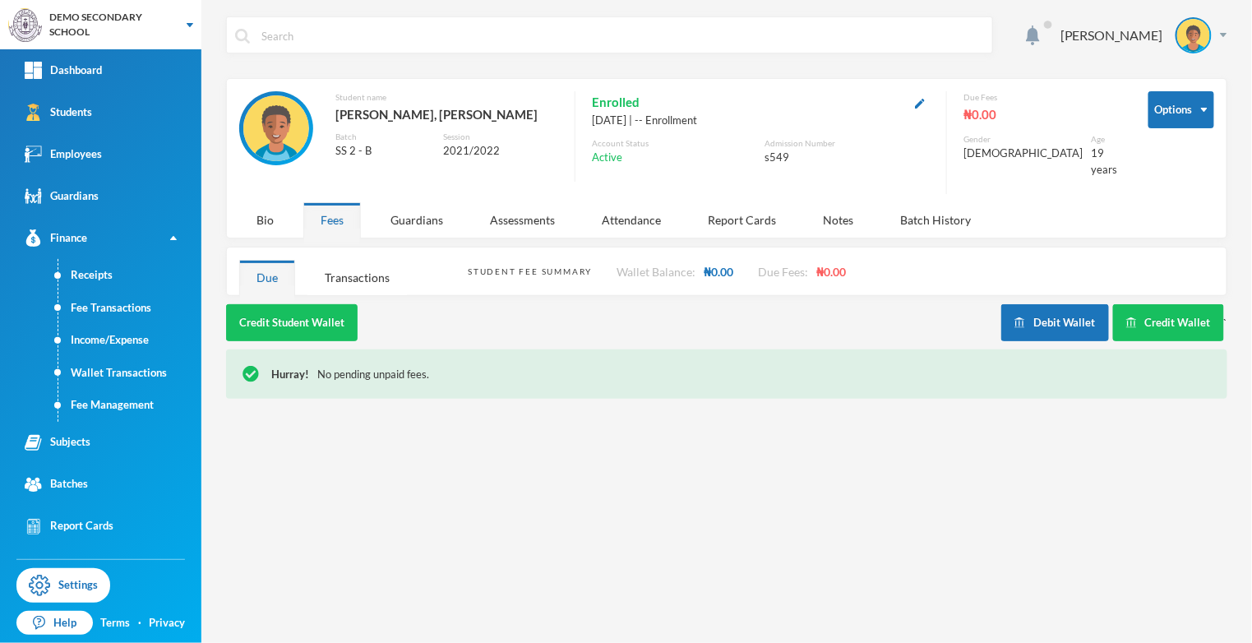
scroll to position [0, 0]
click at [359, 260] on div "Transactions" at bounding box center [356, 277] width 99 height 35
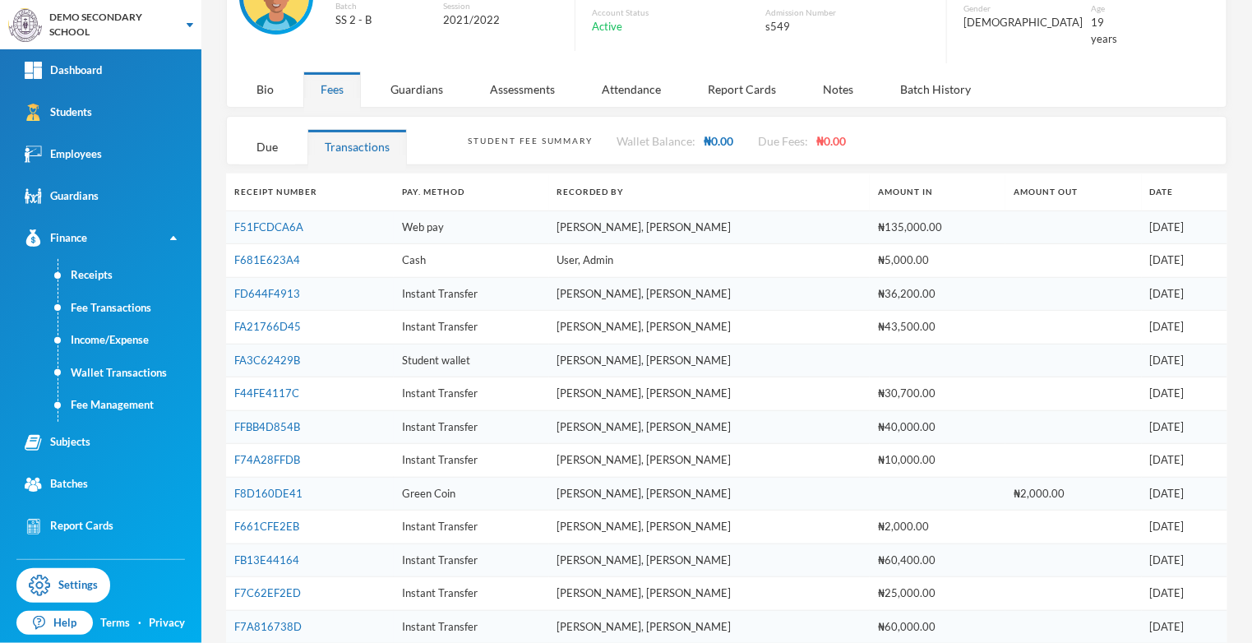
scroll to position [128, 0]
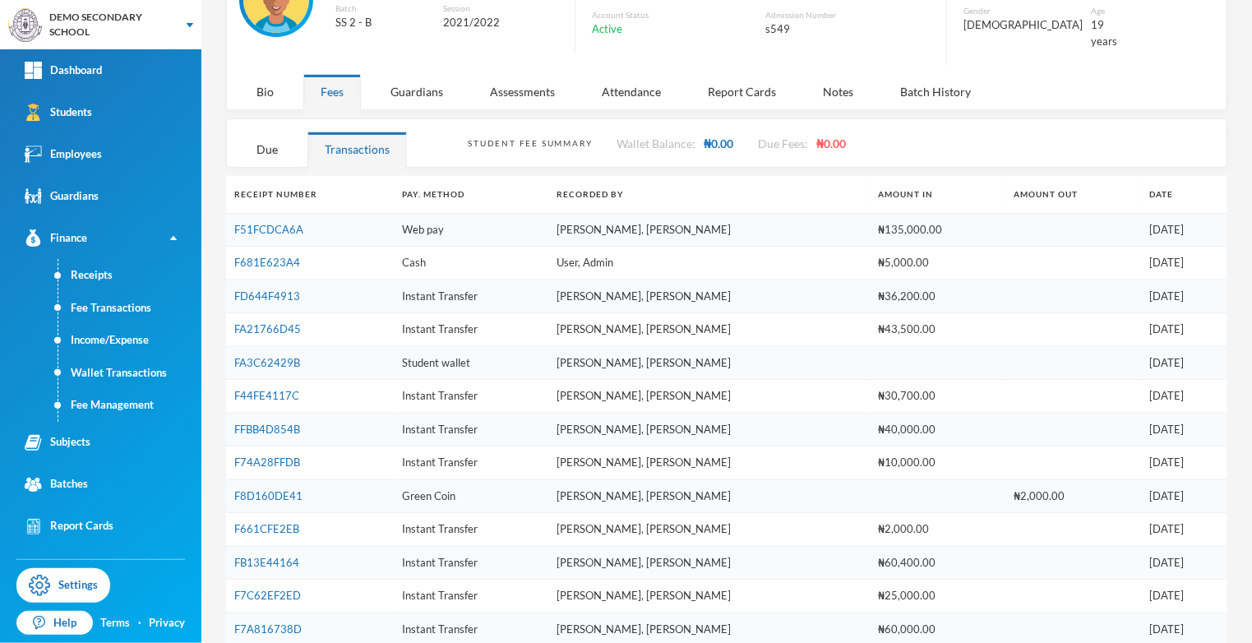
click at [529, 149] on div "Student Fee Summary Wallet Balance: ₦0.00 Due Fees: ₦0.00" at bounding box center [841, 143] width 746 height 48
click at [537, 137] on div "Student Fee Summary" at bounding box center [530, 143] width 124 height 12
click at [509, 137] on div "Student Fee Summary" at bounding box center [530, 143] width 124 height 12
click at [521, 137] on div "Student Fee Summary" at bounding box center [530, 143] width 124 height 12
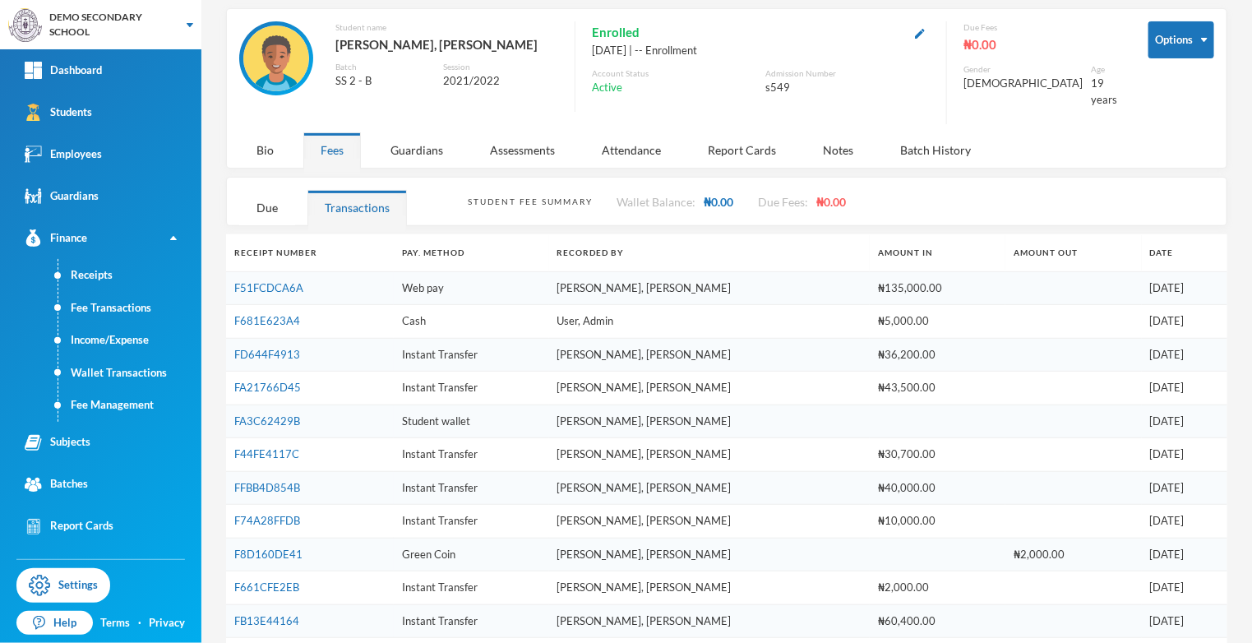
scroll to position [0, 0]
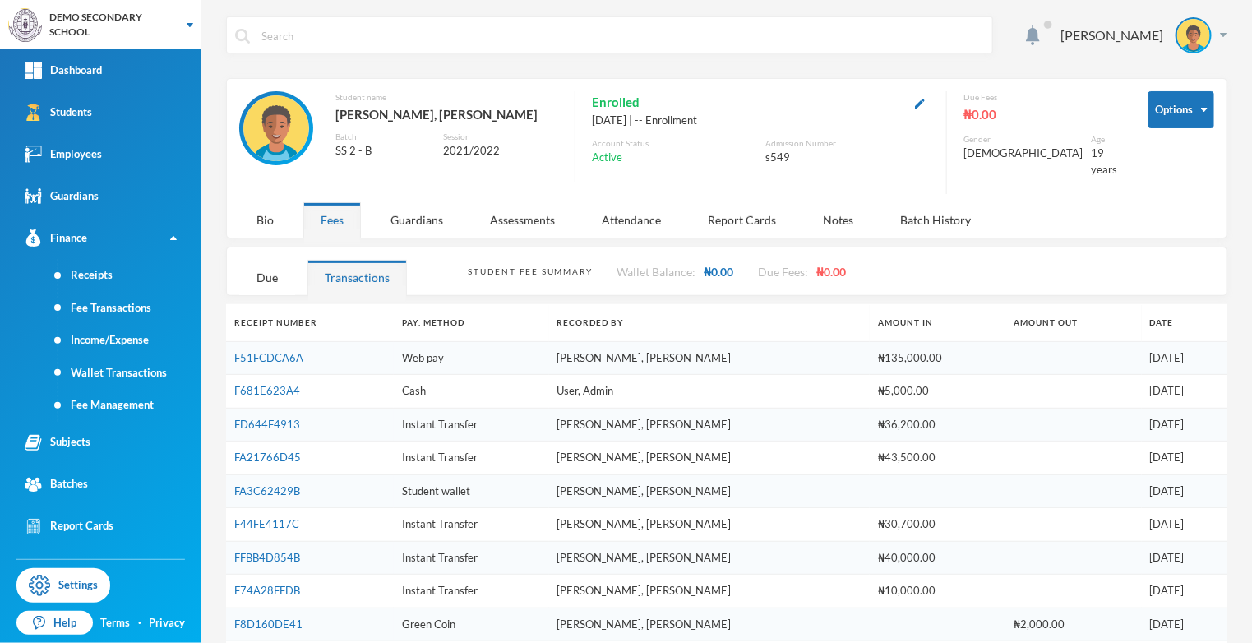
click at [486, 248] on div "Student Fee Summary Wallet Balance: ₦0.00 Due Fees: ₦0.00" at bounding box center [841, 271] width 746 height 48
click at [473, 247] on div "Student Fee Summary Wallet Balance: ₦0.00 Due Fees: ₦0.00" at bounding box center [841, 271] width 746 height 48
click at [412, 210] on div "Guardians" at bounding box center [416, 219] width 87 height 35
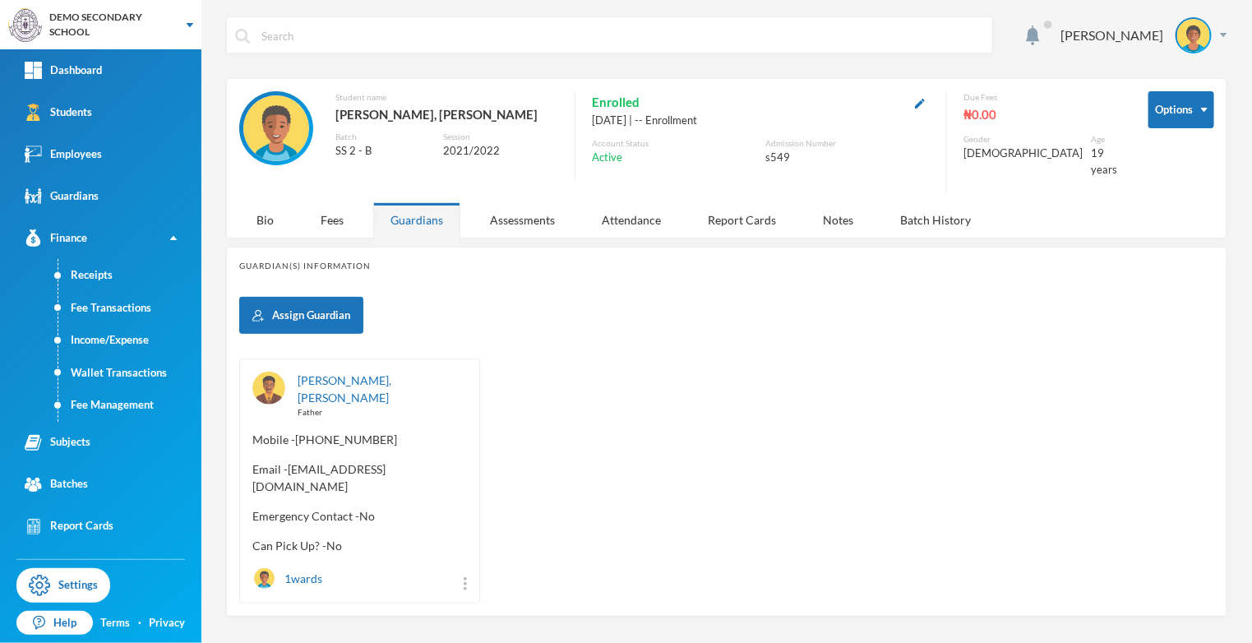
click at [340, 210] on div "Fees" at bounding box center [332, 219] width 58 height 35
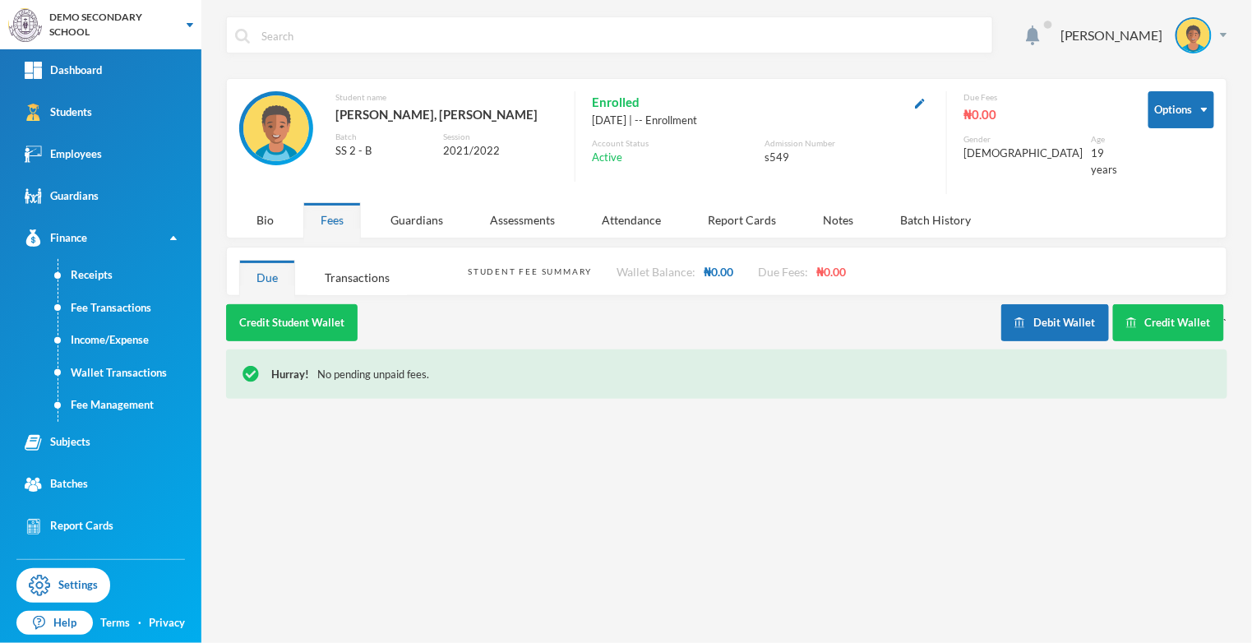
click at [356, 268] on div "Transactions" at bounding box center [356, 277] width 99 height 35
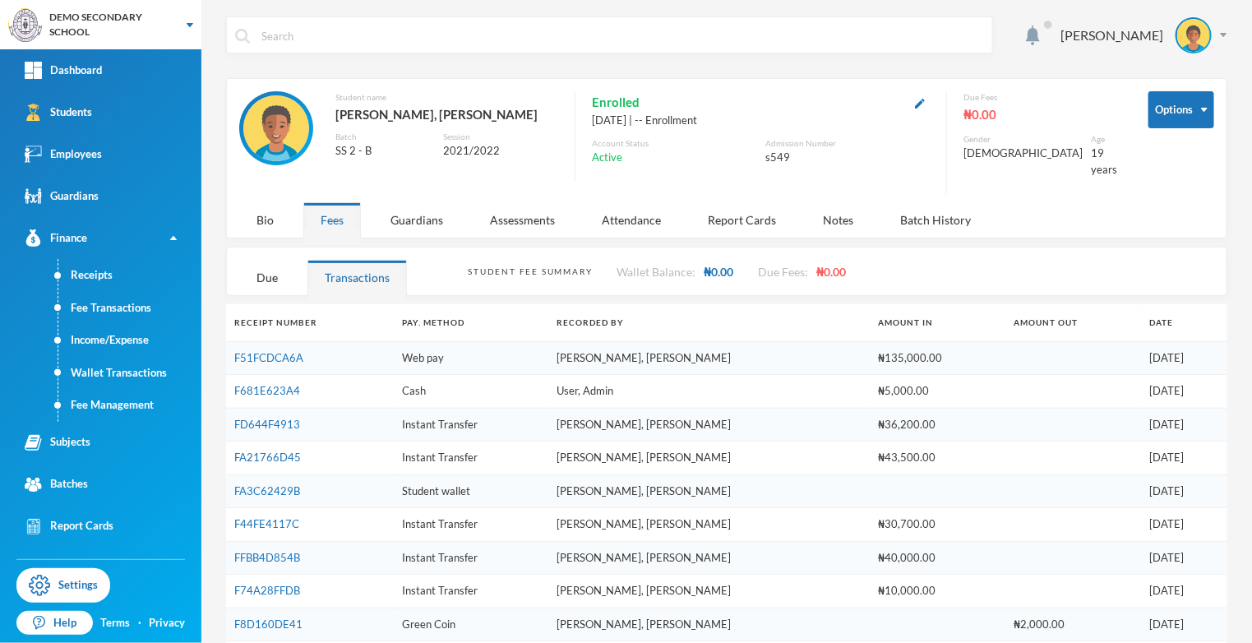
click at [472, 265] on div "Student Fee Summary" at bounding box center [530, 271] width 124 height 12
click at [427, 202] on div "Guardians" at bounding box center [416, 219] width 87 height 35
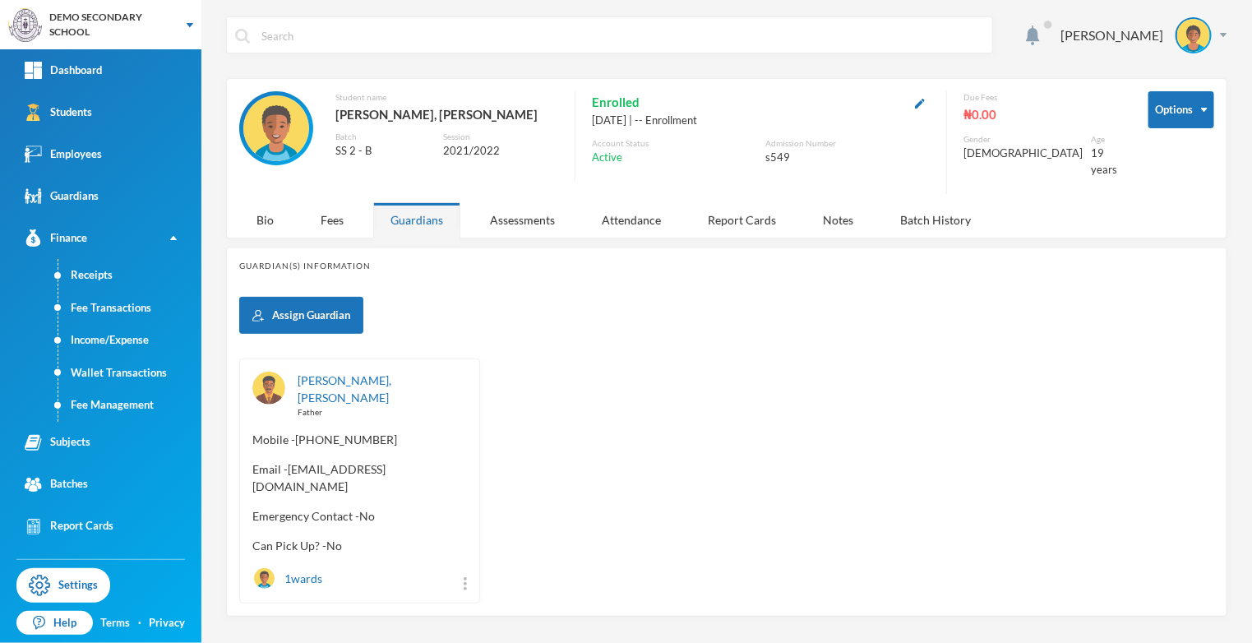
click at [499, 210] on div "Assessments" at bounding box center [522, 219] width 99 height 35
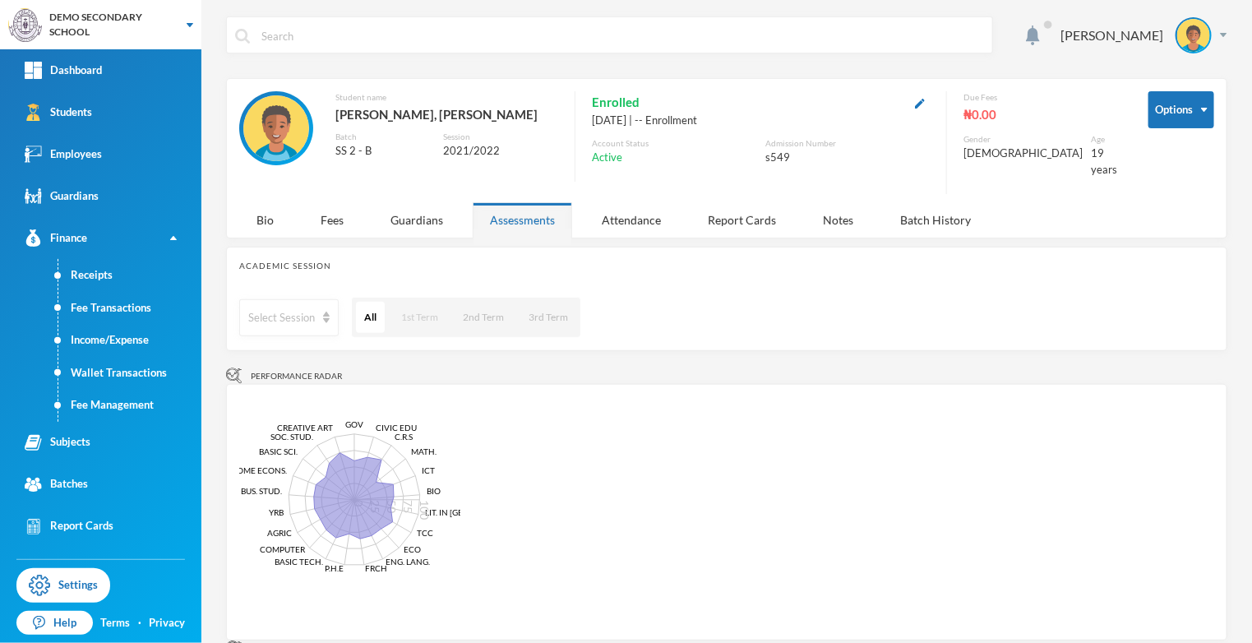
click at [421, 302] on button "1st Term" at bounding box center [419, 317] width 53 height 31
click at [300, 310] on div "Select Session" at bounding box center [281, 318] width 67 height 16
click at [293, 412] on span "2019/2020" at bounding box center [276, 419] width 57 height 14
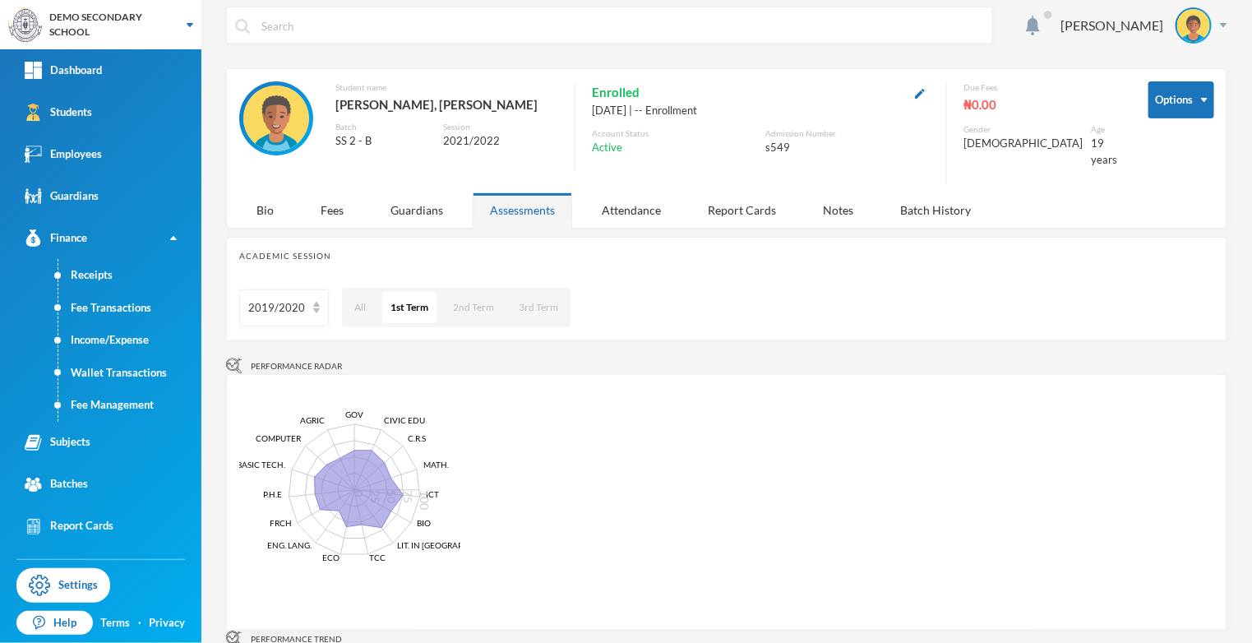
scroll to position [0, 0]
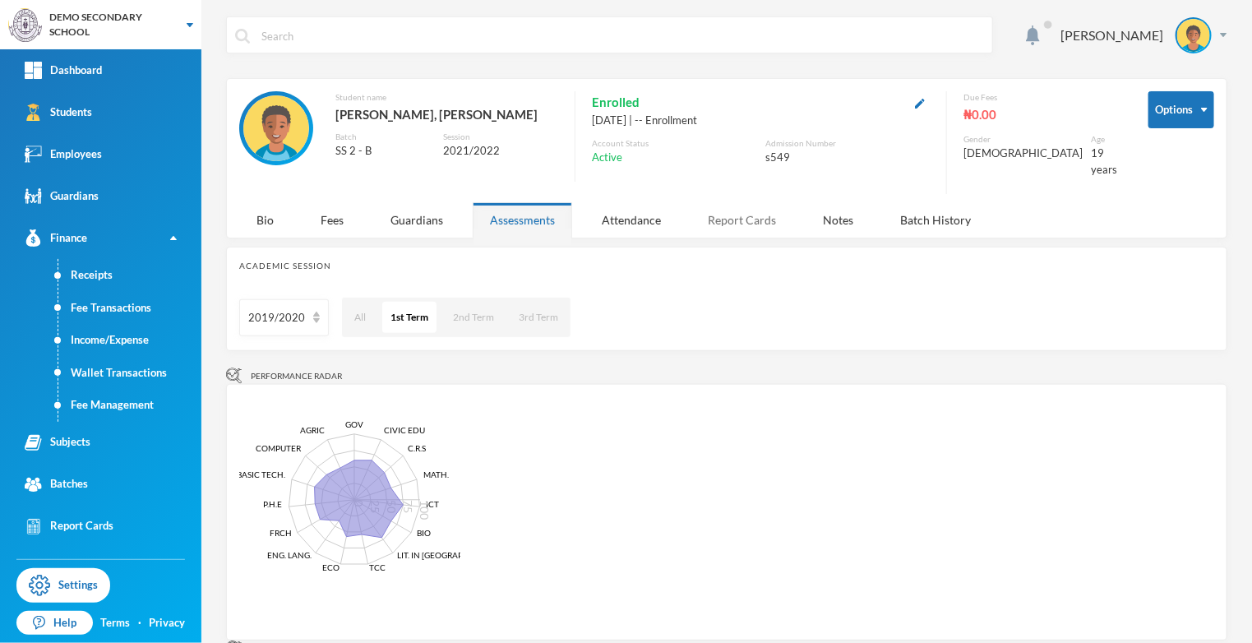
click at [748, 220] on div "Report Cards" at bounding box center [741, 219] width 103 height 35
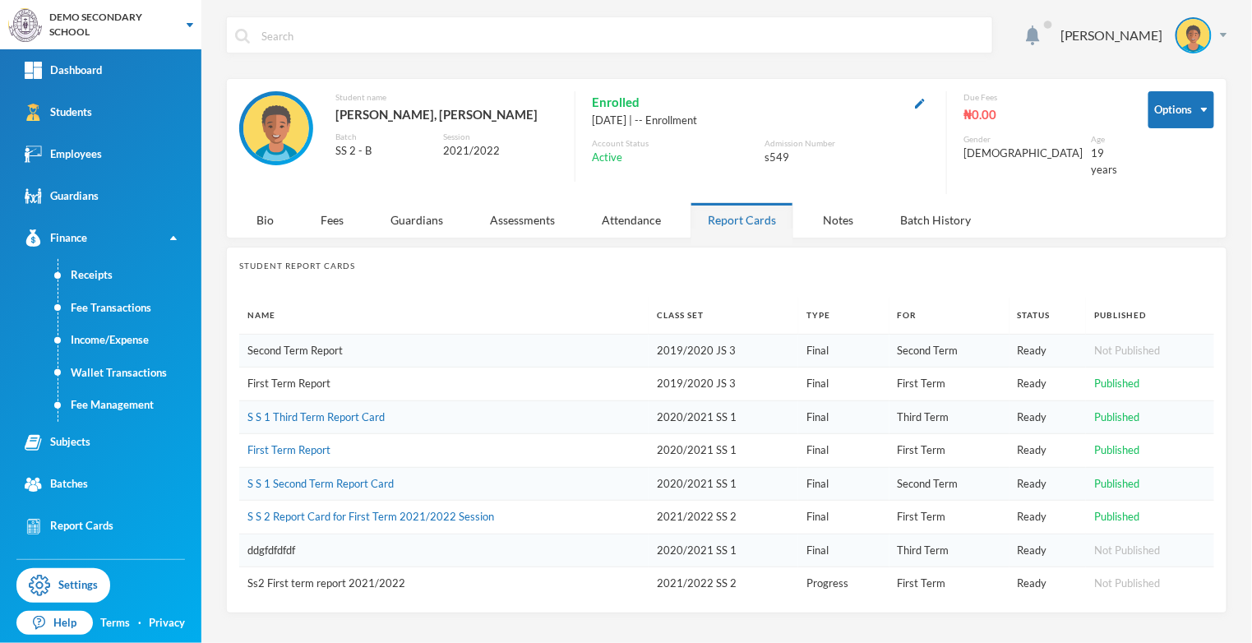
click at [298, 376] on link "First Term Report" at bounding box center [288, 382] width 83 height 13
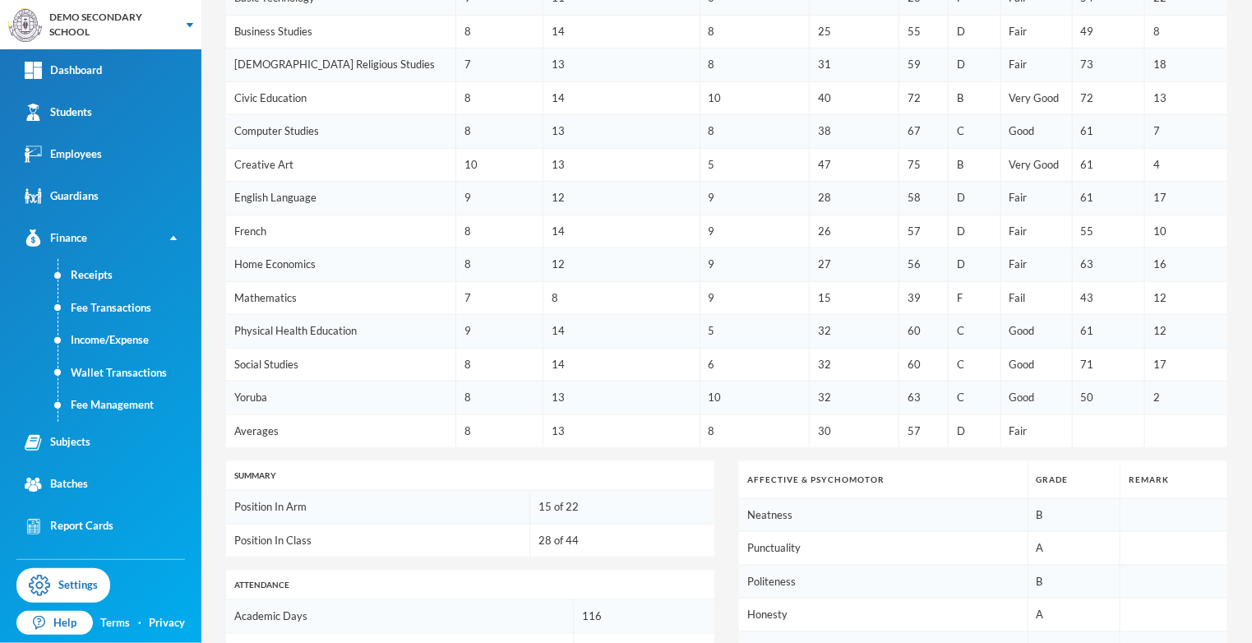
scroll to position [554, 0]
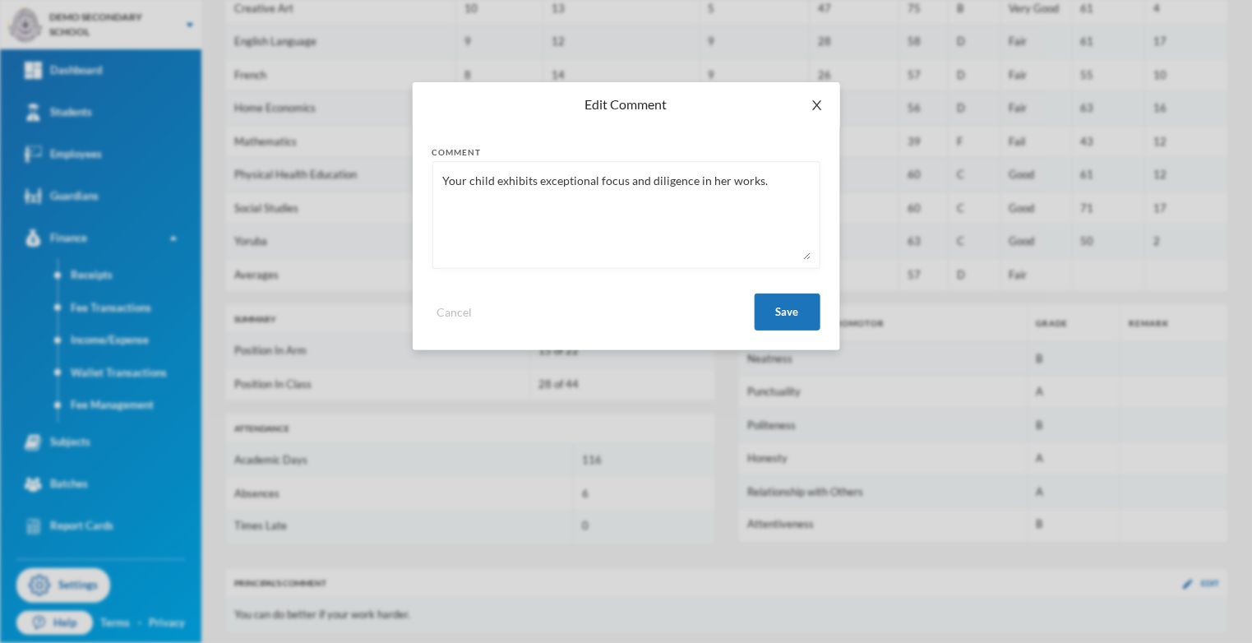
click at [813, 104] on icon "icon: close" at bounding box center [816, 105] width 13 height 13
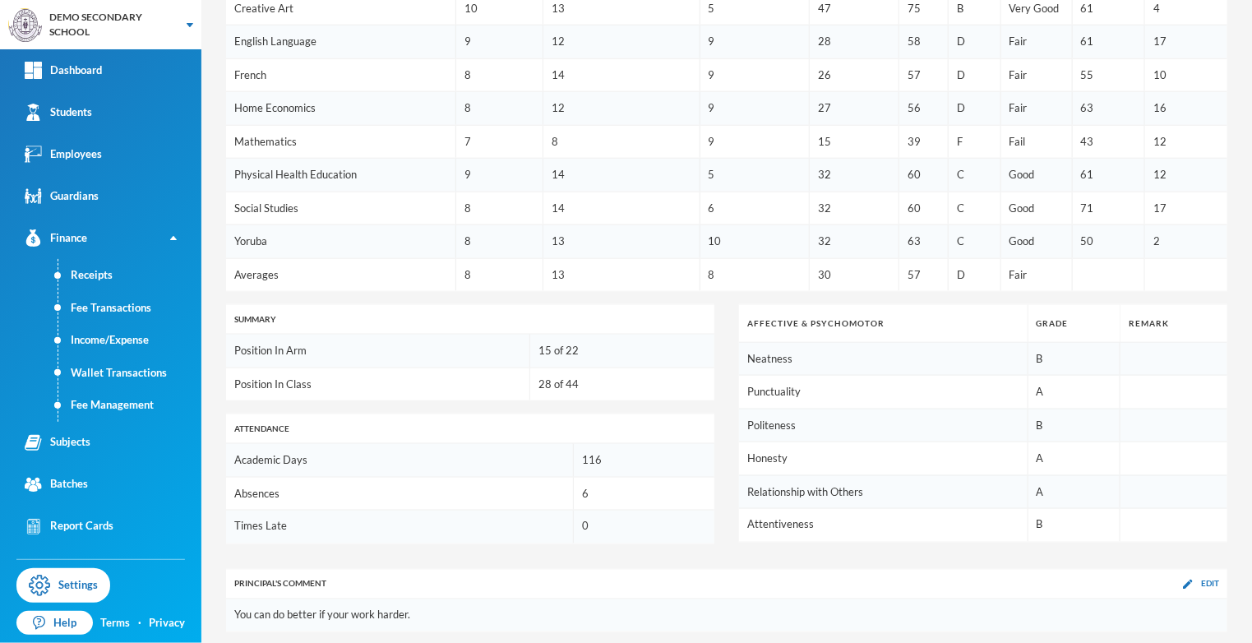
click at [1166, 509] on td at bounding box center [1173, 525] width 107 height 33
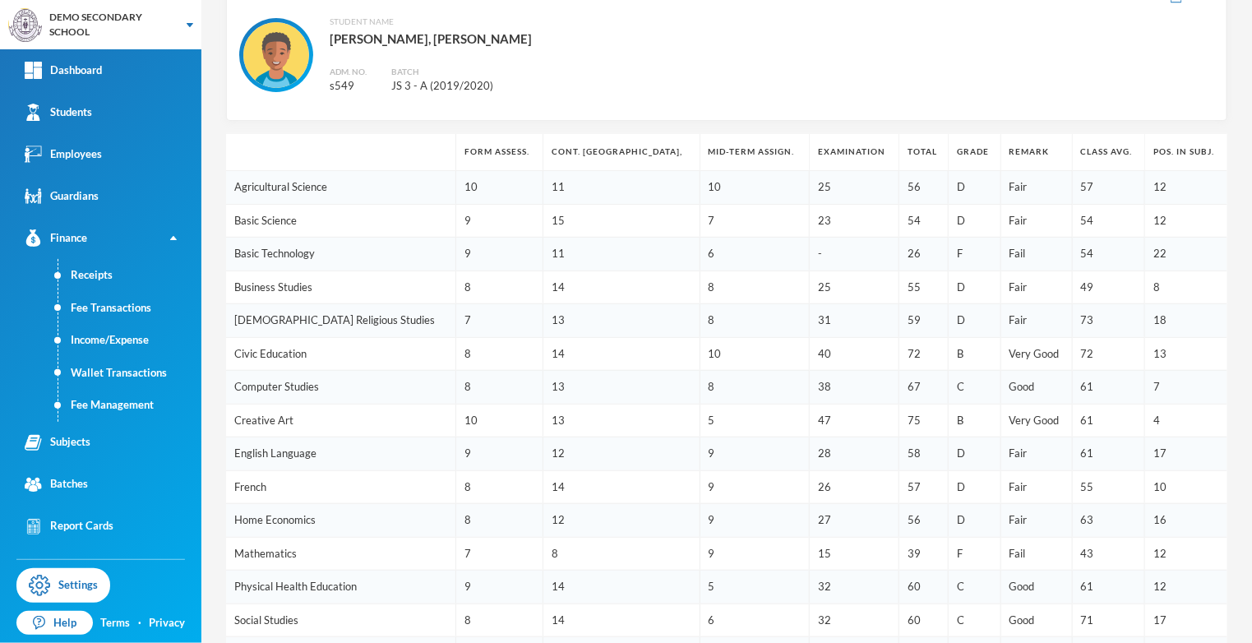
scroll to position [0, 0]
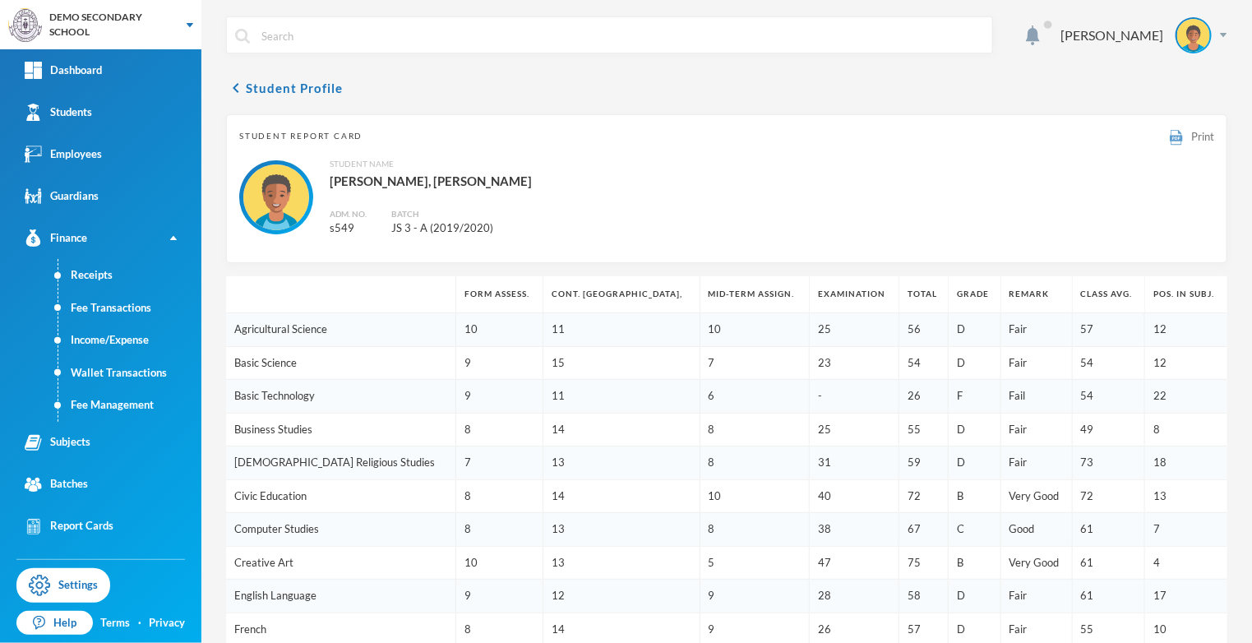
click at [1203, 127] on div "Print" at bounding box center [1191, 136] width 44 height 18
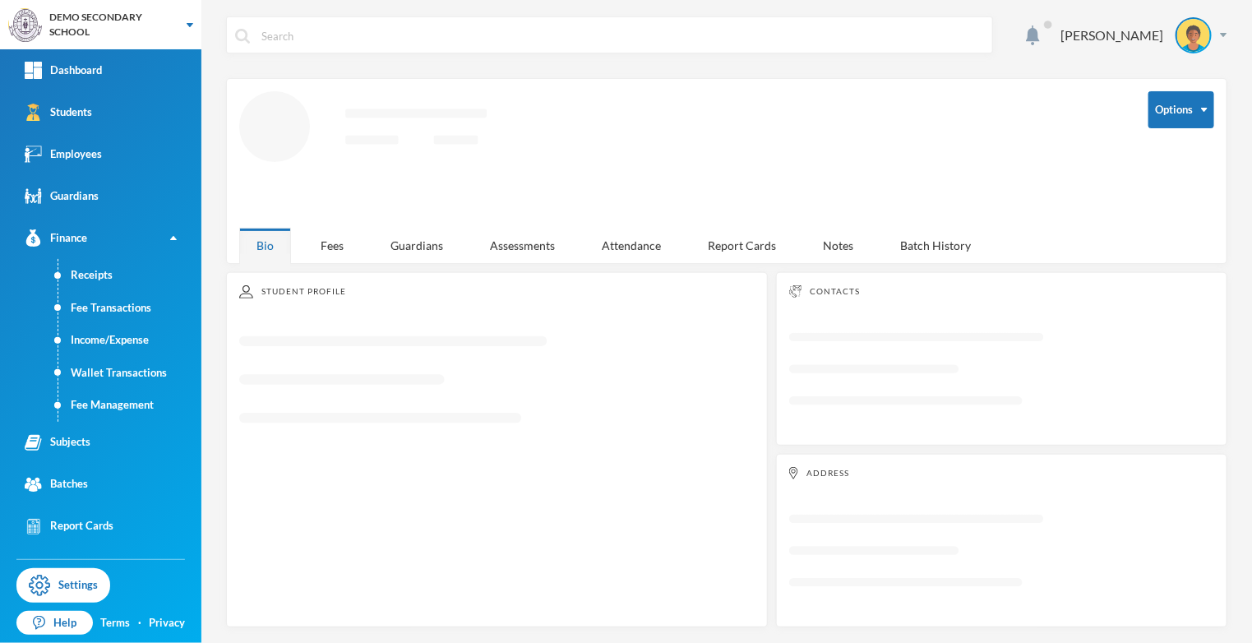
click at [752, 272] on div "Student Profile Loading interface..." at bounding box center [497, 450] width 542 height 356
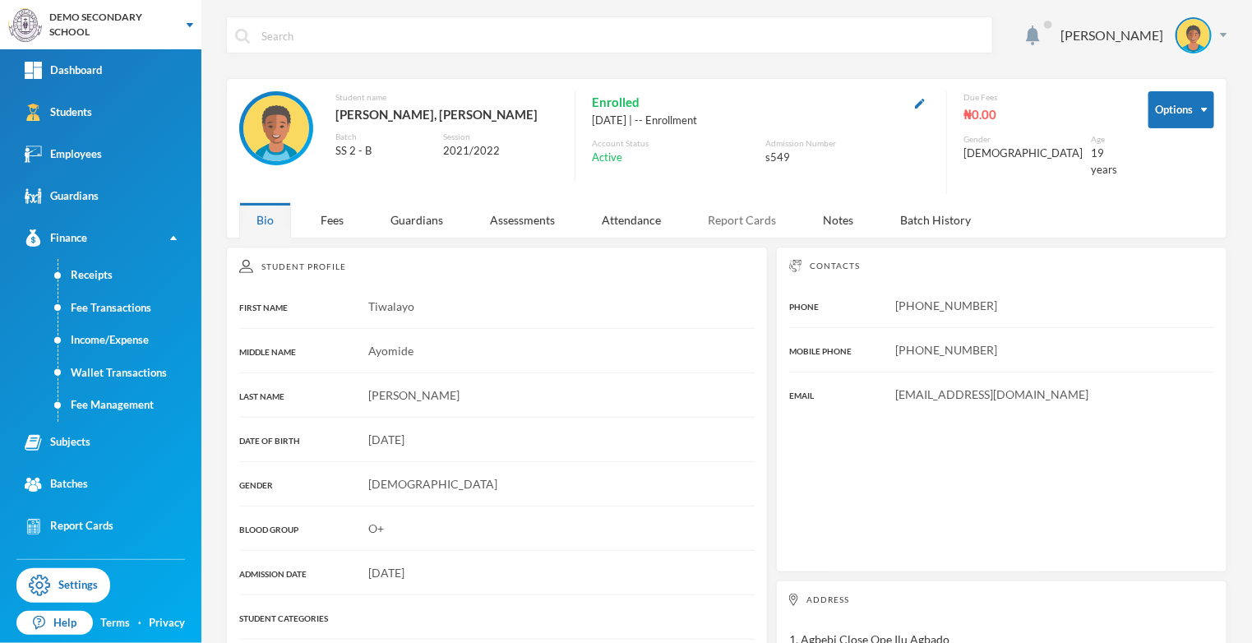
click at [747, 210] on div "Report Cards" at bounding box center [741, 219] width 103 height 35
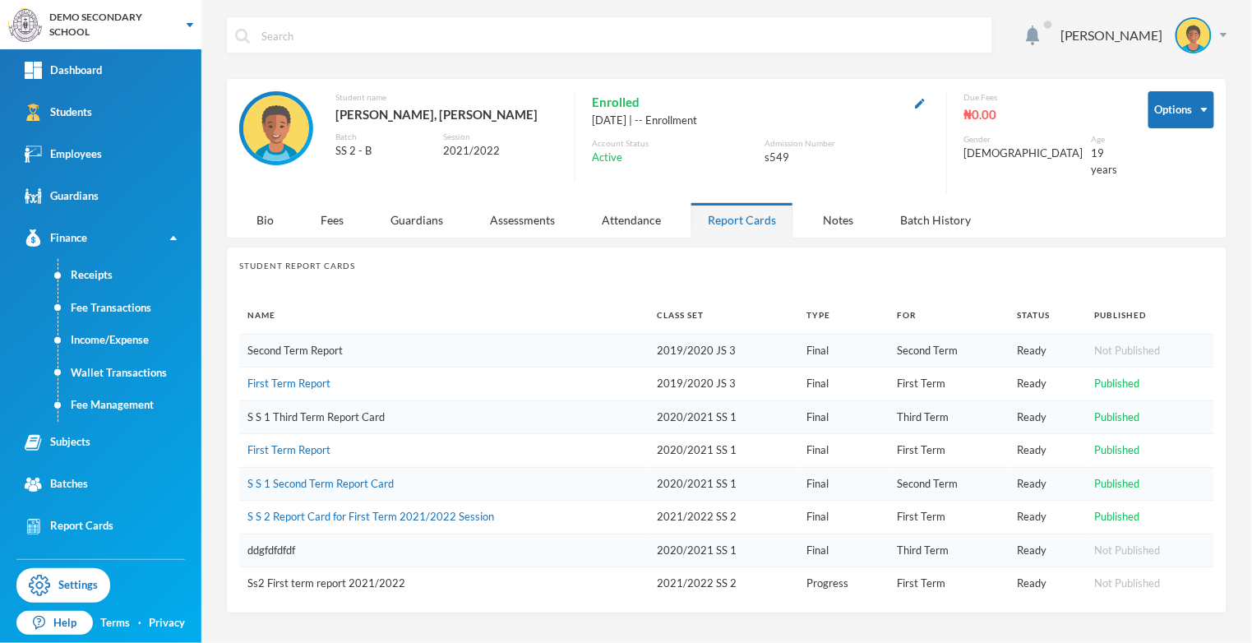
click at [274, 410] on link "S S 1 Third Term Report Card" at bounding box center [315, 416] width 137 height 13
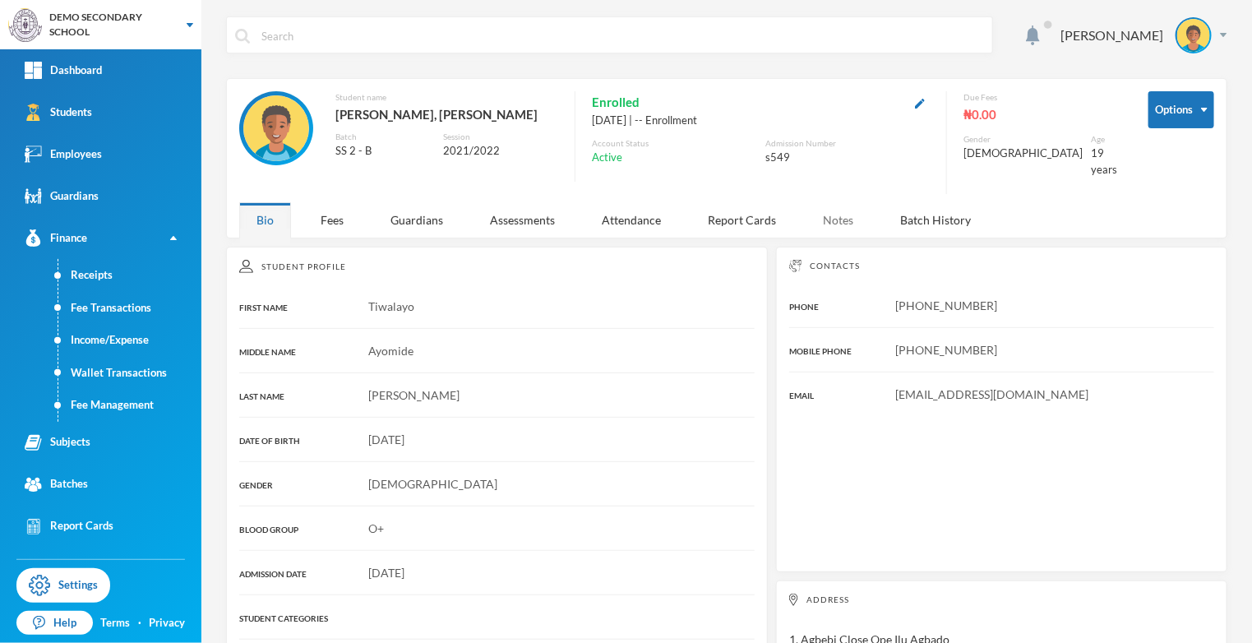
click at [849, 215] on div "Notes" at bounding box center [837, 219] width 65 height 35
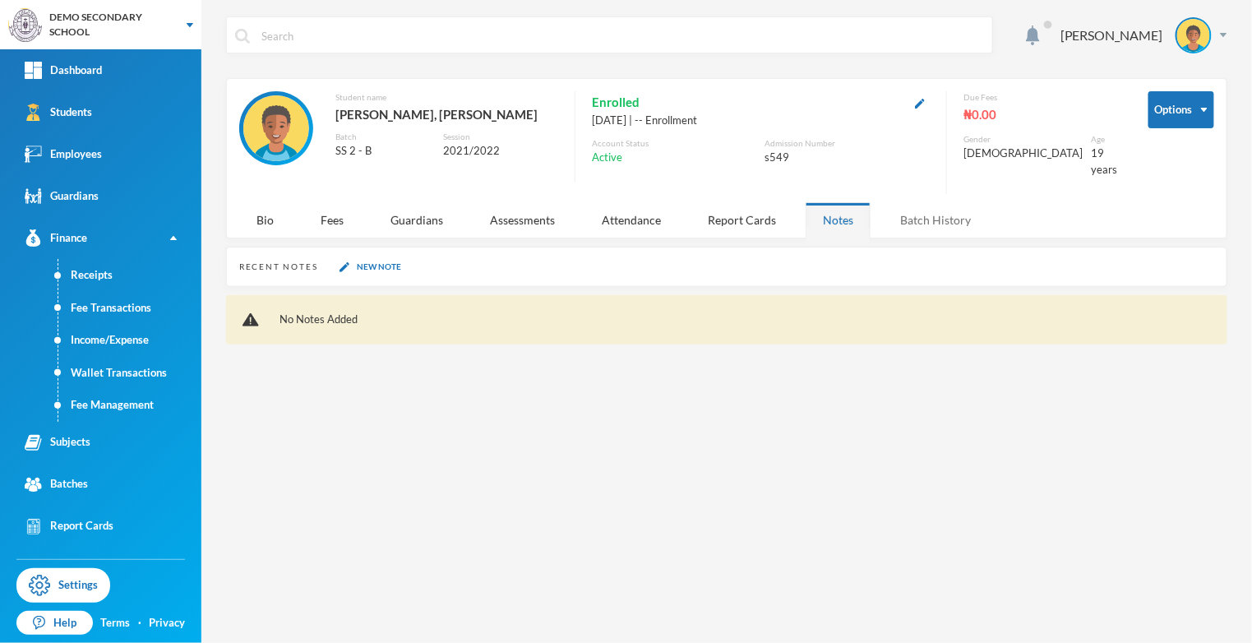
click at [938, 212] on div "Batch History" at bounding box center [935, 219] width 105 height 35
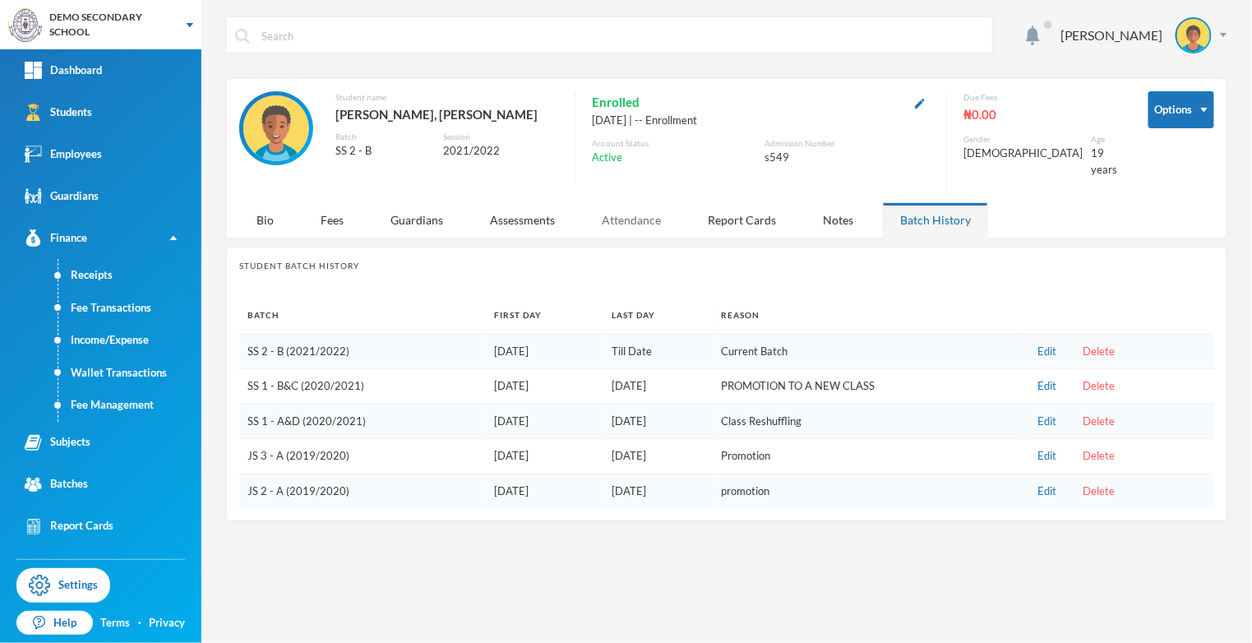
click at [644, 202] on div "Attendance" at bounding box center [631, 219] width 94 height 35
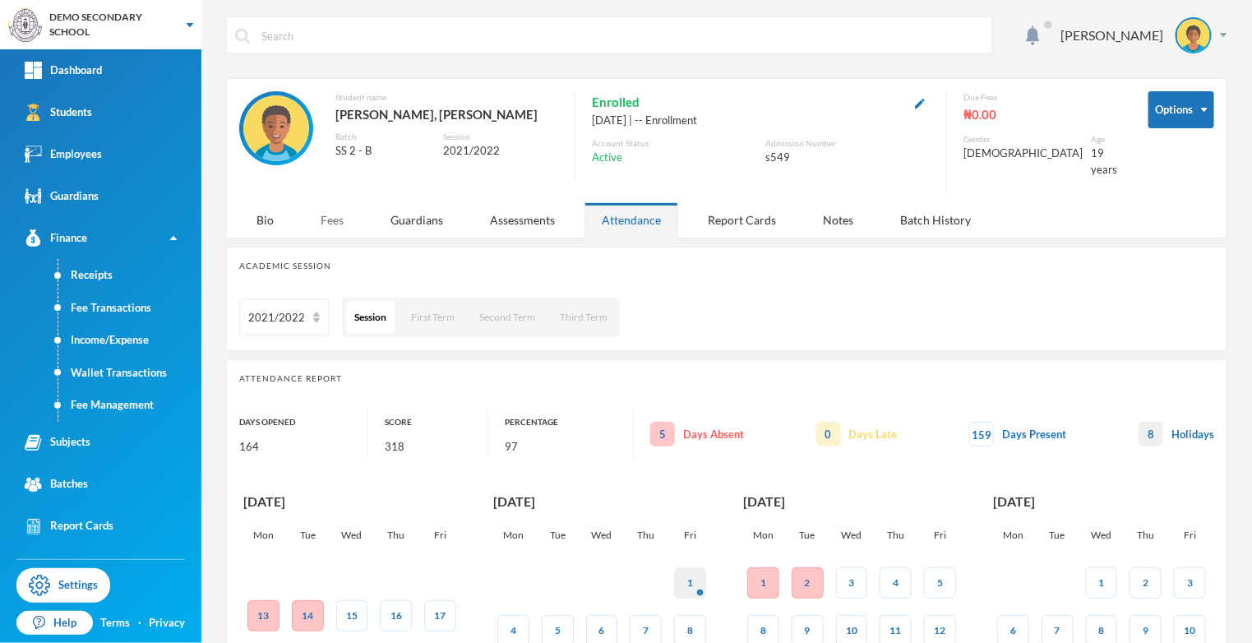
click at [340, 202] on div "Fees" at bounding box center [332, 219] width 58 height 35
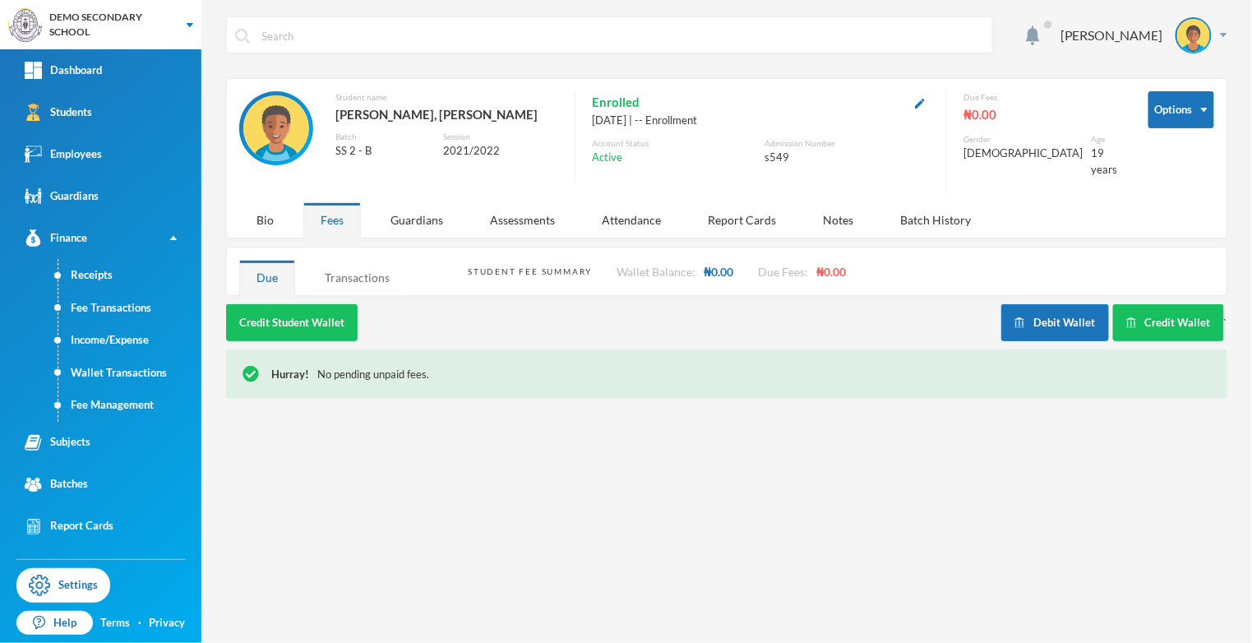
click at [355, 276] on div "Transactions" at bounding box center [356, 277] width 99 height 35
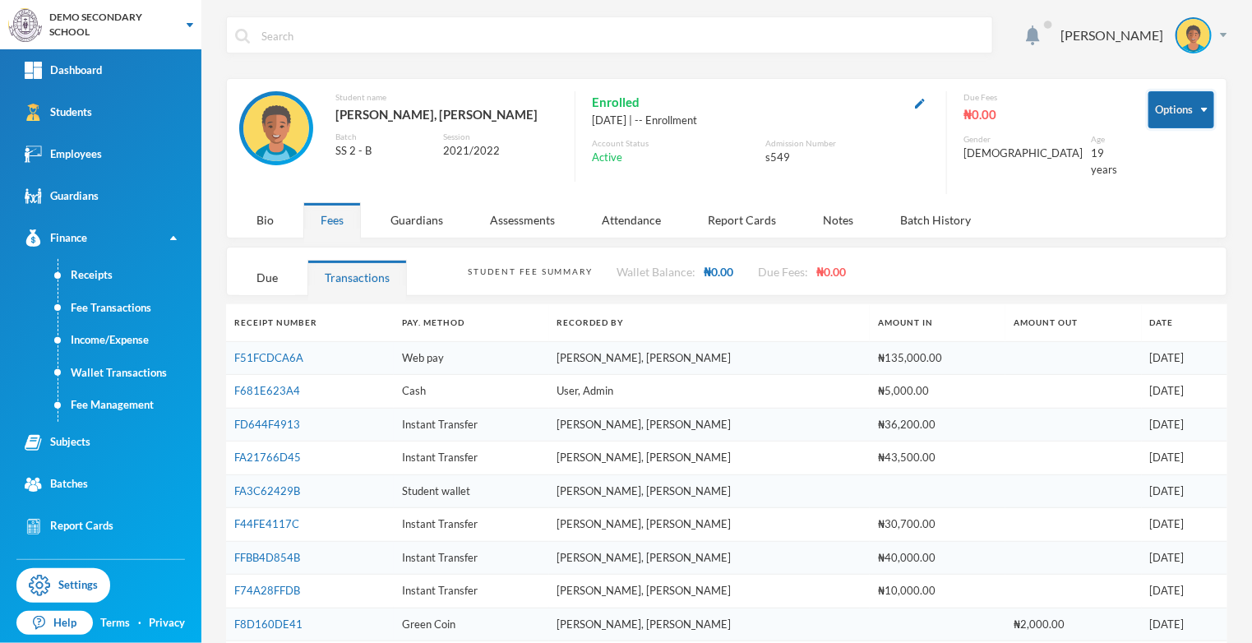
click at [1205, 118] on button "Options" at bounding box center [1181, 109] width 66 height 37
click at [1167, 113] on button "Options" at bounding box center [1181, 109] width 66 height 37
click at [1181, 118] on button "Options" at bounding box center [1181, 109] width 66 height 37
click at [1188, 113] on button "Options" at bounding box center [1181, 109] width 66 height 37
click at [1206, 104] on button "Options" at bounding box center [1181, 109] width 66 height 37
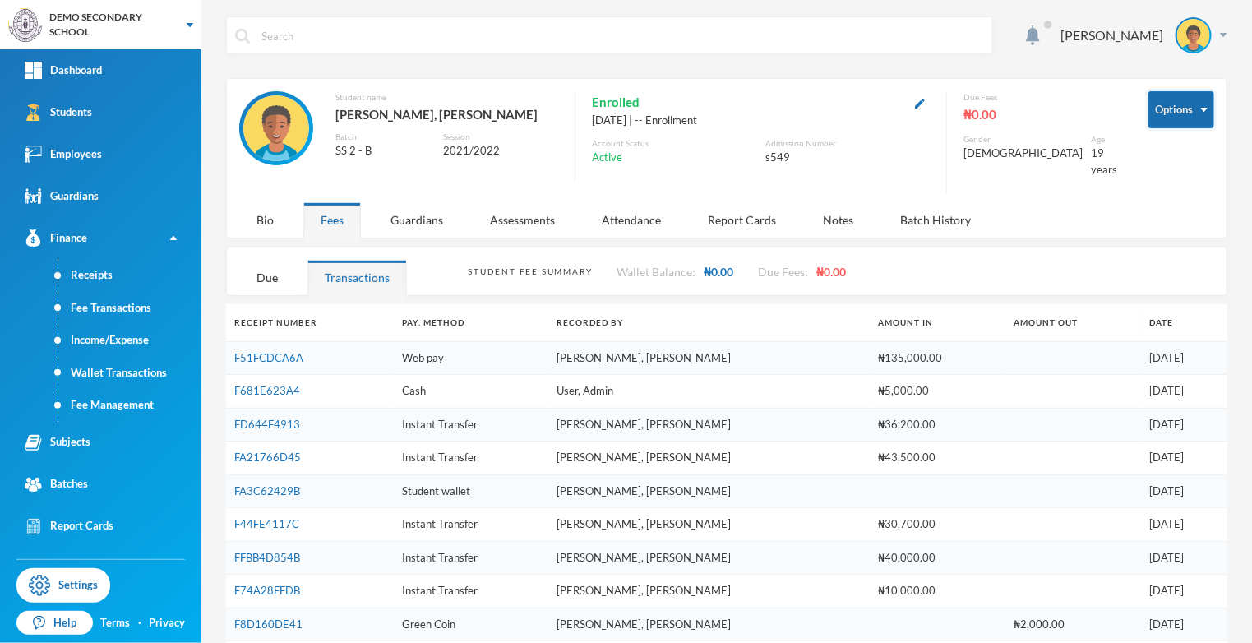
click at [1199, 102] on button "Options" at bounding box center [1181, 109] width 66 height 37
click at [1192, 105] on button "Options" at bounding box center [1181, 109] width 66 height 37
click at [1189, 119] on button "Options" at bounding box center [1181, 109] width 66 height 37
click at [1170, 126] on button "Options" at bounding box center [1181, 109] width 66 height 37
click at [1172, 123] on button "Options" at bounding box center [1181, 109] width 66 height 37
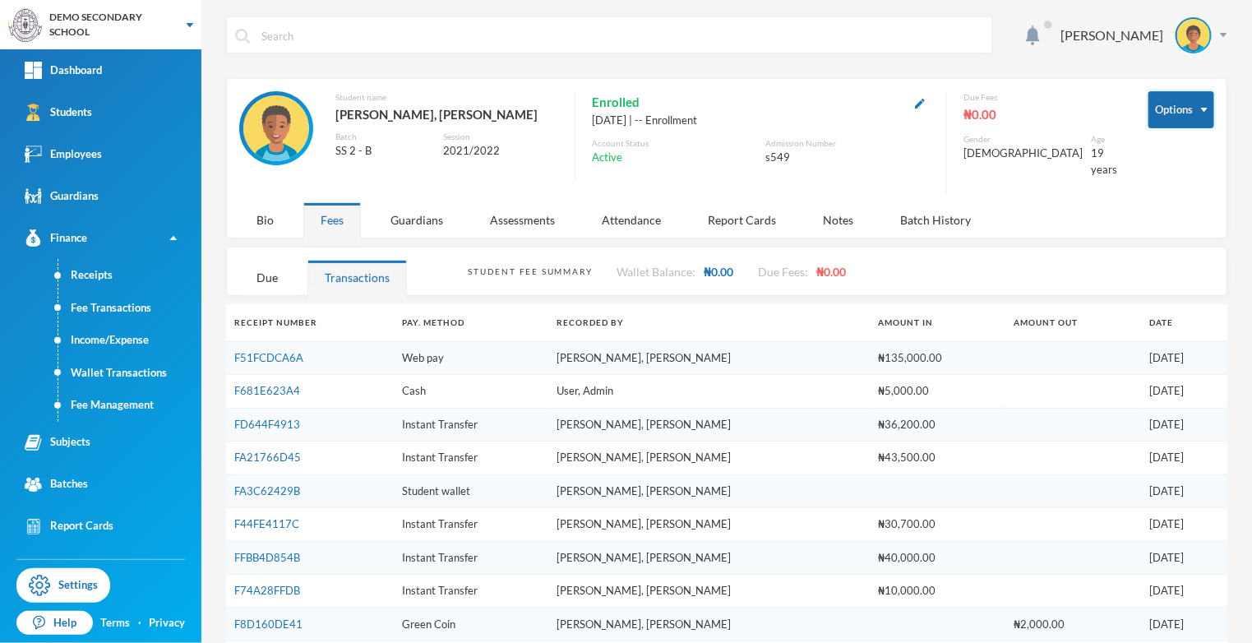
click at [1173, 124] on button "Options" at bounding box center [1181, 109] width 66 height 37
click at [1193, 123] on button "Options" at bounding box center [1181, 109] width 66 height 37
click at [72, 105] on div "Students" at bounding box center [58, 112] width 67 height 17
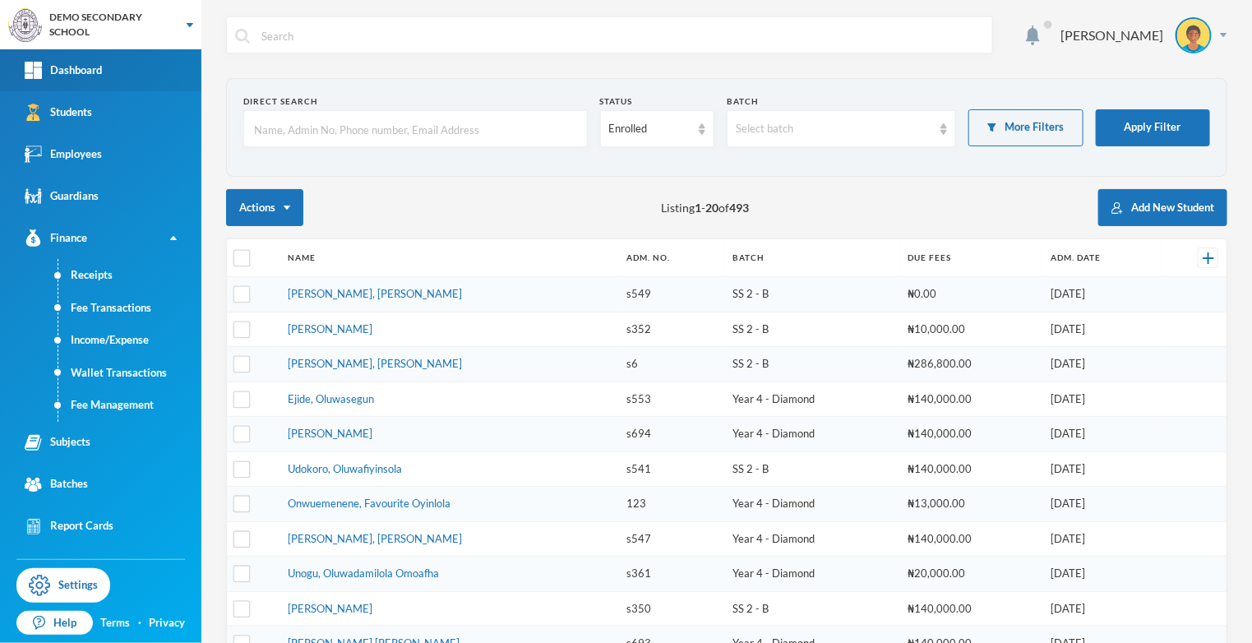
click at [53, 73] on div "Dashboard" at bounding box center [63, 70] width 77 height 17
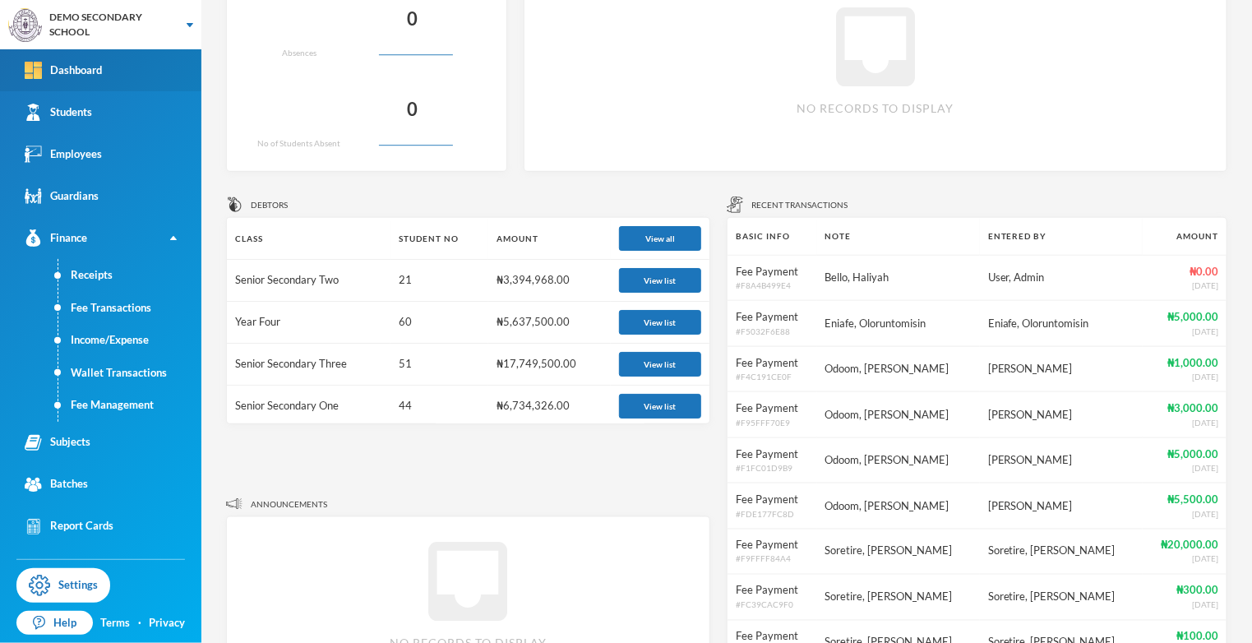
scroll to position [541, 0]
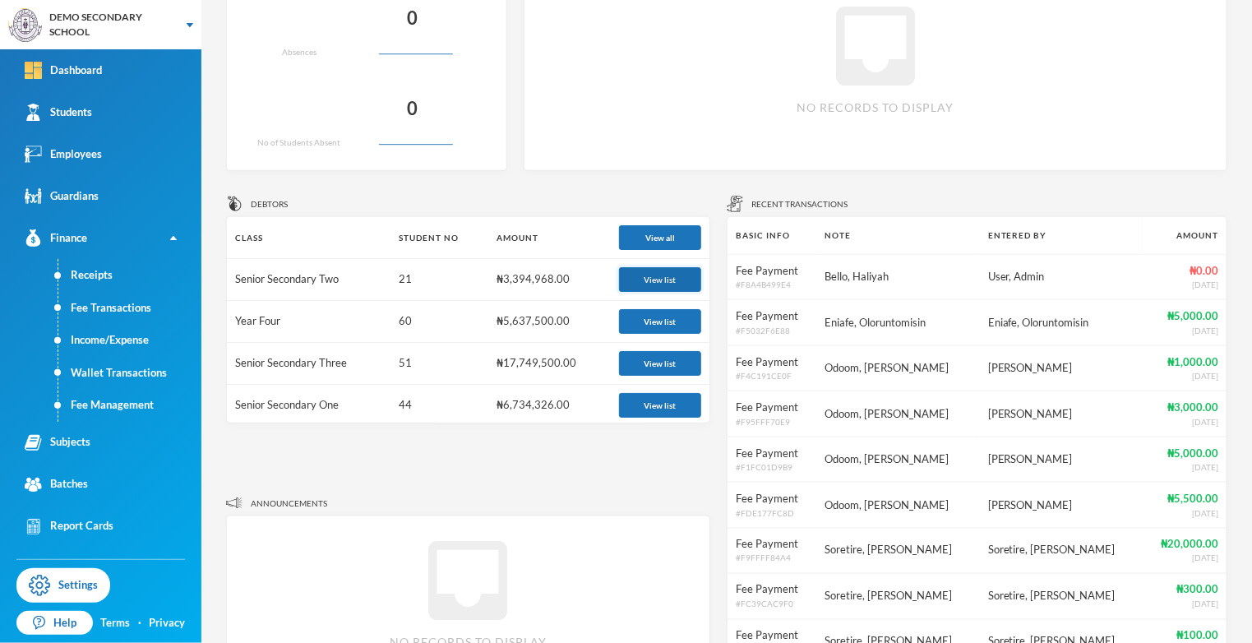
click at [671, 278] on button "View list" at bounding box center [660, 279] width 82 height 25
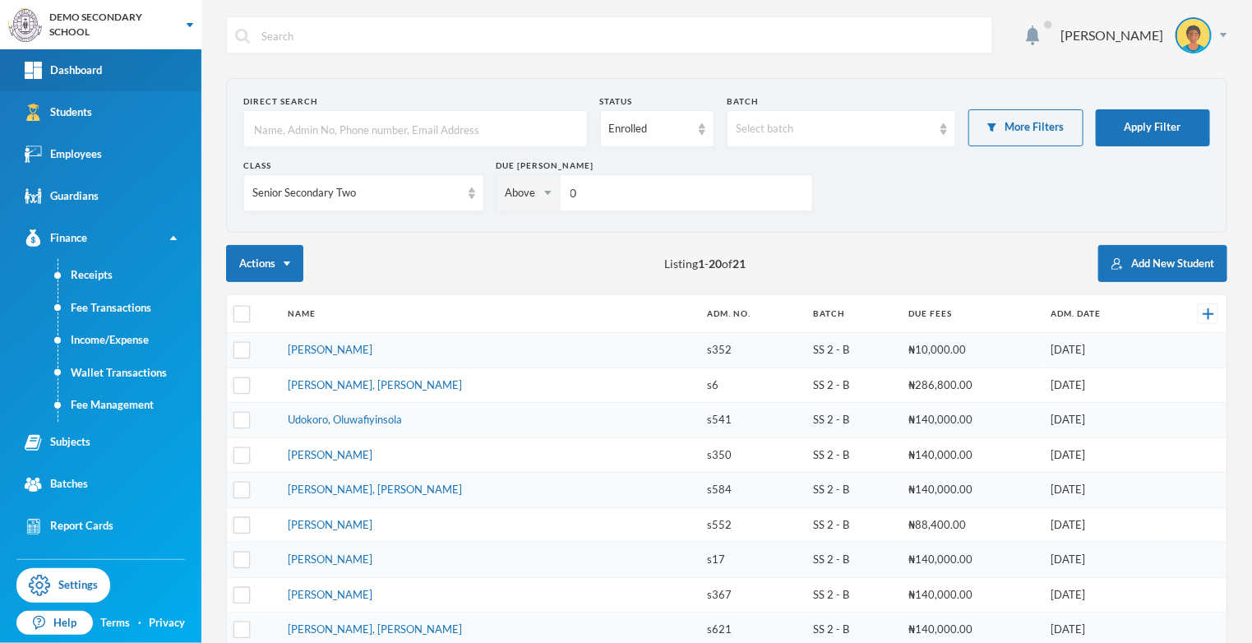
click at [57, 76] on div "Dashboard" at bounding box center [63, 70] width 77 height 17
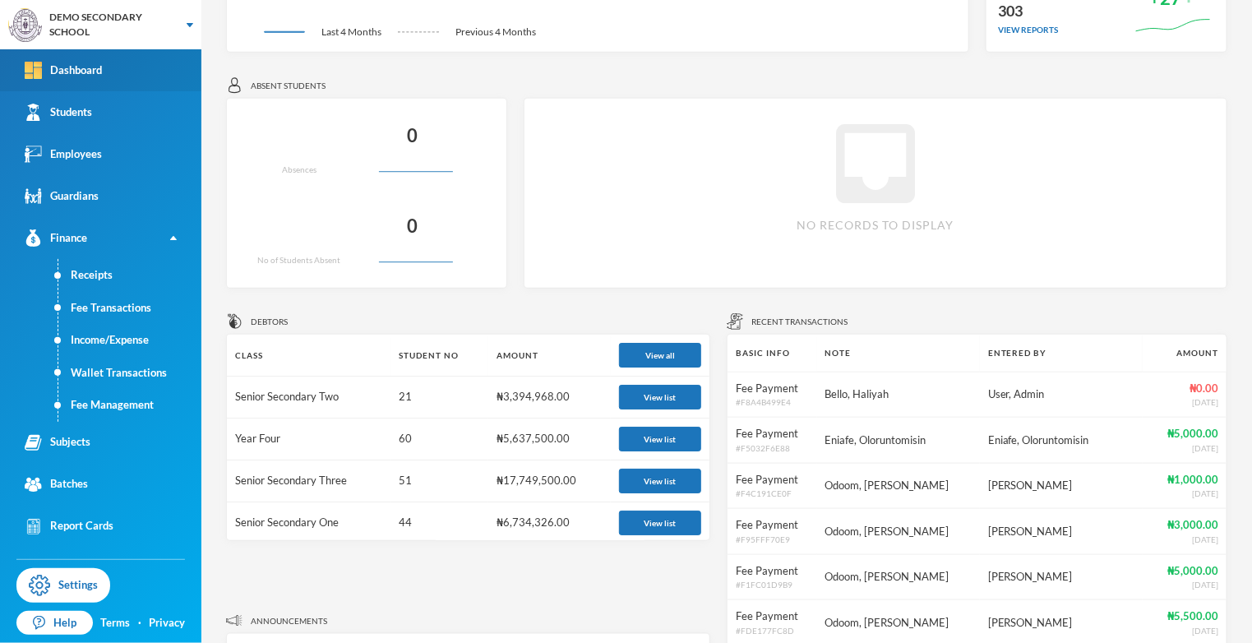
scroll to position [426, 0]
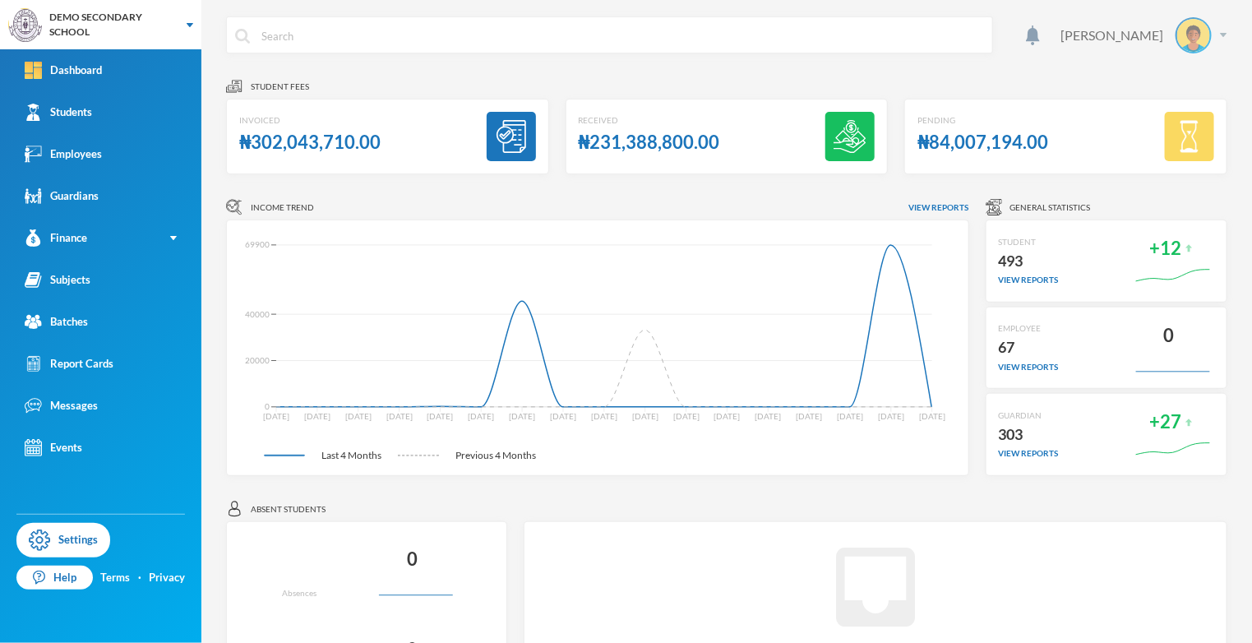
click at [621, 32] on img at bounding box center [1193, 35] width 33 height 33
click at [621, 122] on button "Logout" at bounding box center [1183, 119] width 74 height 25
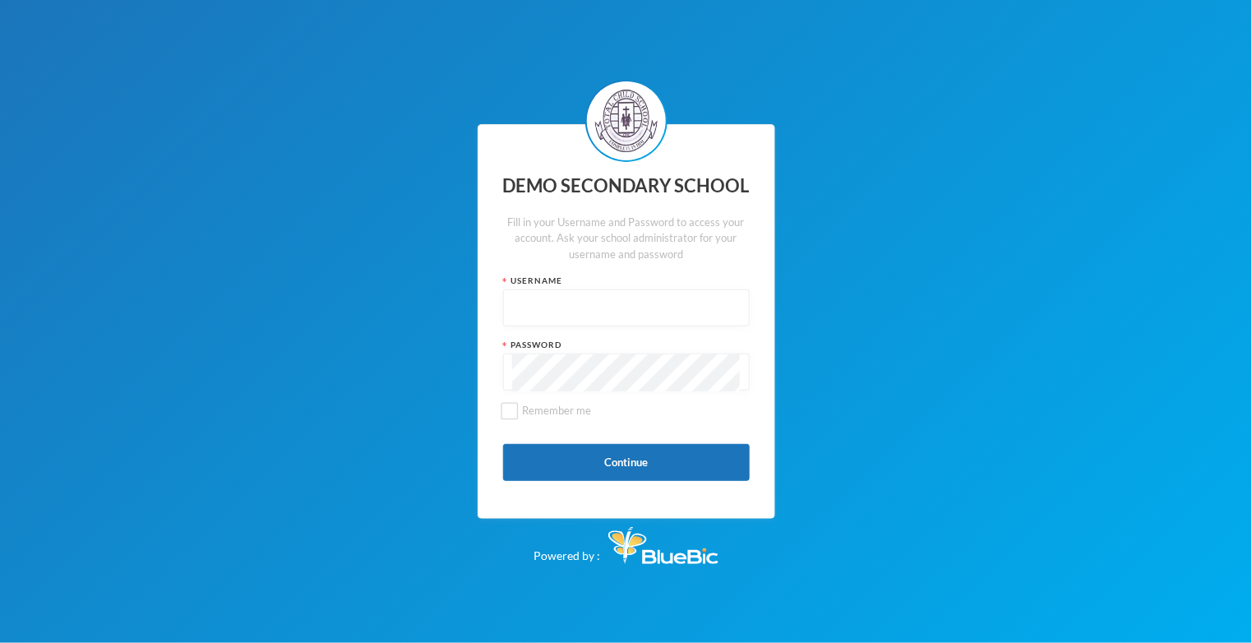
click at [621, 327] on input "text" at bounding box center [626, 308] width 228 height 37
type input "e6"
click at [616, 481] on button "Continue" at bounding box center [626, 462] width 247 height 37
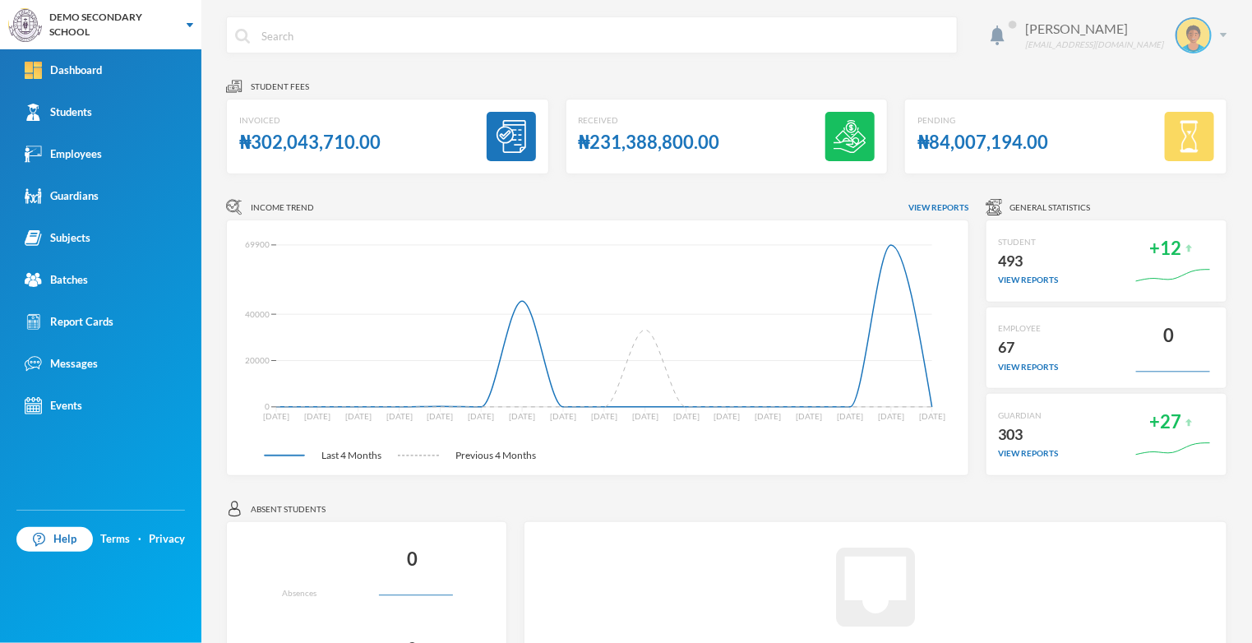
click at [621, 48] on div "Joseph Thelma no-reply@bluebic.com" at bounding box center [1119, 35] width 214 height 36
click at [621, 119] on button "Logout" at bounding box center [1183, 119] width 74 height 25
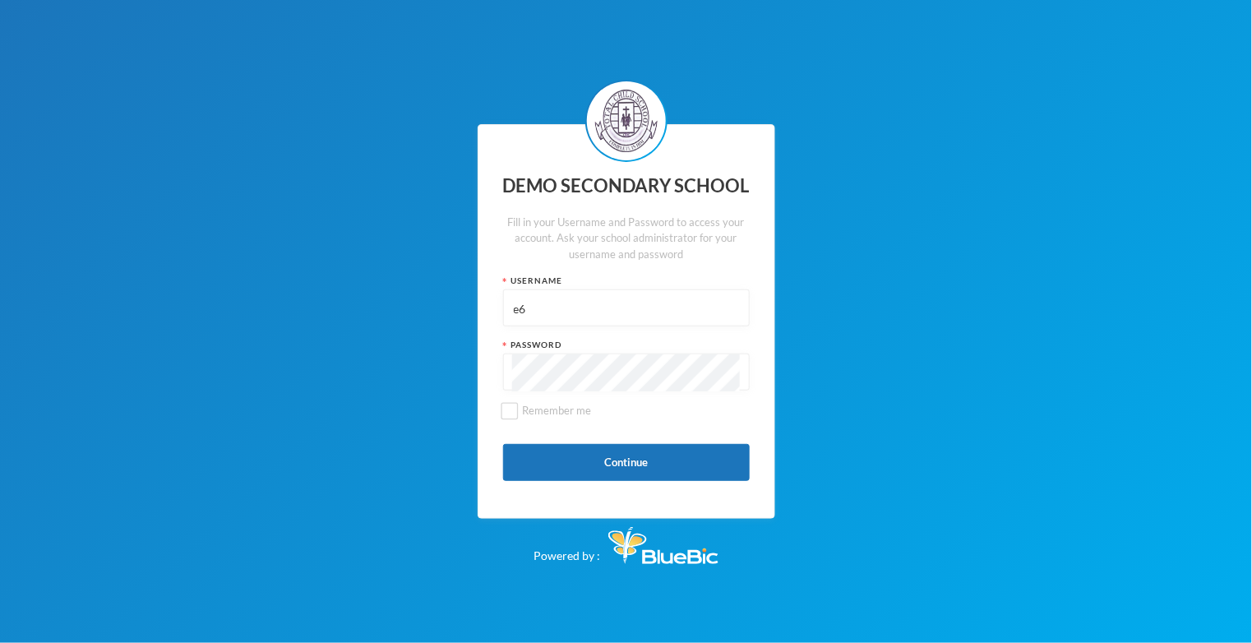
scroll to position [80, 0]
click at [621, 444] on button "Continue" at bounding box center [626, 462] width 247 height 37
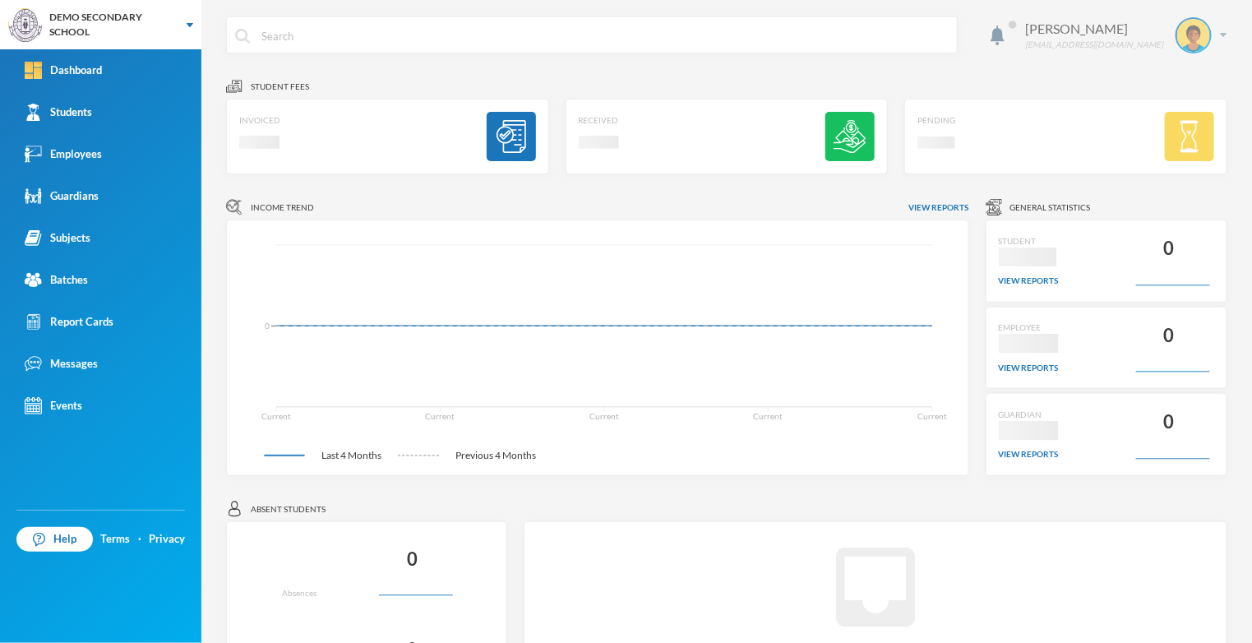
click at [621, 46] on div "Joseph Thelma no-reply@bluebic.com" at bounding box center [1119, 35] width 214 height 36
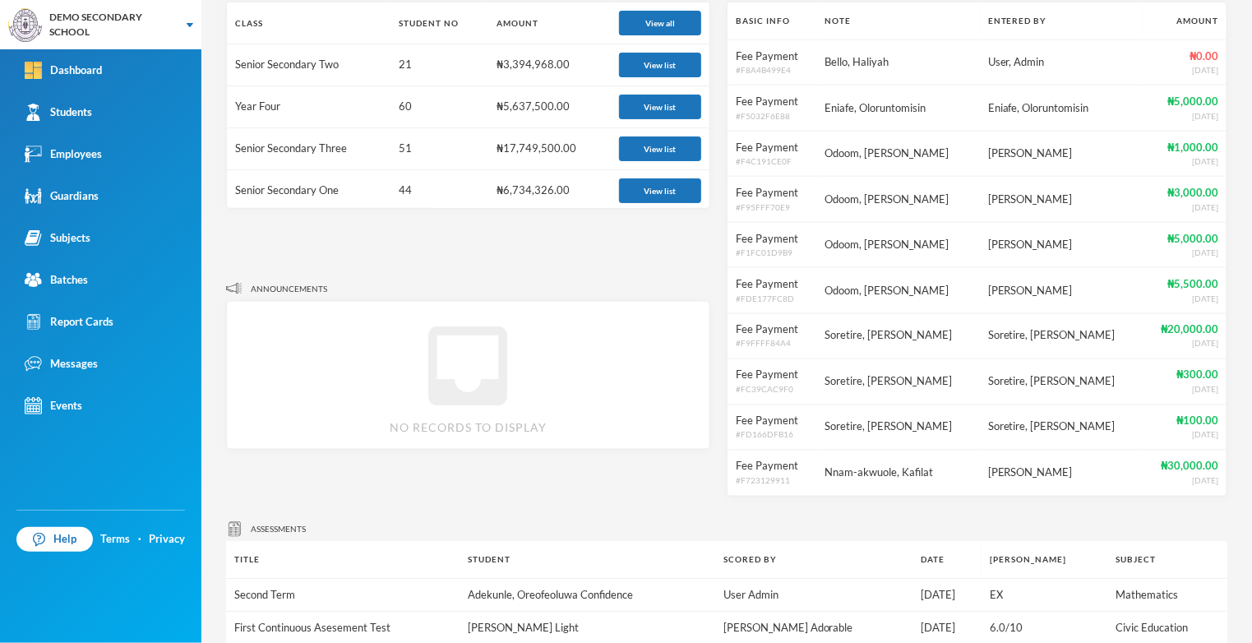
scroll to position [758, 0]
